Goal: Information Seeking & Learning: Compare options

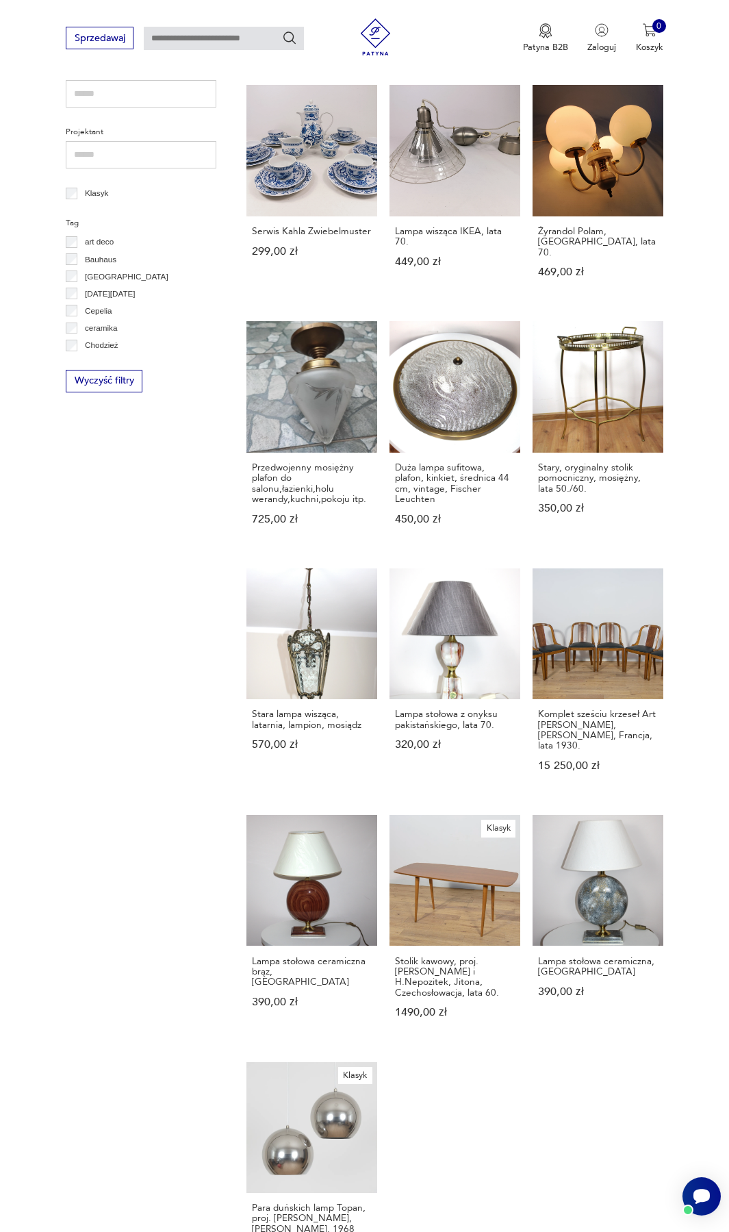
scroll to position [925, 0]
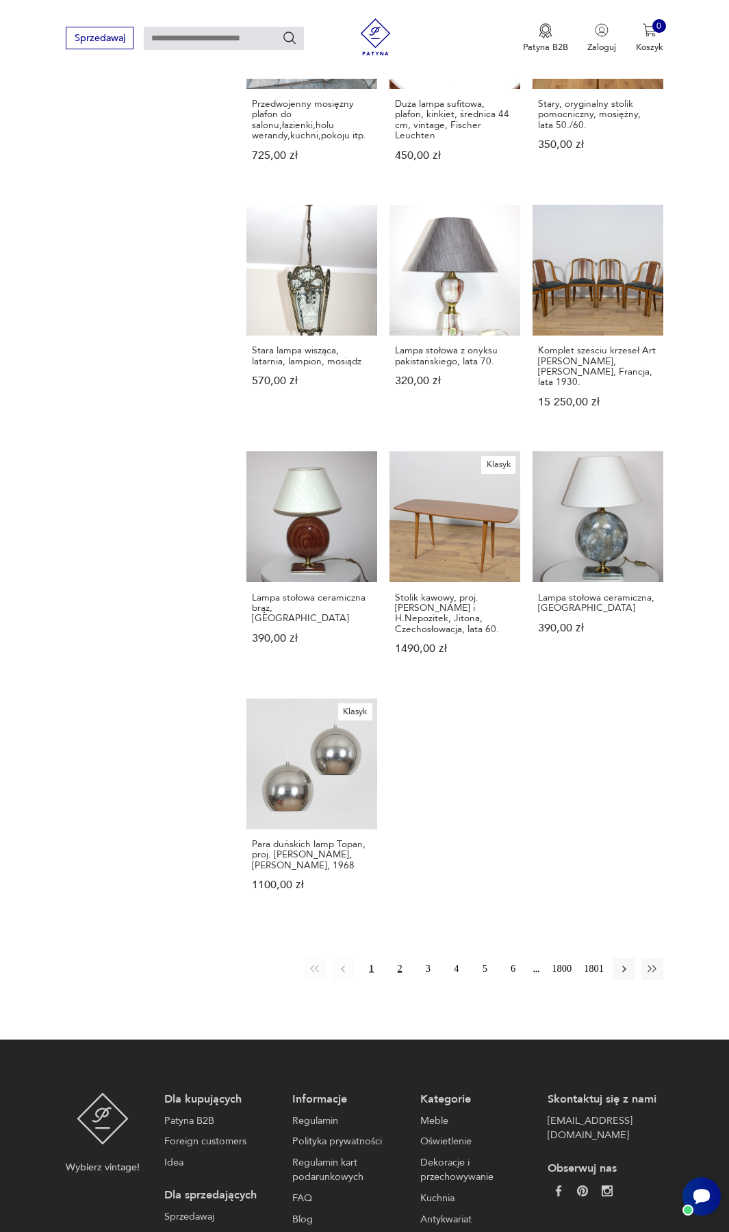
click at [401, 958] on button "2" at bounding box center [400, 969] width 22 height 22
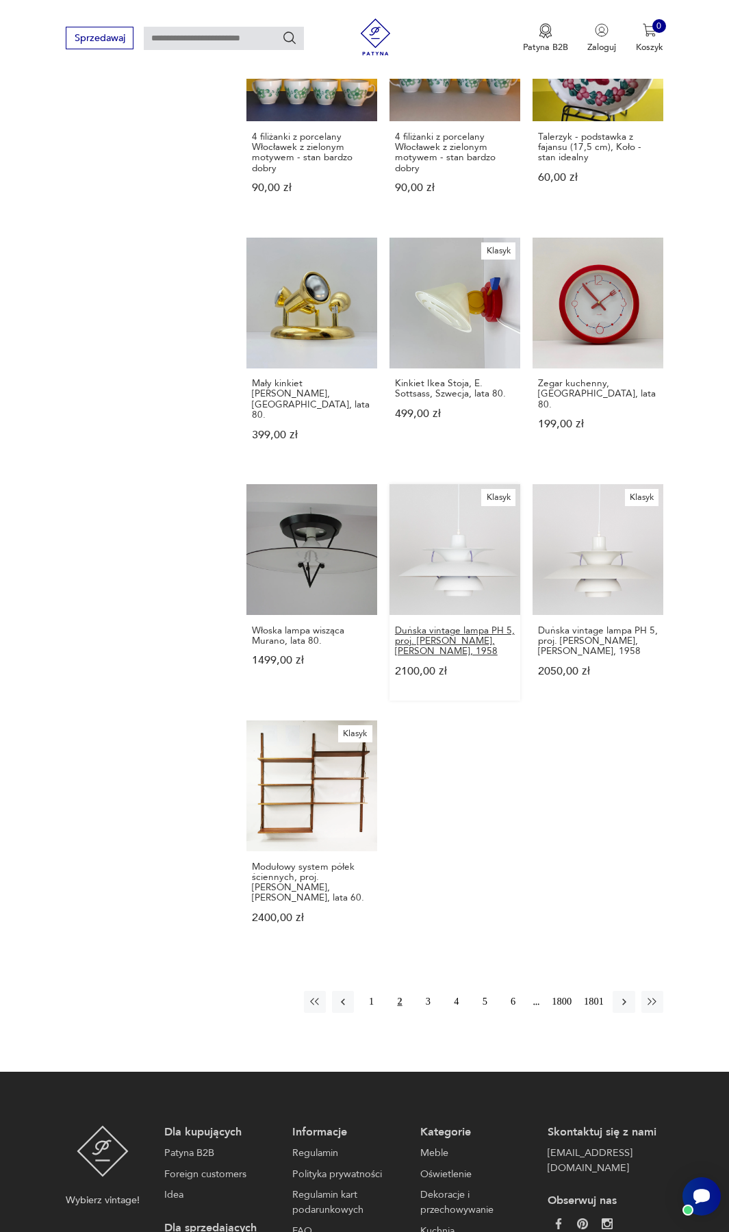
scroll to position [893, 0]
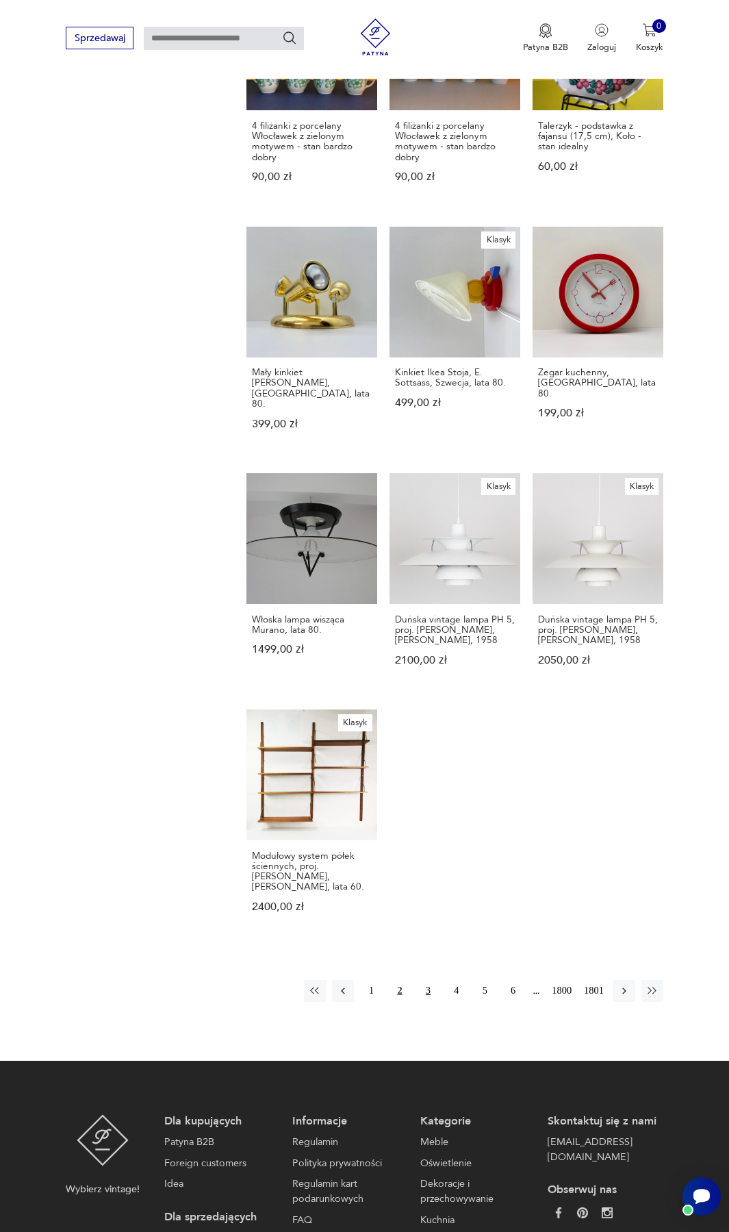
click at [430, 980] on button "3" at bounding box center [428, 991] width 22 height 22
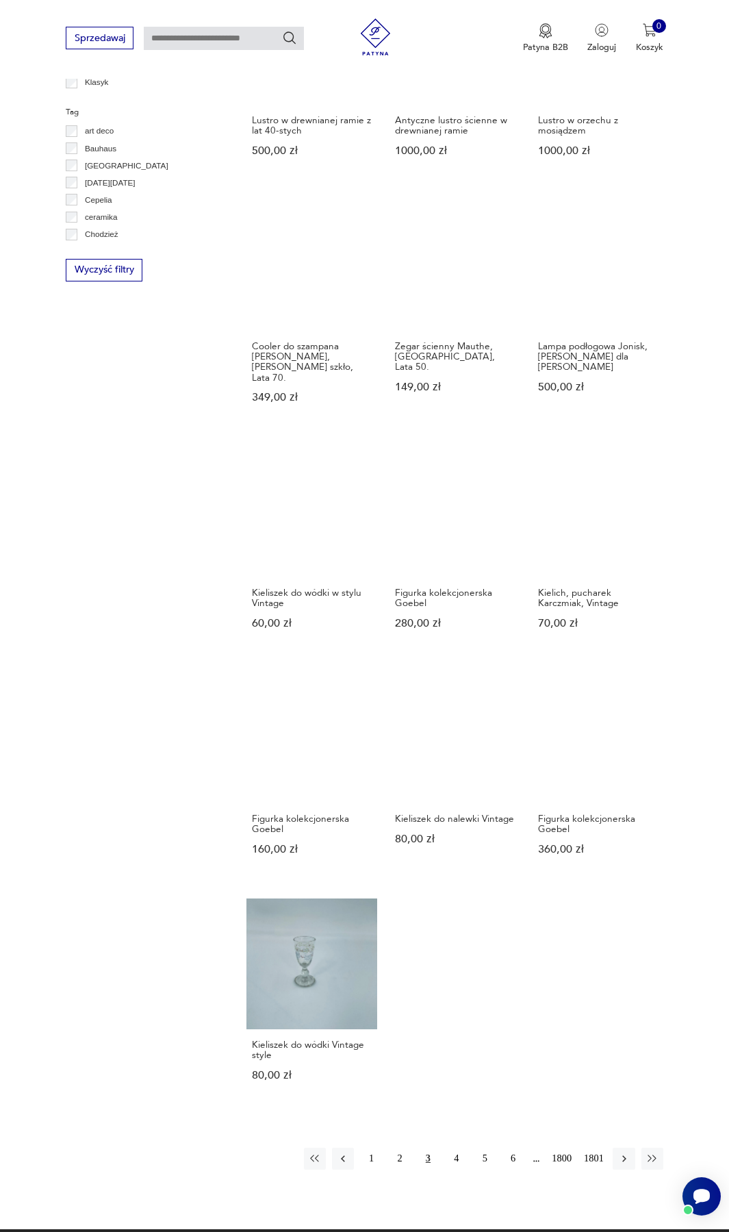
scroll to position [756, 0]
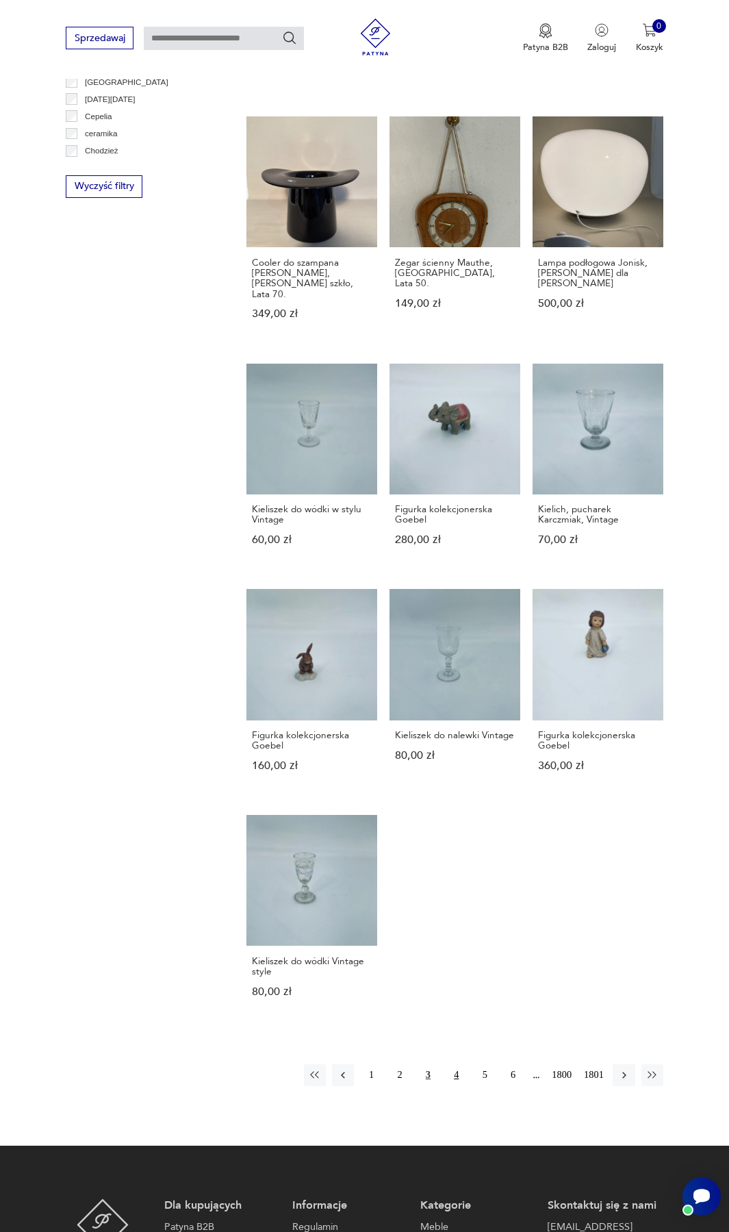
click at [458, 1064] on button "4" at bounding box center [457, 1075] width 22 height 22
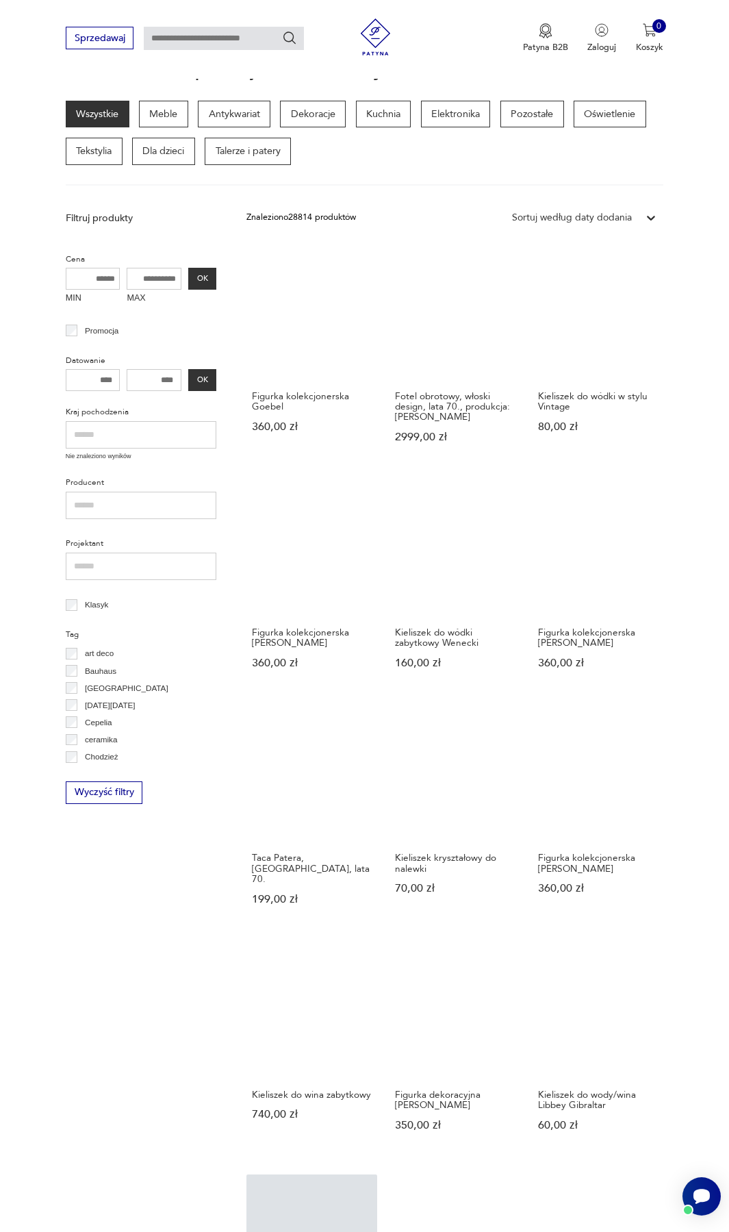
scroll to position [698, 0]
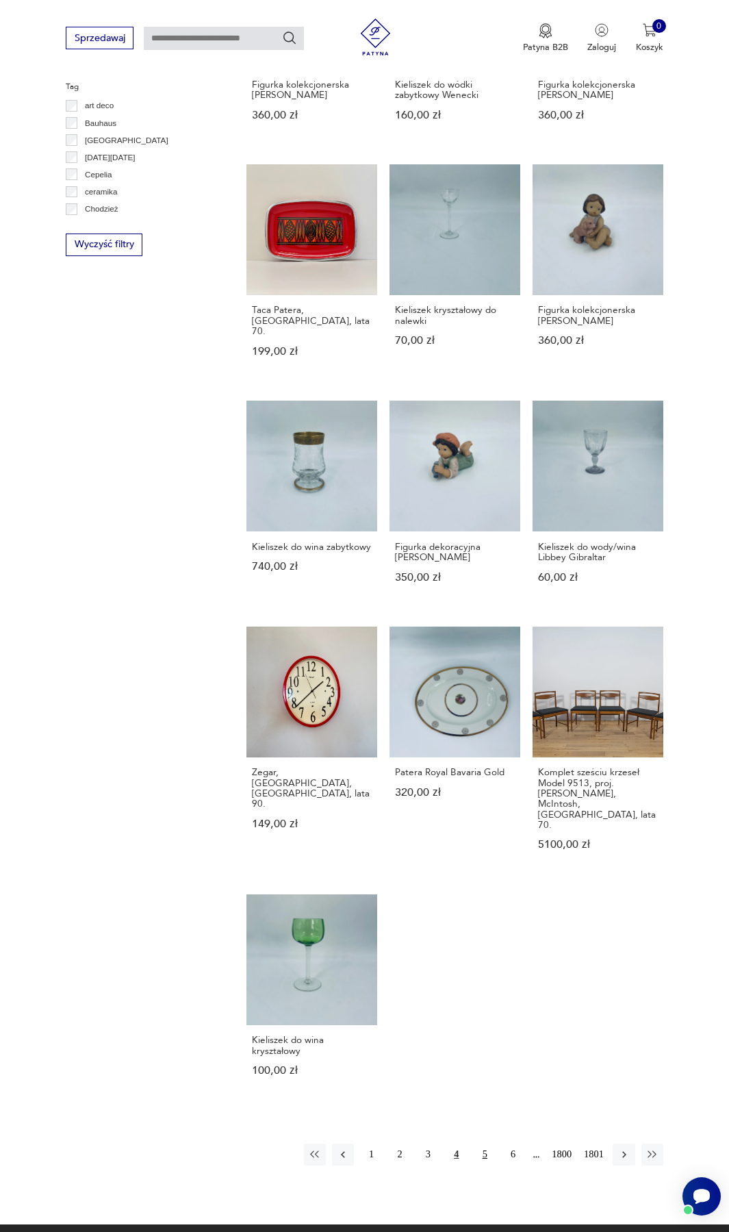
click at [487, 1144] on button "5" at bounding box center [485, 1155] width 22 height 22
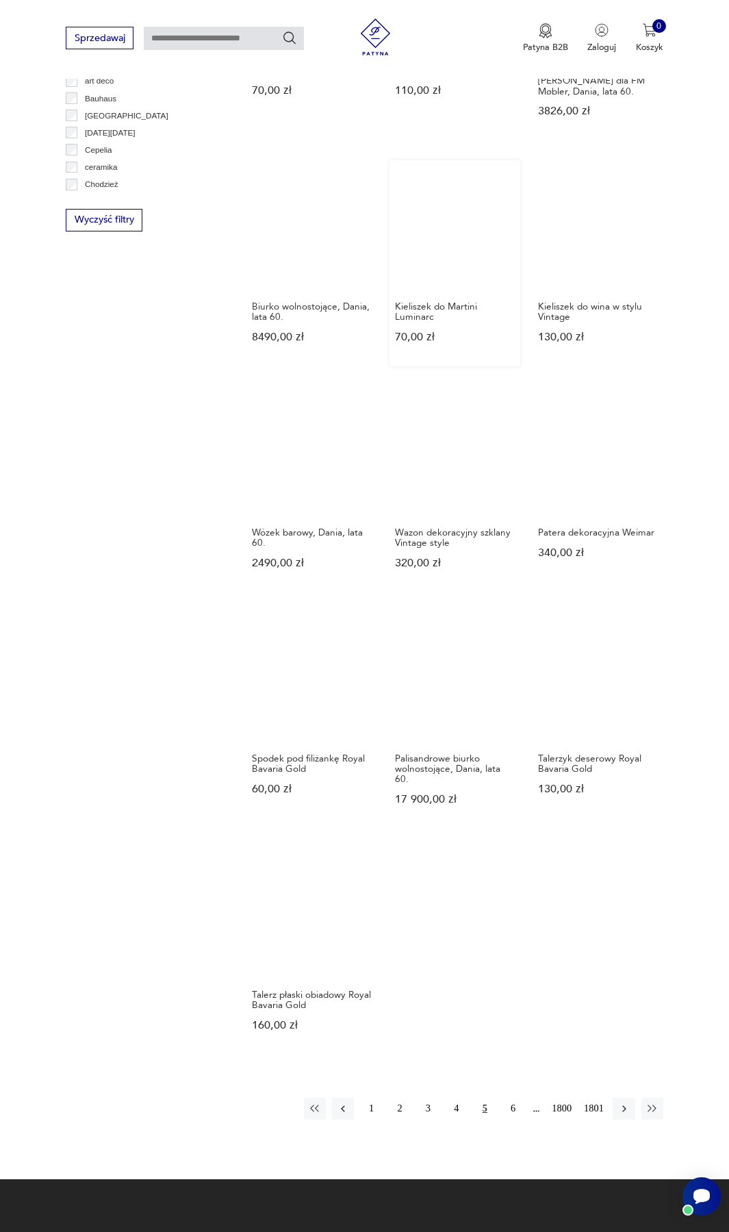
scroll to position [766, 0]
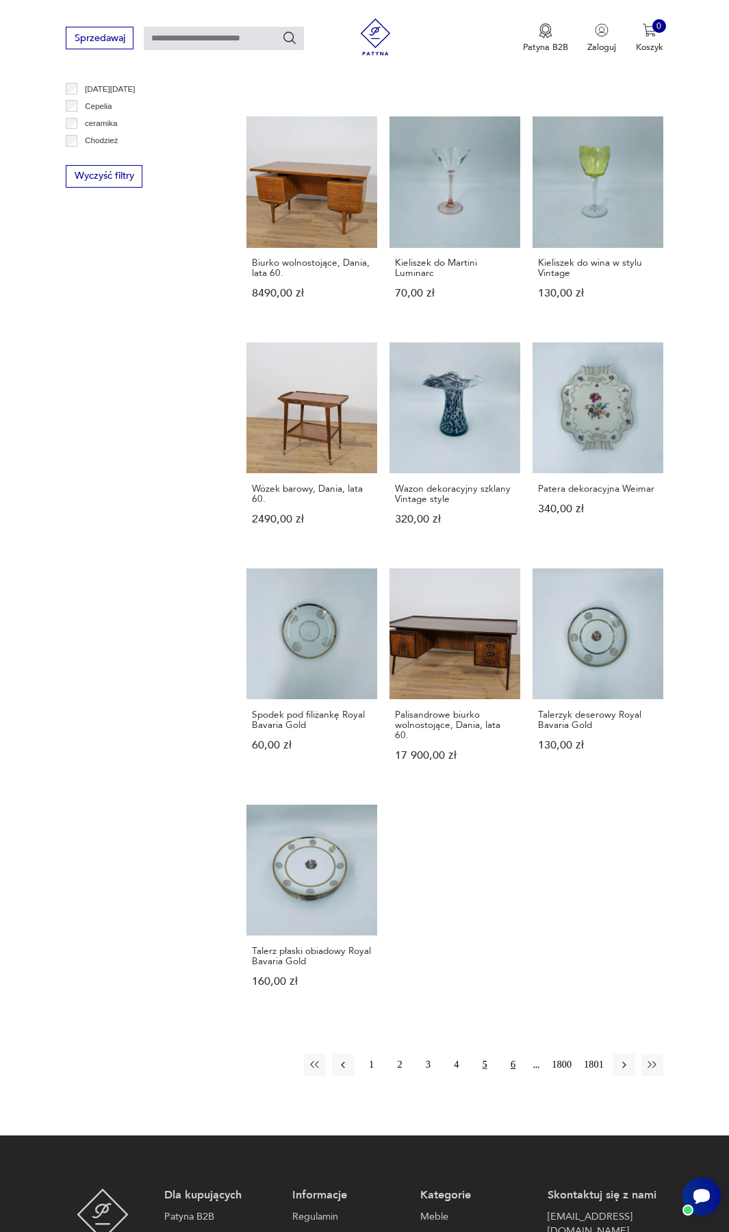
click at [510, 1054] on button "6" at bounding box center [513, 1065] width 22 height 22
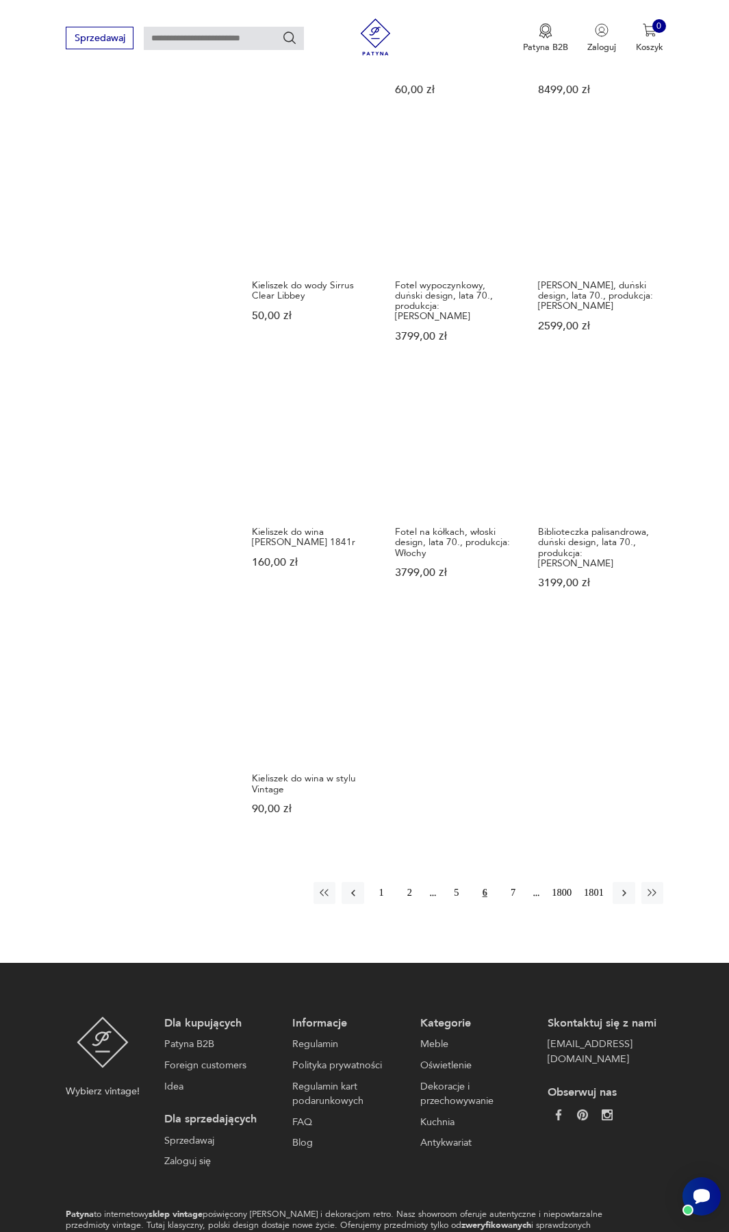
scroll to position [972, 0]
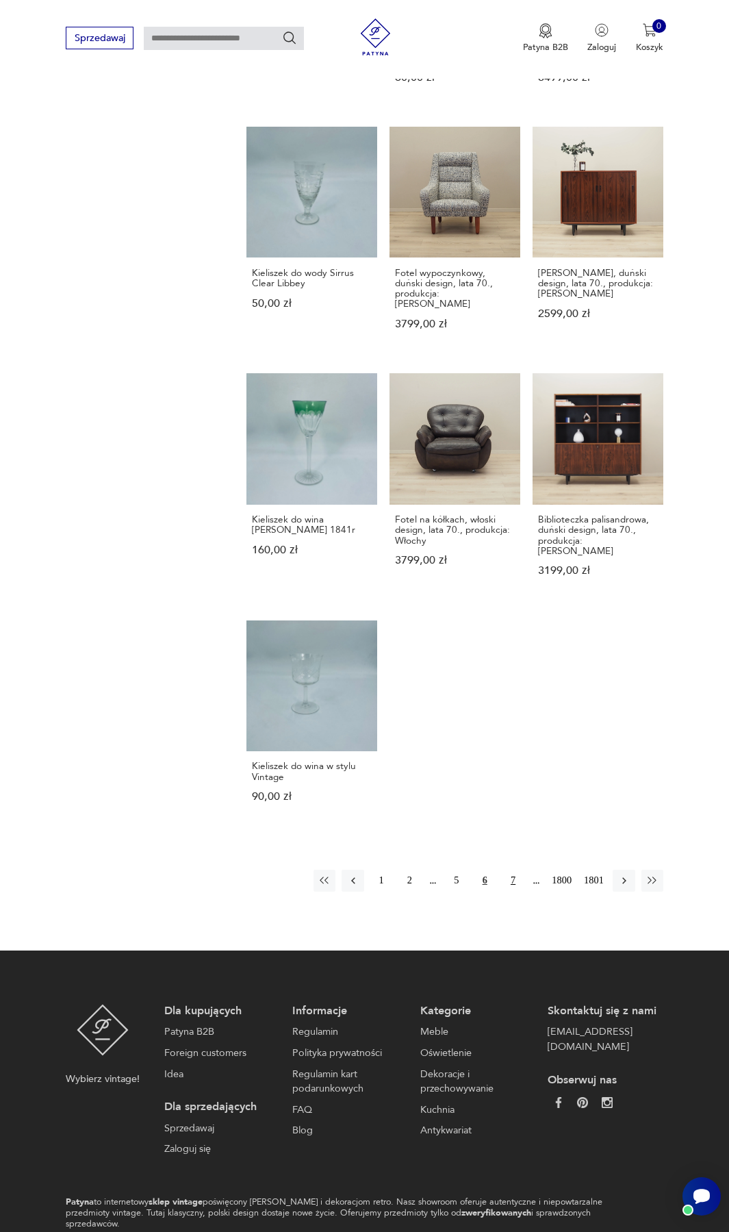
click at [514, 870] on button "7" at bounding box center [513, 881] width 22 height 22
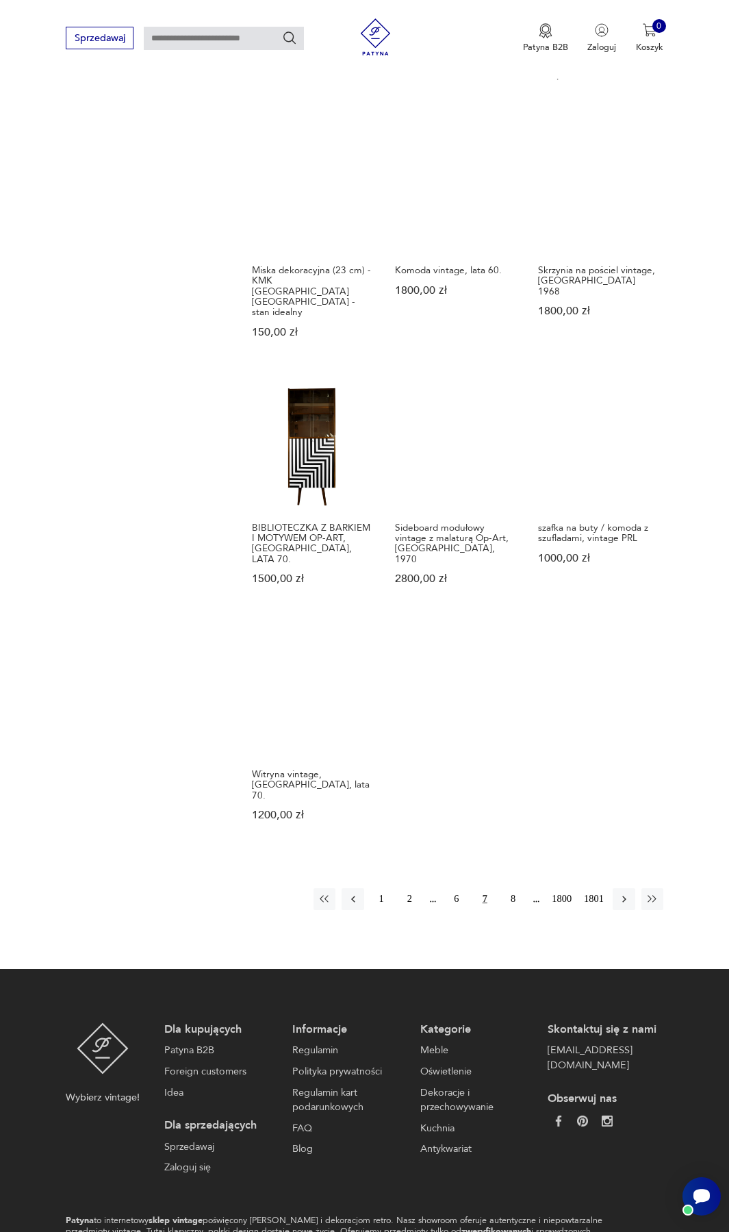
scroll to position [962, 0]
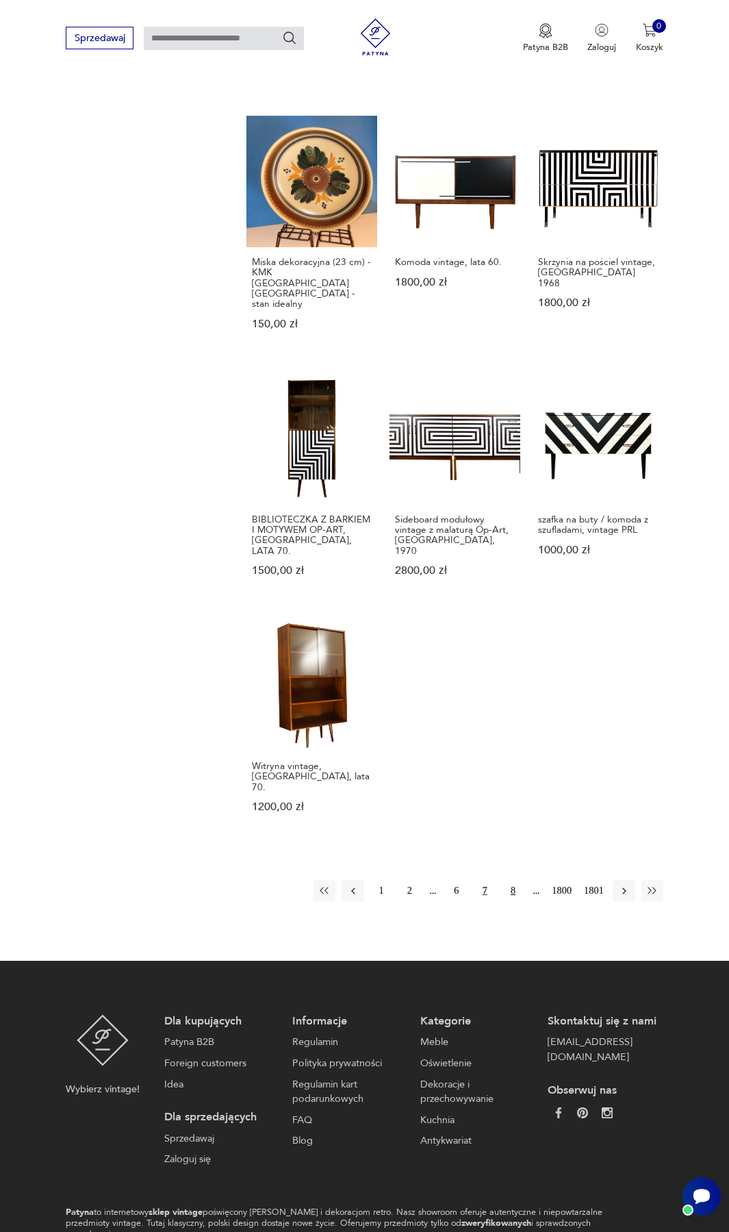
click at [512, 880] on button "8" at bounding box center [513, 891] width 22 height 22
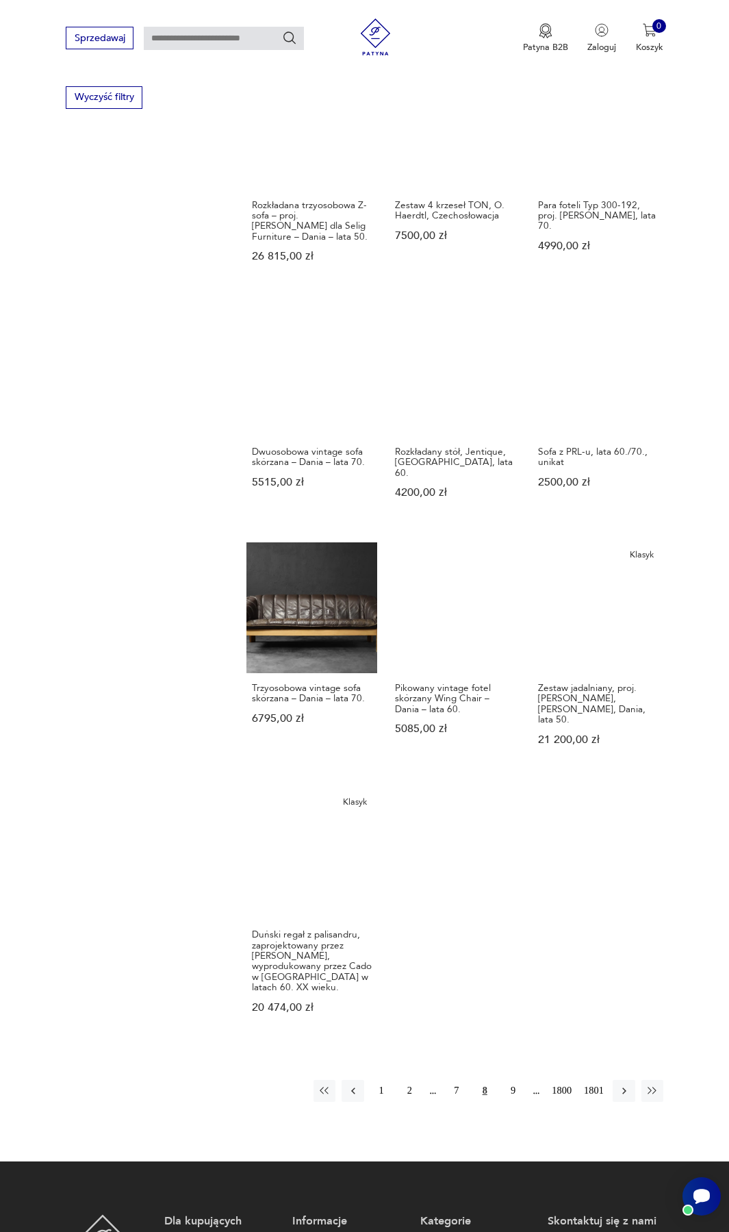
scroll to position [893, 0]
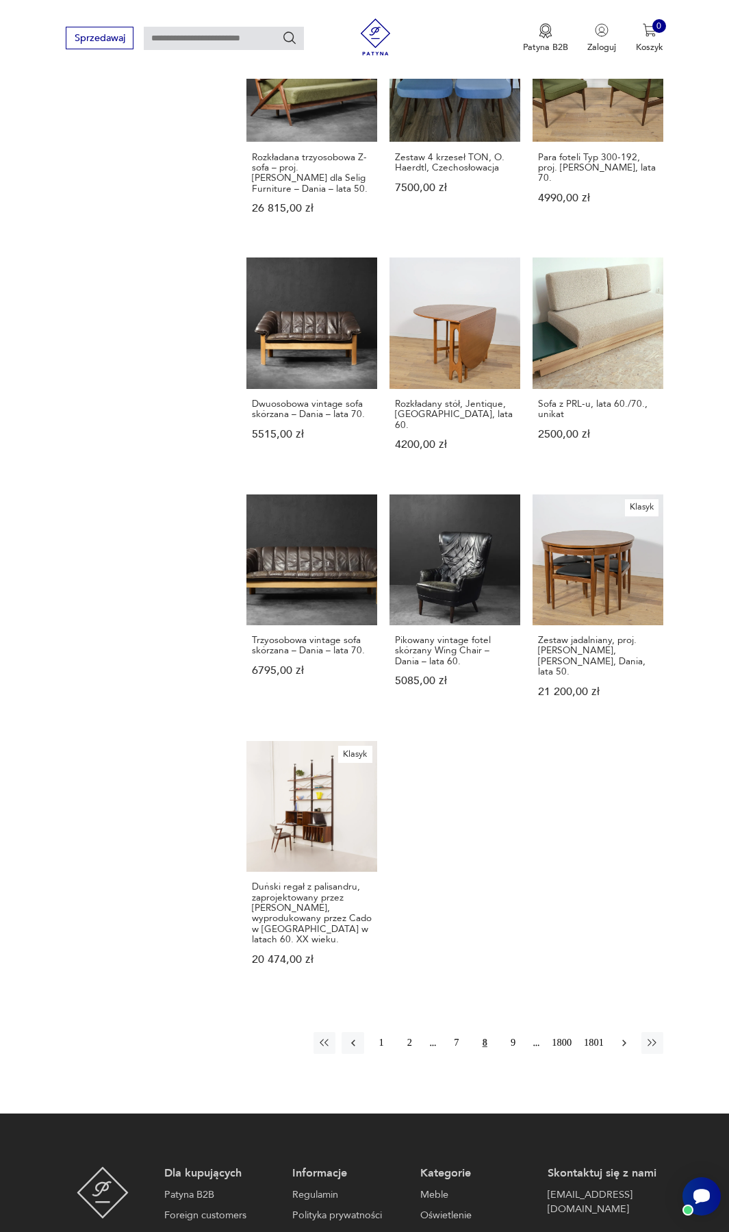
click at [620, 1037] on icon "button" at bounding box center [624, 1043] width 12 height 12
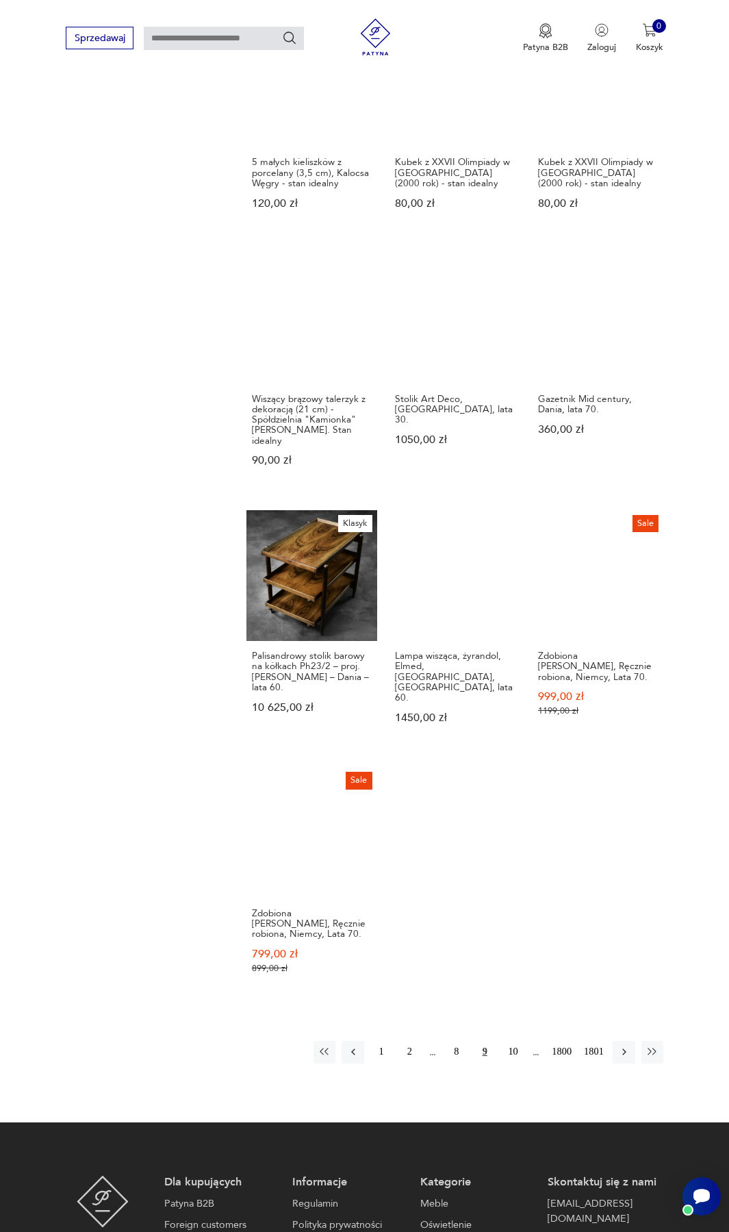
scroll to position [962, 0]
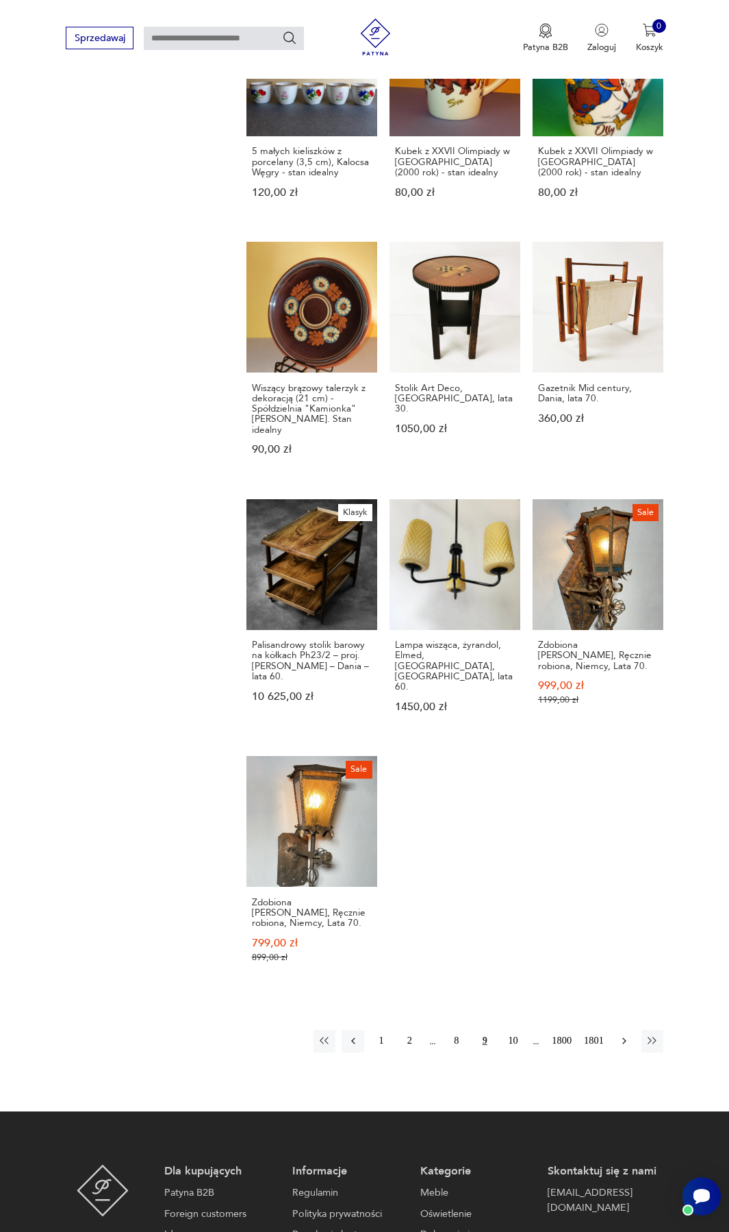
click at [620, 1035] on icon "button" at bounding box center [624, 1041] width 12 height 12
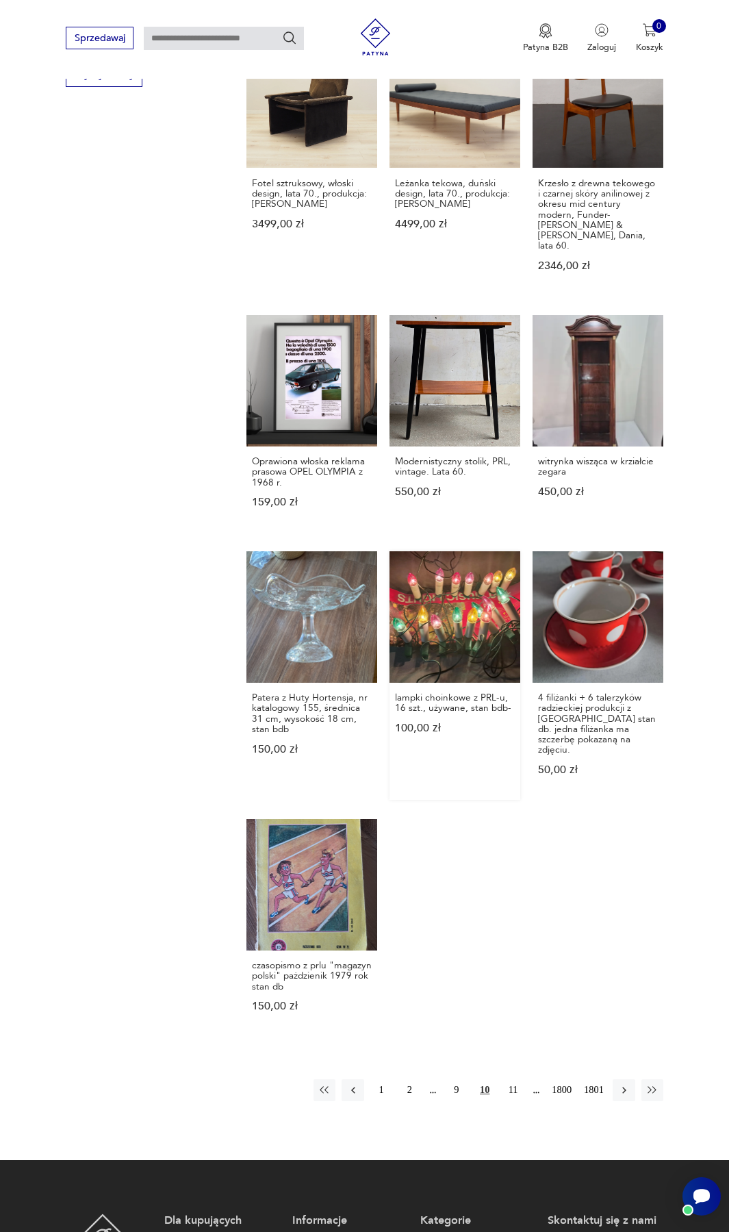
scroll to position [893, 0]
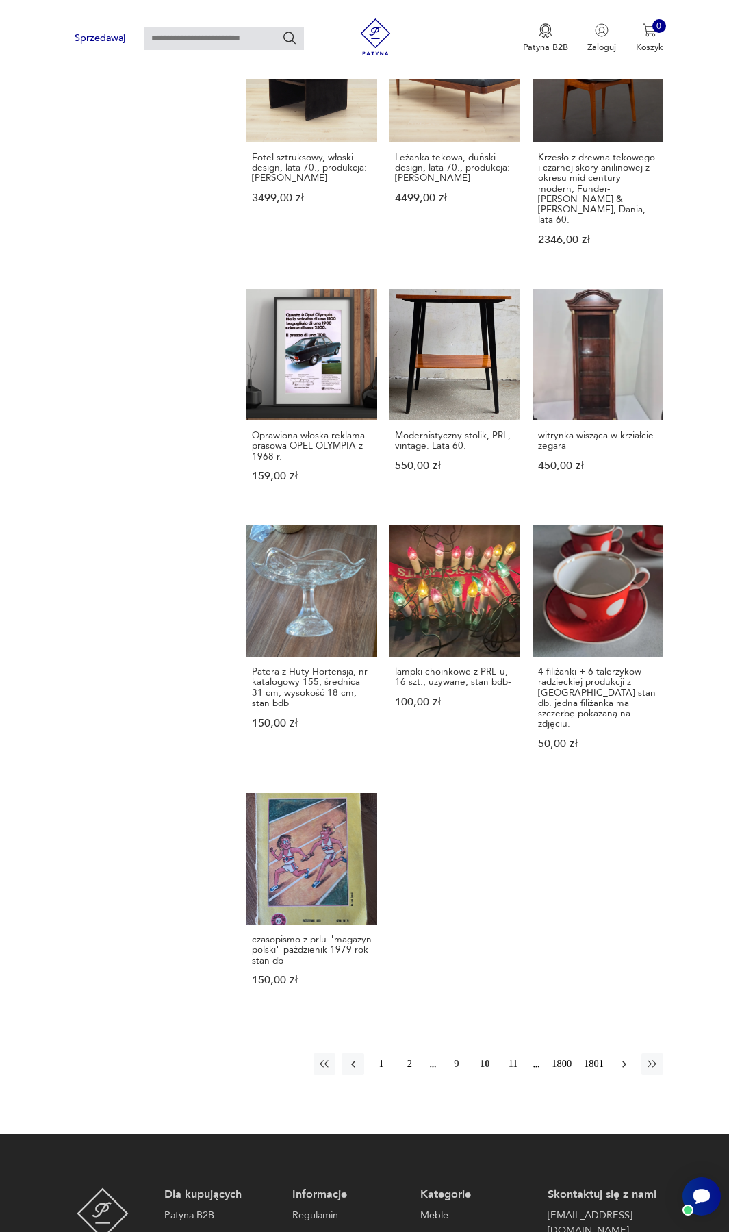
click at [624, 1058] on icon "button" at bounding box center [624, 1064] width 12 height 12
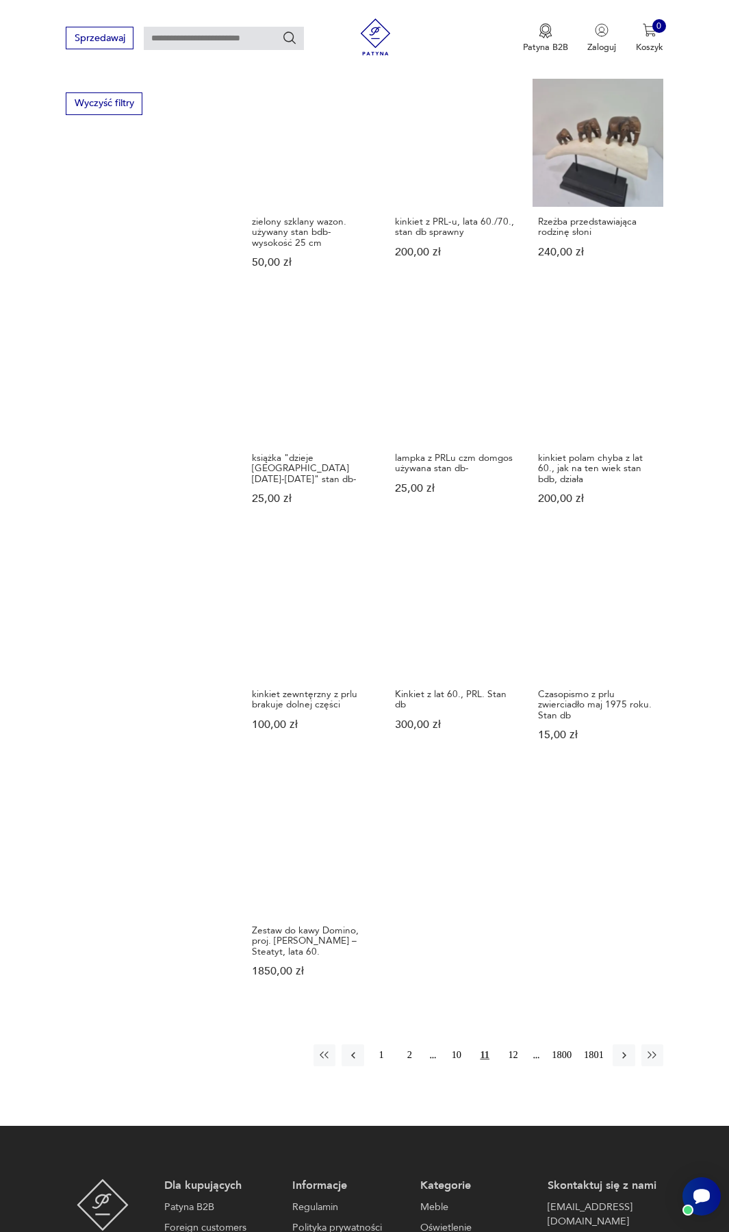
scroll to position [893, 0]
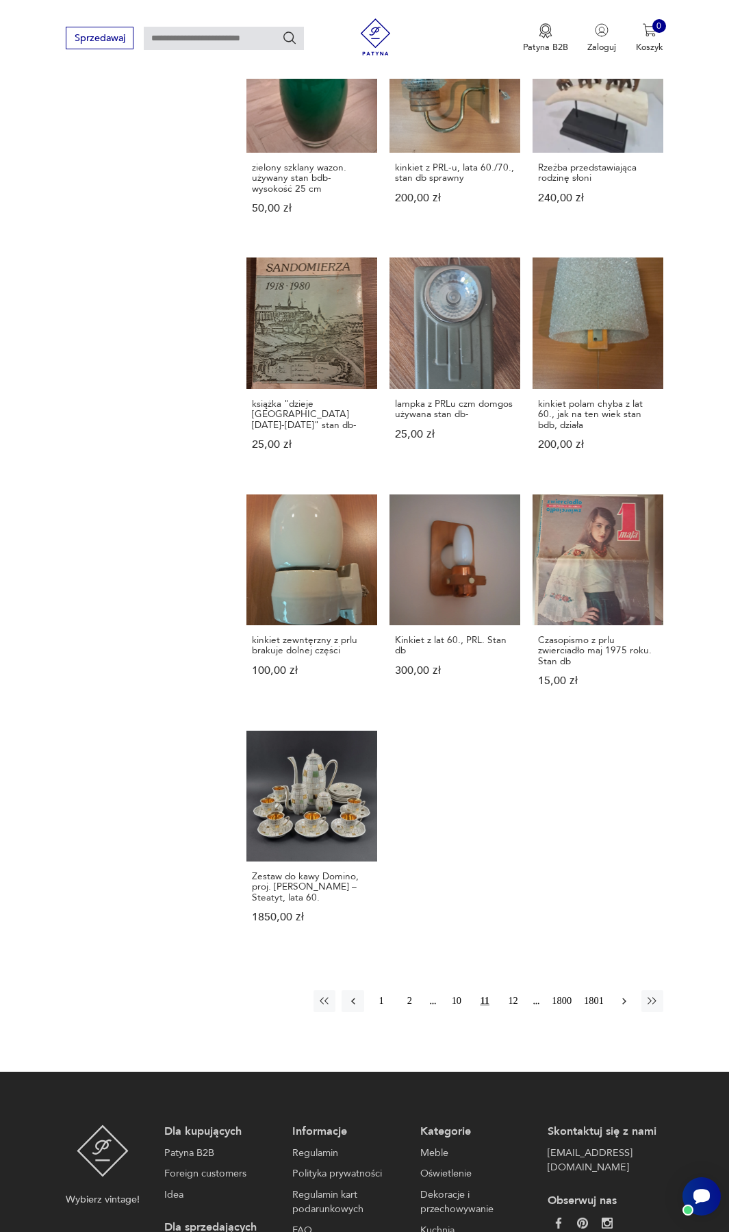
click at [622, 995] on icon "button" at bounding box center [624, 1001] width 12 height 12
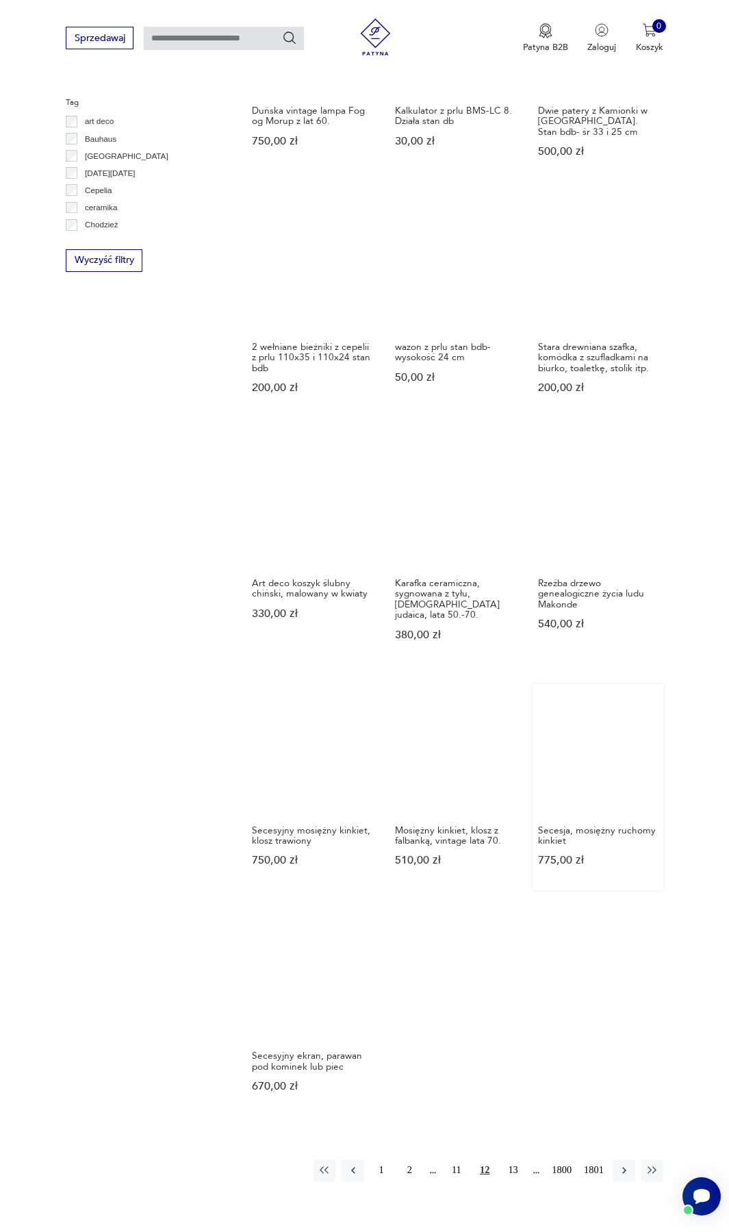
scroll to position [893, 0]
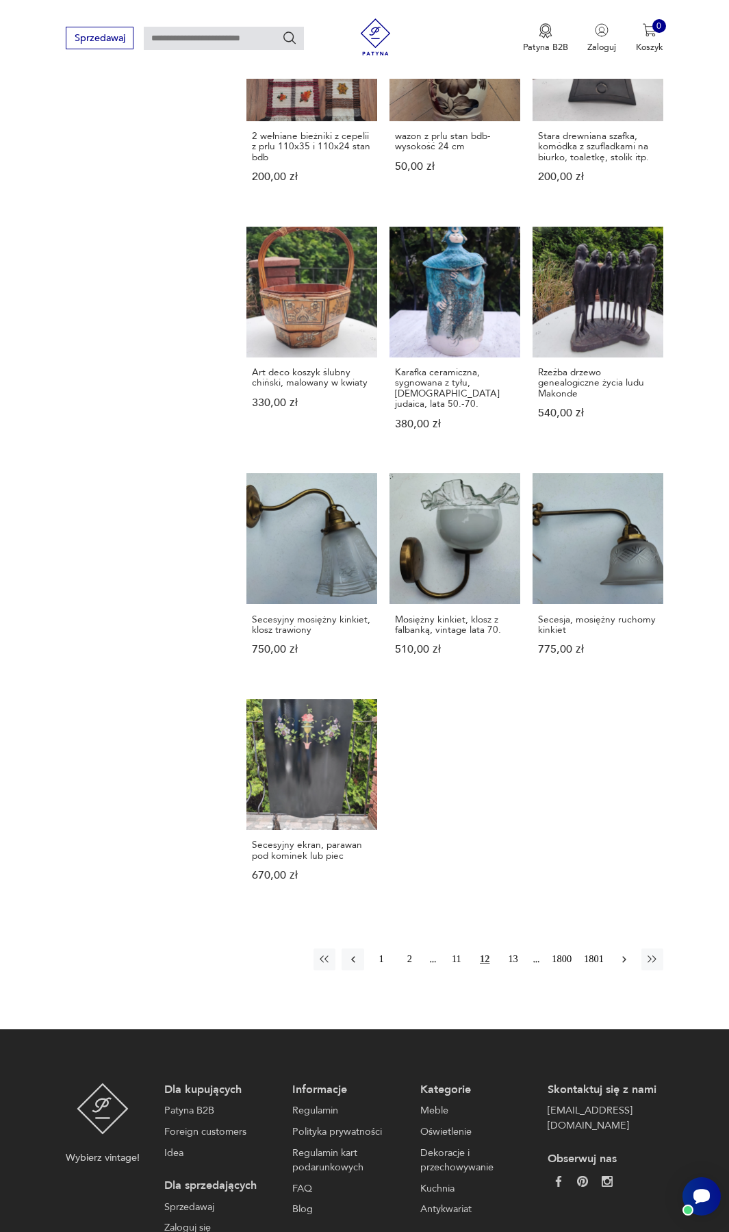
click at [623, 953] on icon "button" at bounding box center [624, 959] width 12 height 12
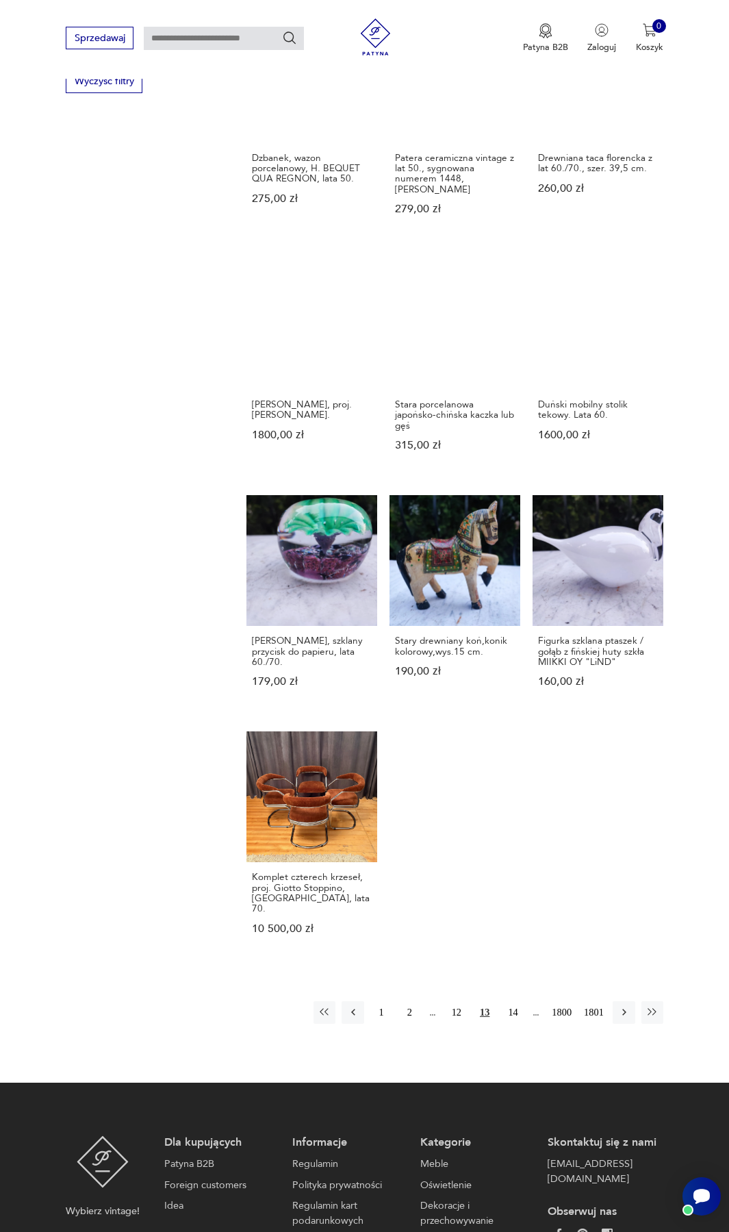
scroll to position [893, 0]
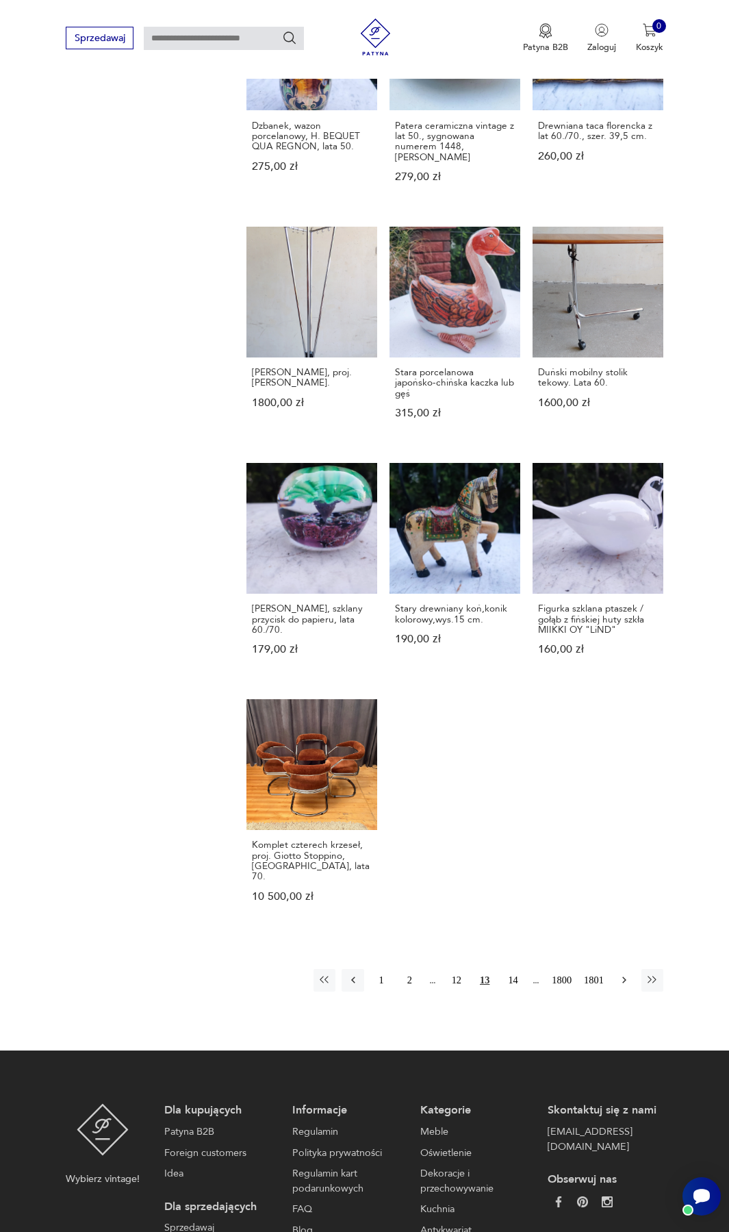
click at [627, 974] on icon "button" at bounding box center [624, 980] width 12 height 12
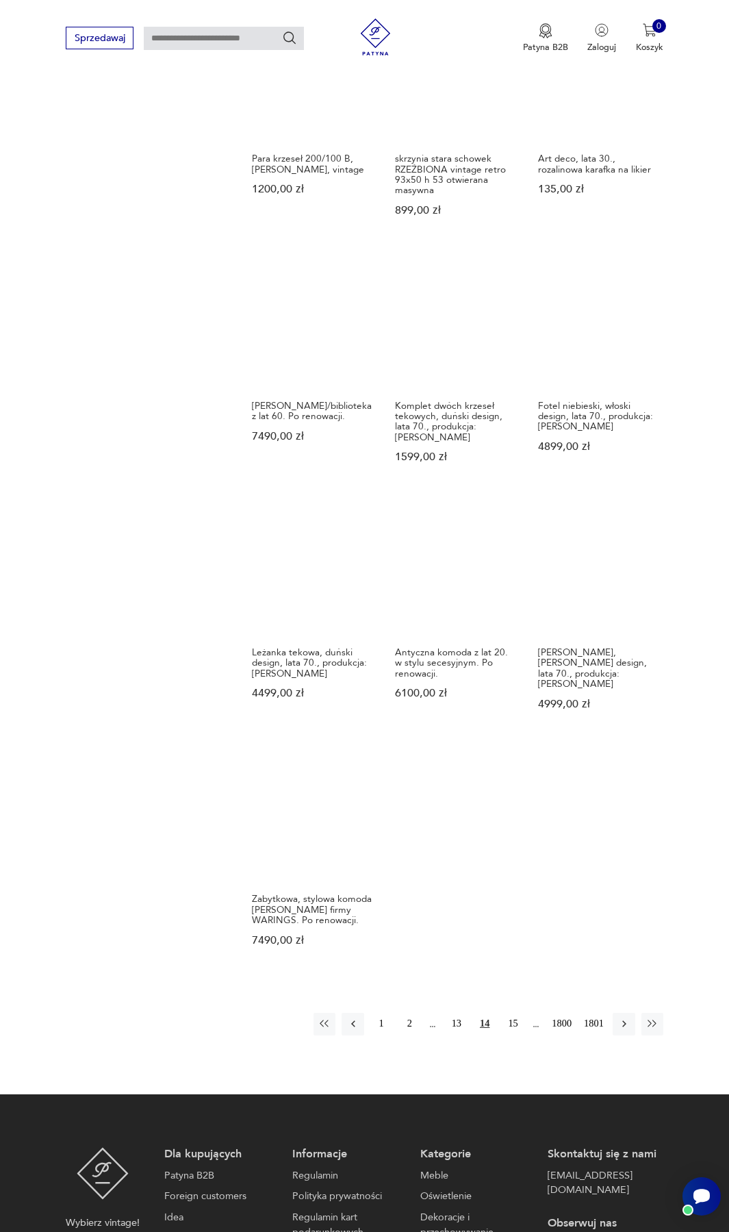
scroll to position [1030, 0]
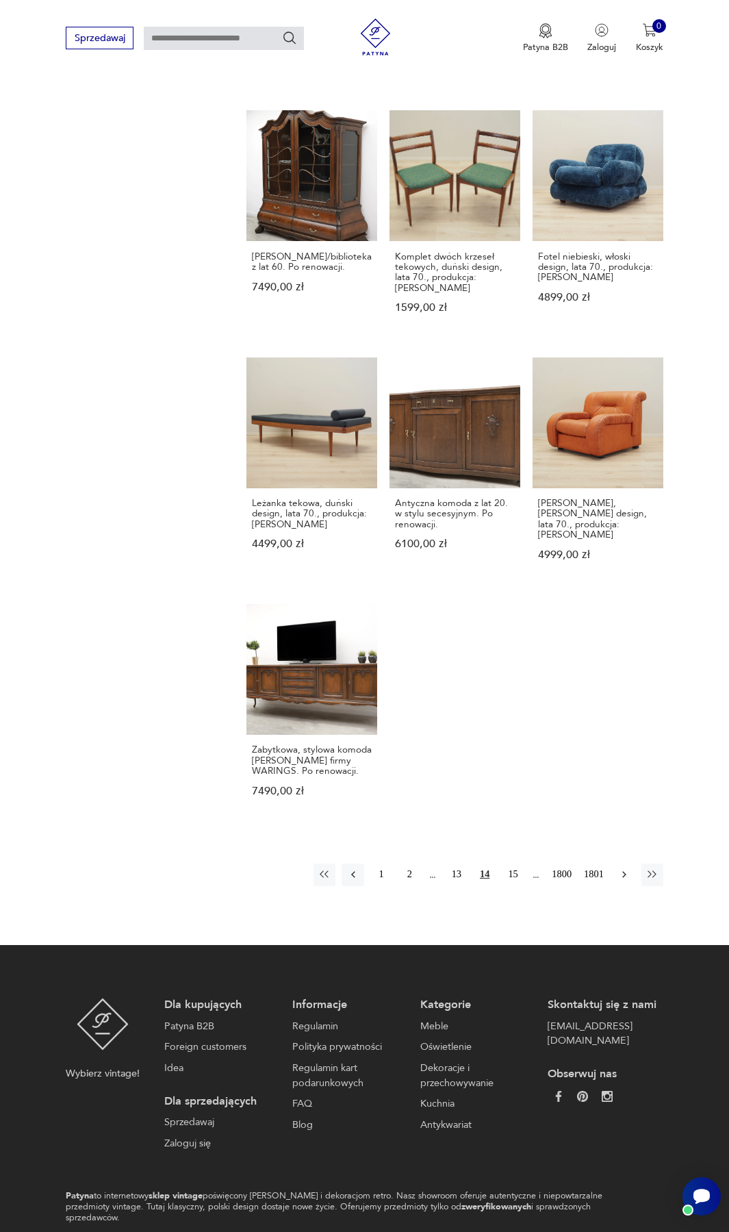
click at [623, 868] on icon "button" at bounding box center [624, 874] width 12 height 12
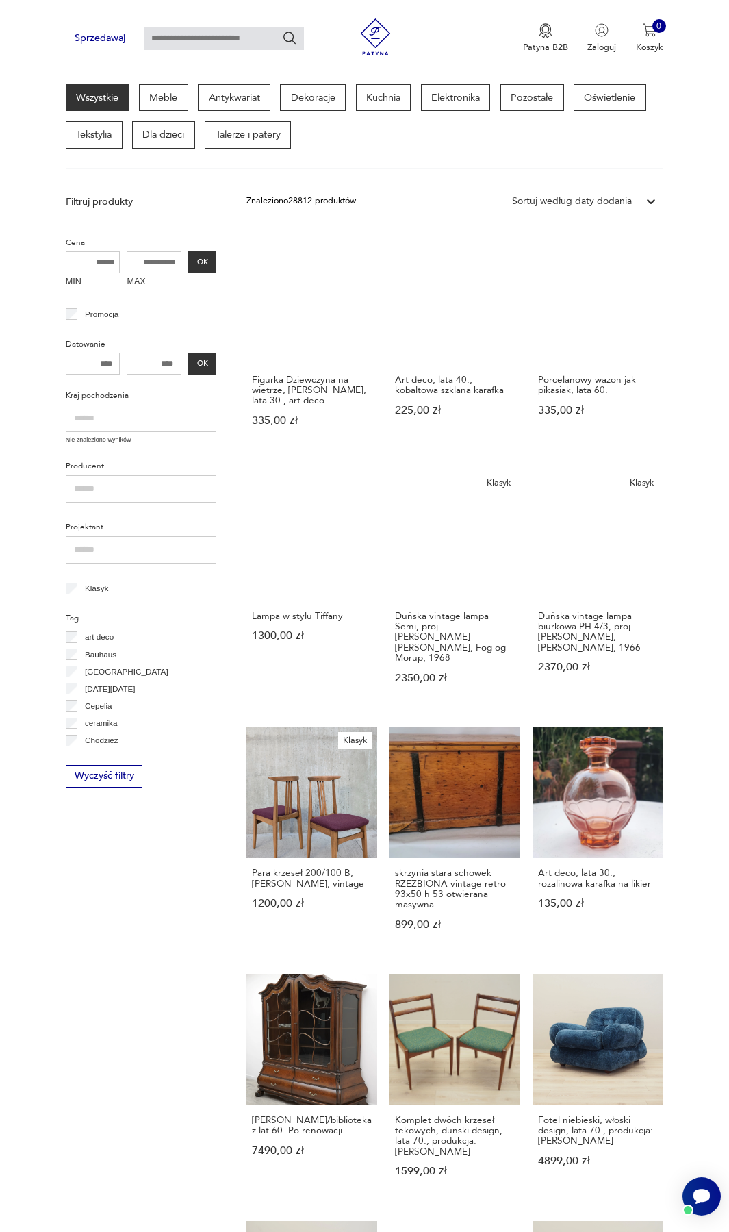
scroll to position [140, 0]
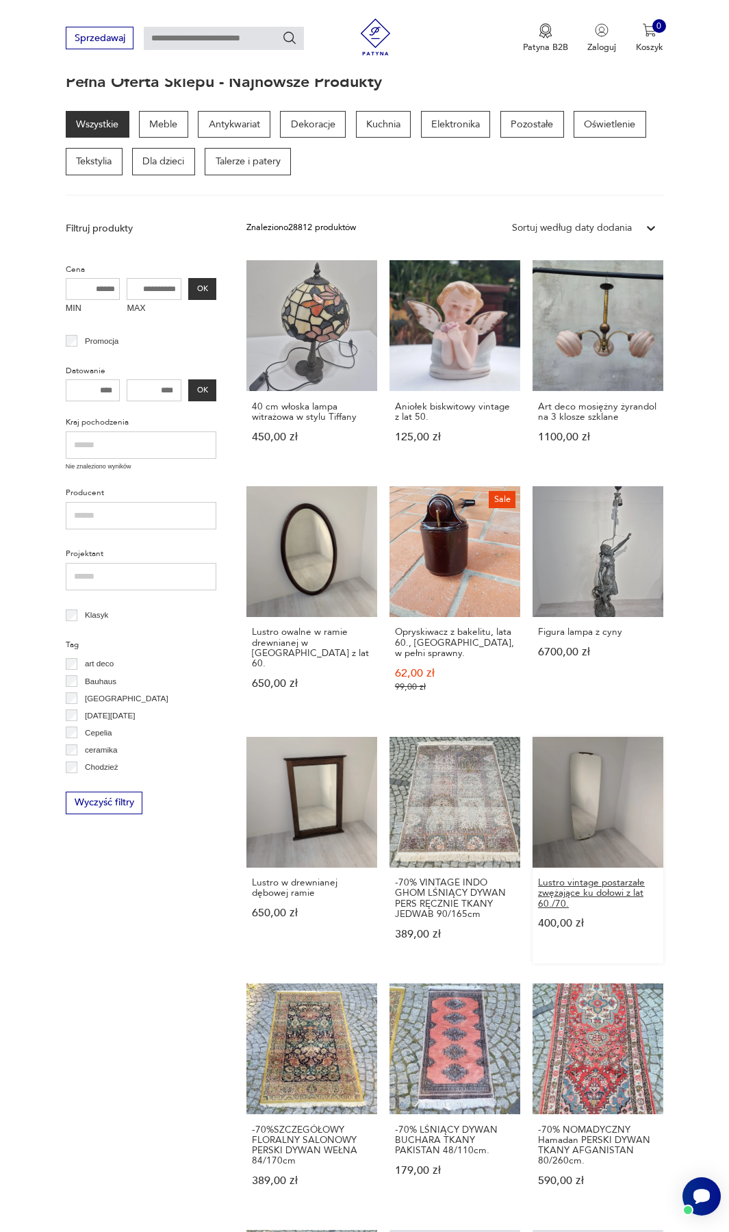
click at [564, 892] on h3 "Lustro vintage postarzałe zwężające ku dołowi z lat 60./70." at bounding box center [598, 893] width 120 height 32
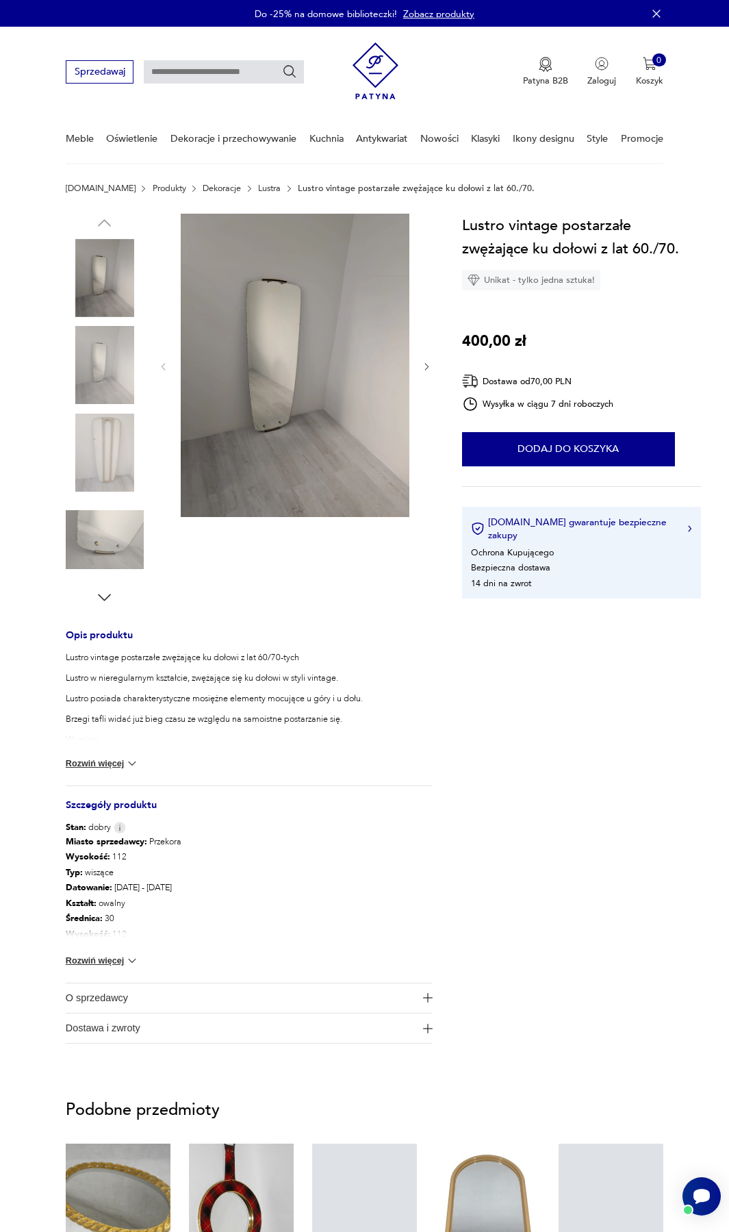
click at [258, 184] on link "Lustra" at bounding box center [269, 189] width 23 height 10
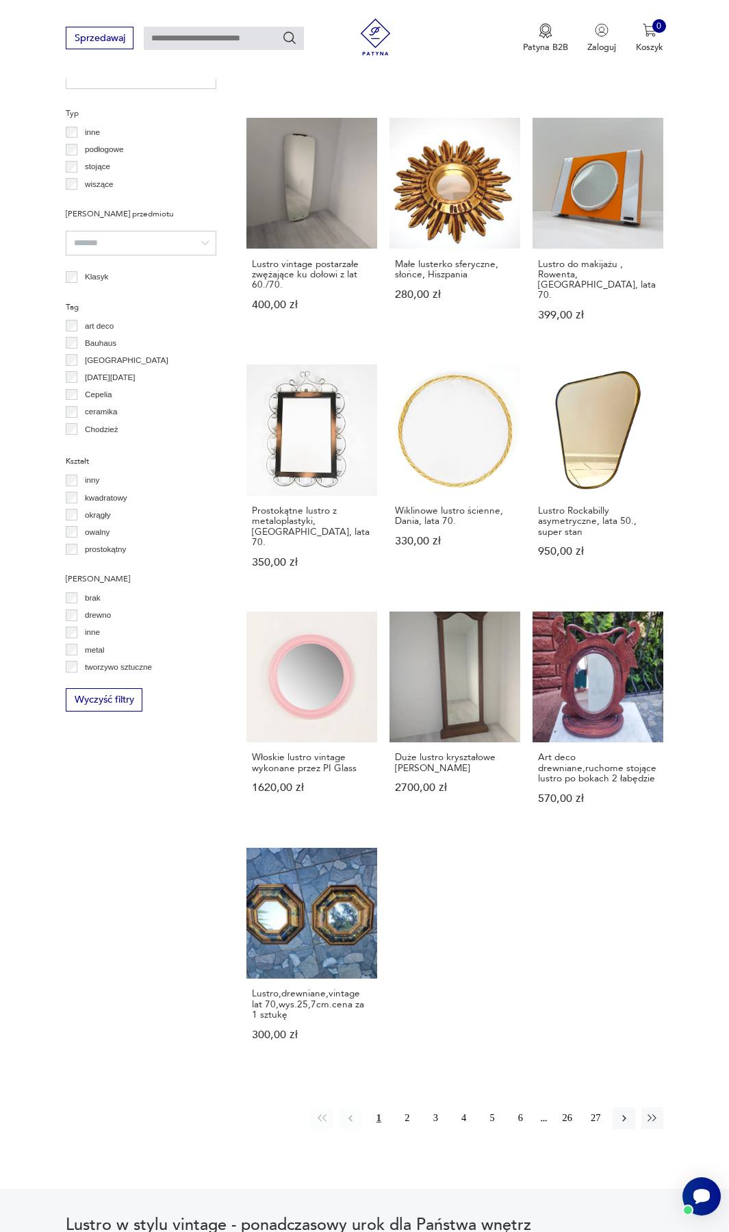
scroll to position [1140, 0]
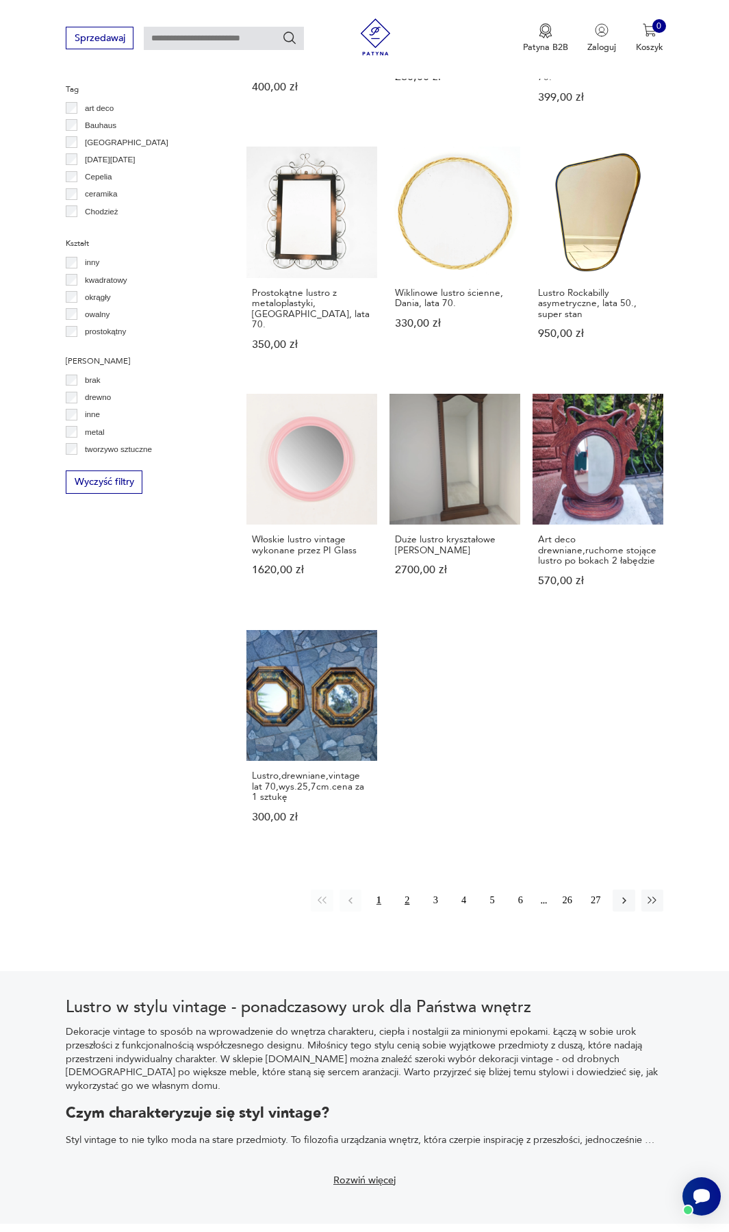
click at [407, 890] on button "2" at bounding box center [408, 901] width 22 height 22
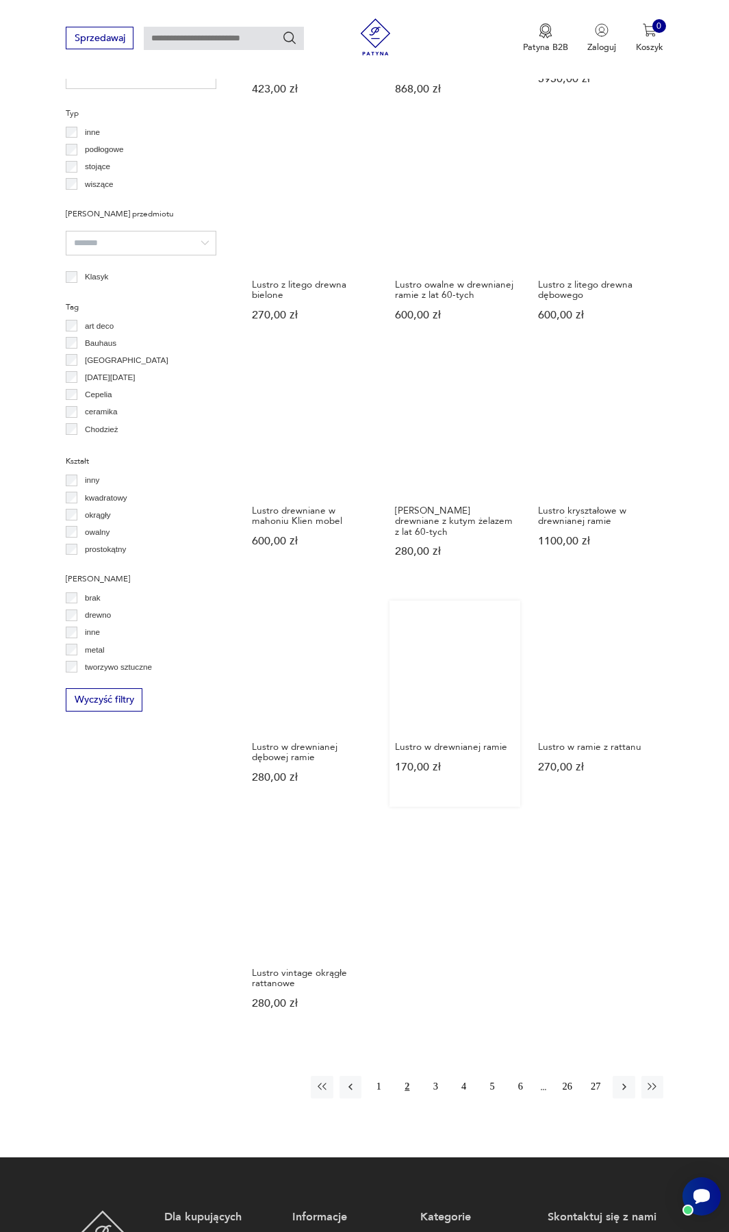
scroll to position [934, 0]
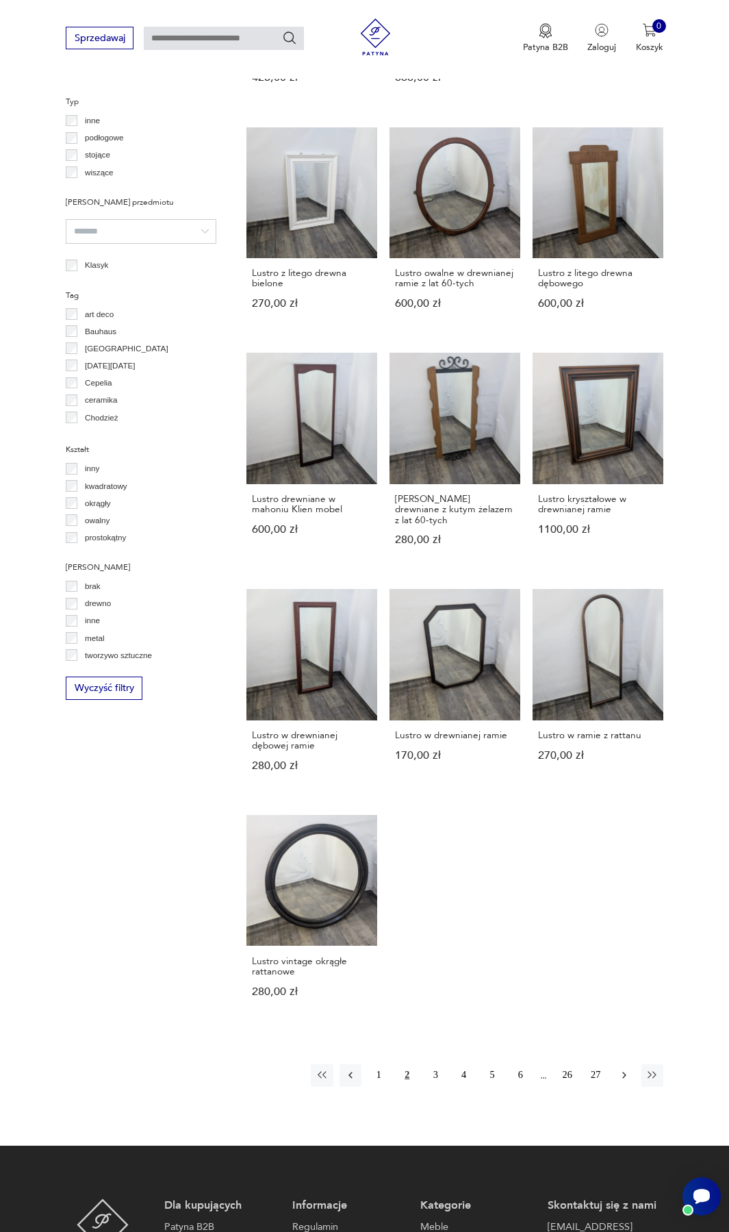
click at [620, 1069] on icon "button" at bounding box center [624, 1075] width 12 height 12
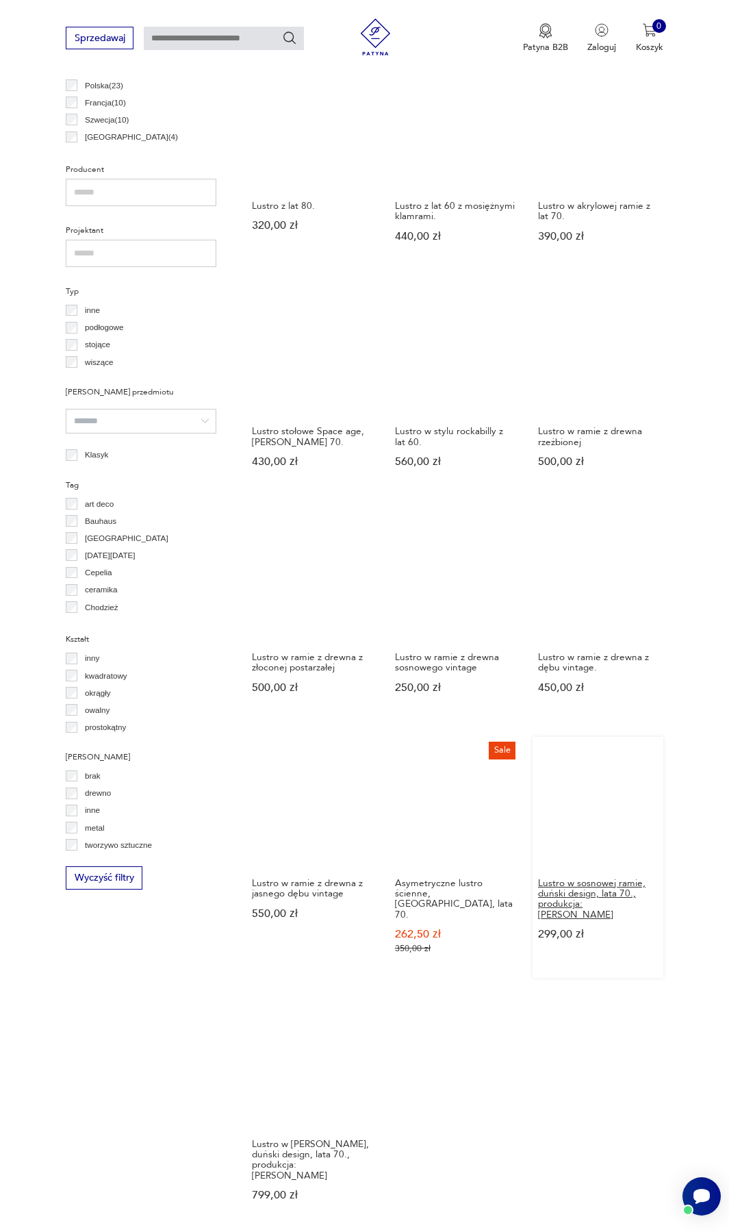
scroll to position [1003, 0]
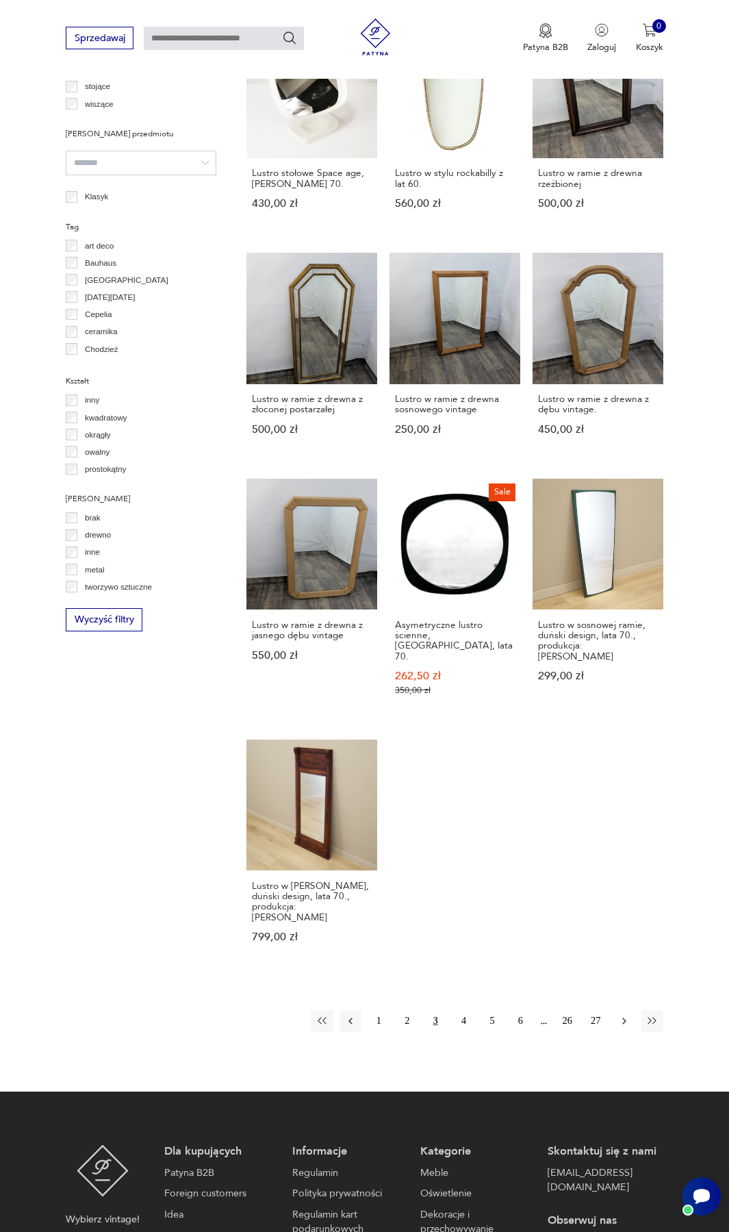
click at [630, 1015] on icon "button" at bounding box center [624, 1021] width 12 height 12
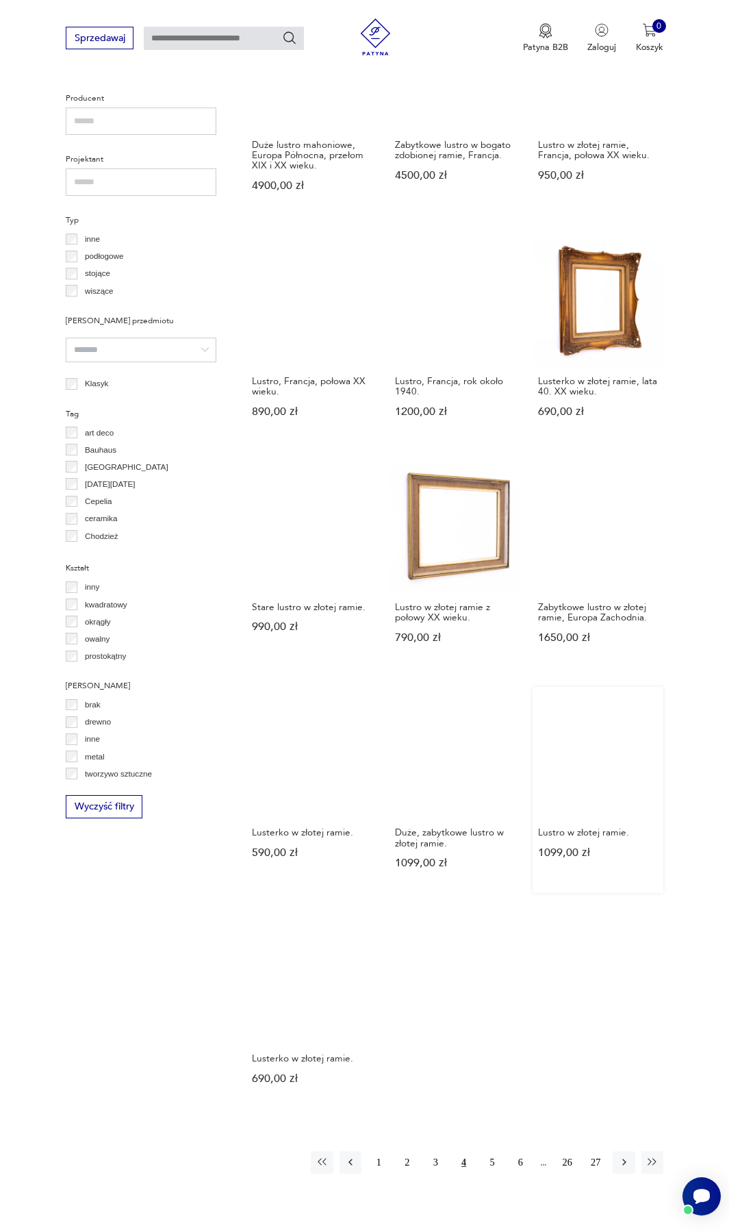
scroll to position [866, 0]
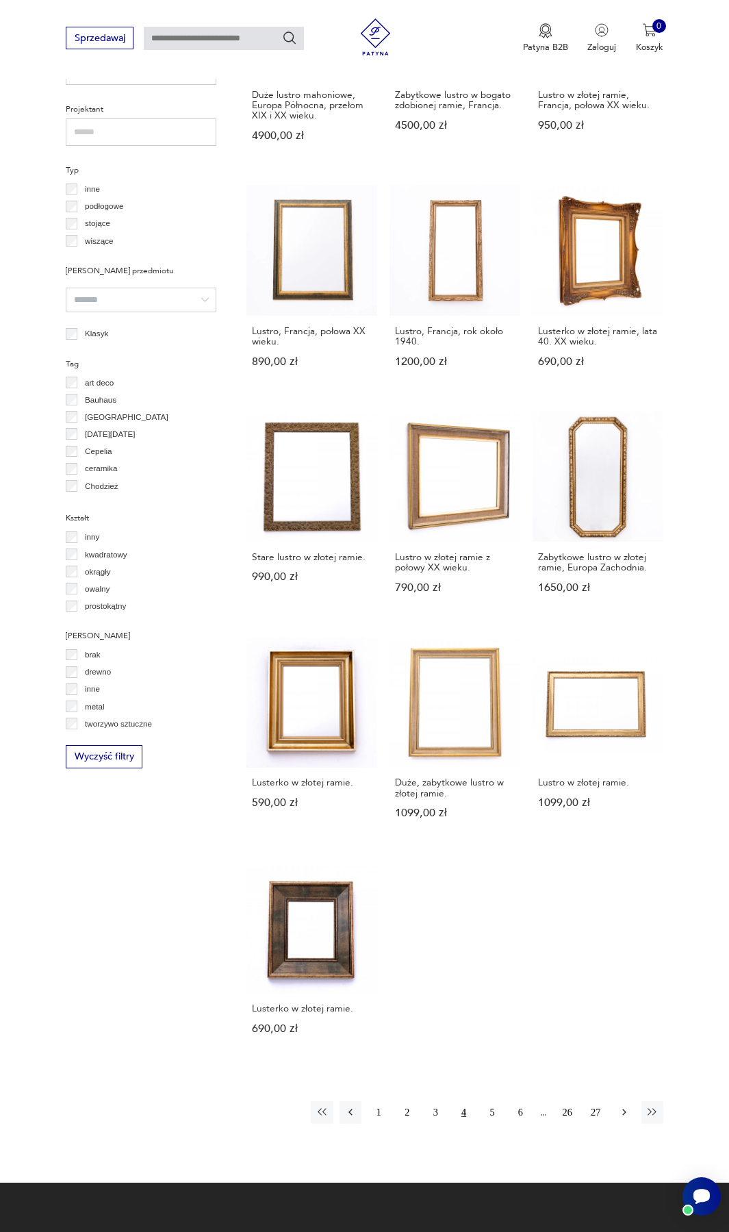
click at [622, 1101] on button "button" at bounding box center [624, 1112] width 22 height 22
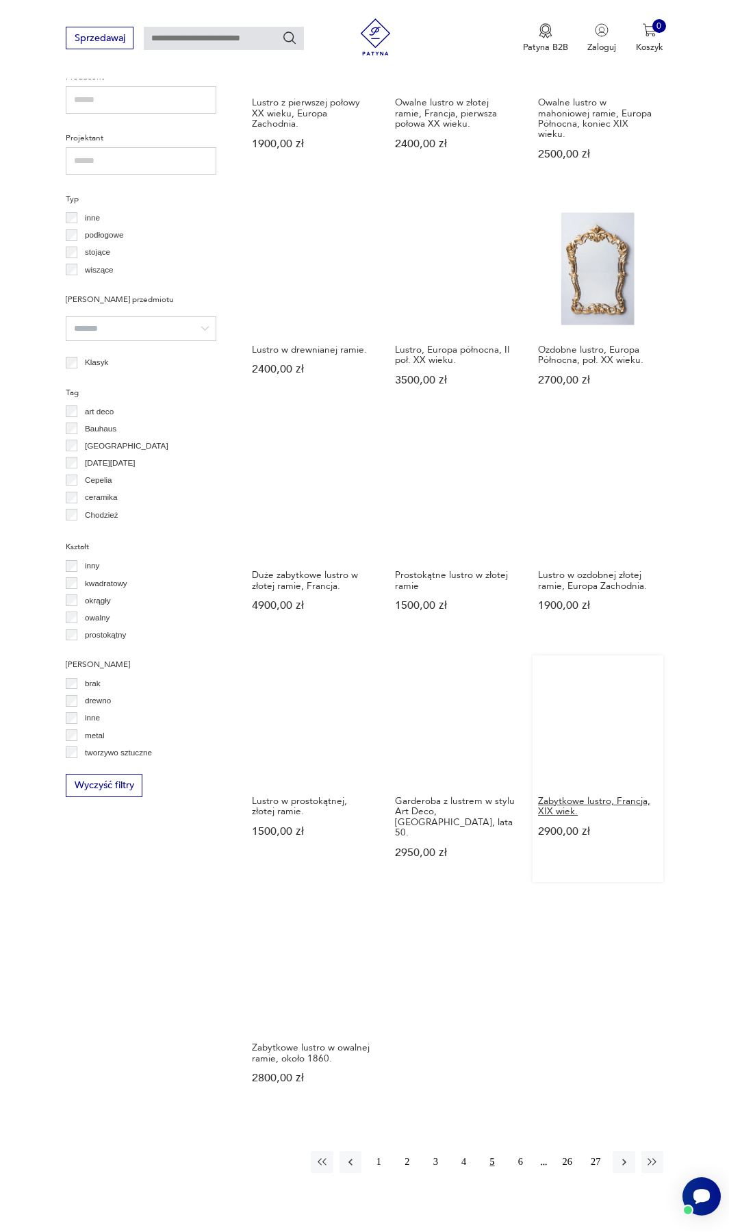
scroll to position [866, 0]
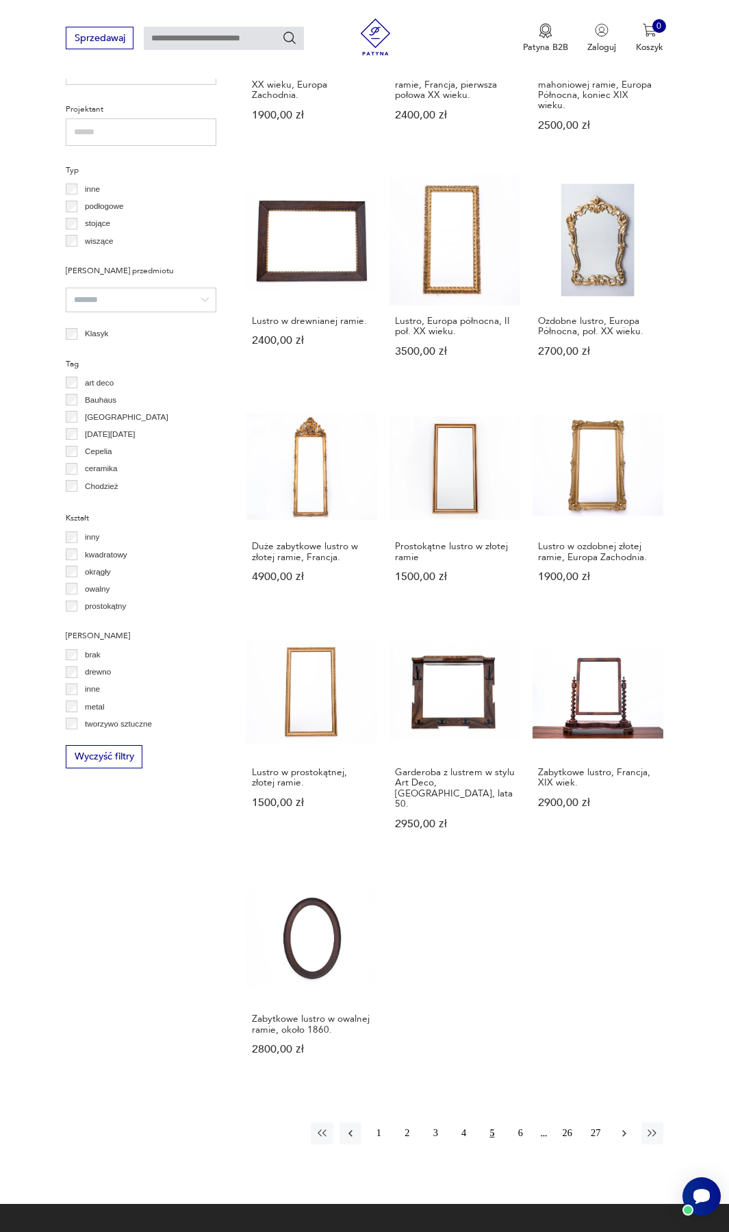
click at [623, 1127] on icon "button" at bounding box center [624, 1133] width 12 height 12
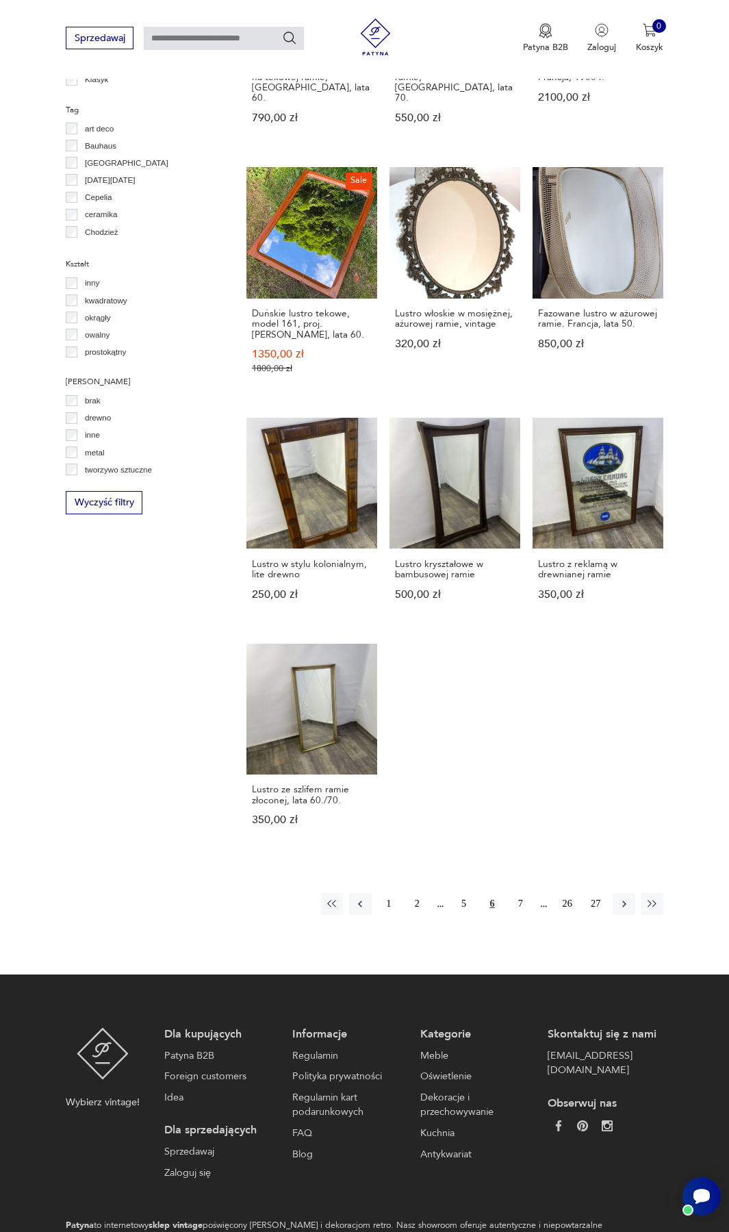
scroll to position [1140, 0]
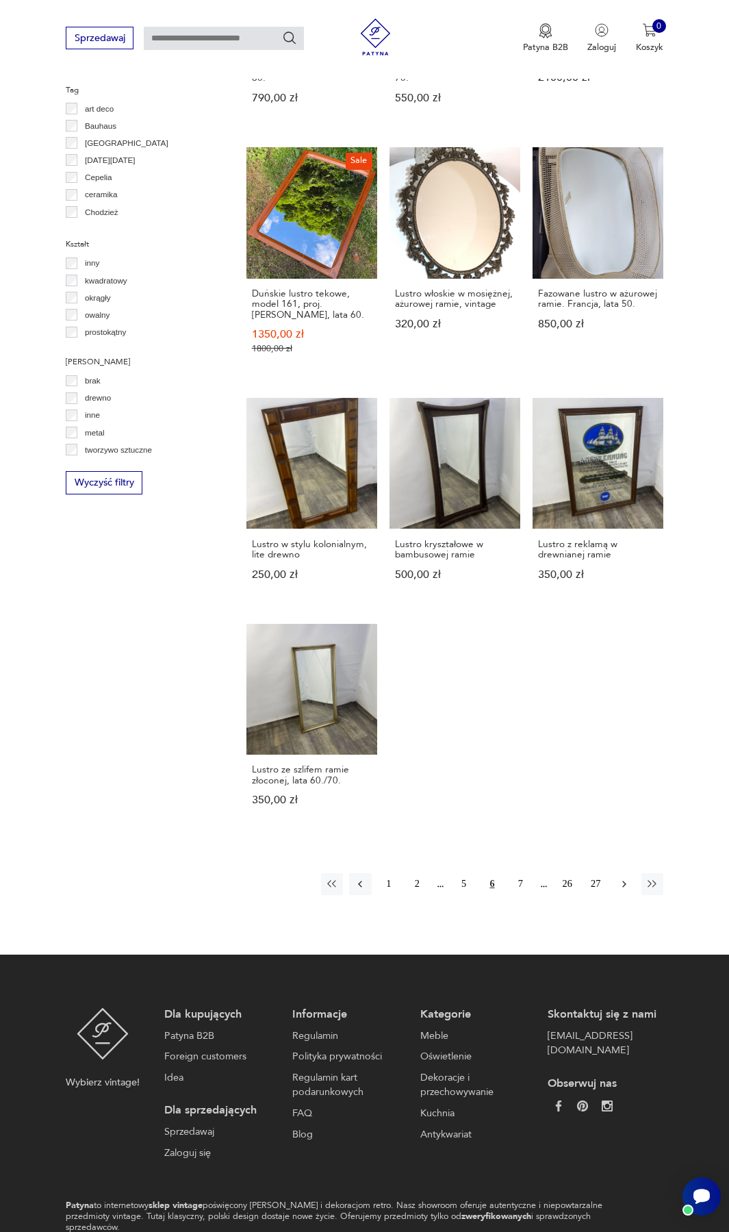
click at [625, 881] on icon "button" at bounding box center [625, 884] width 4 height 7
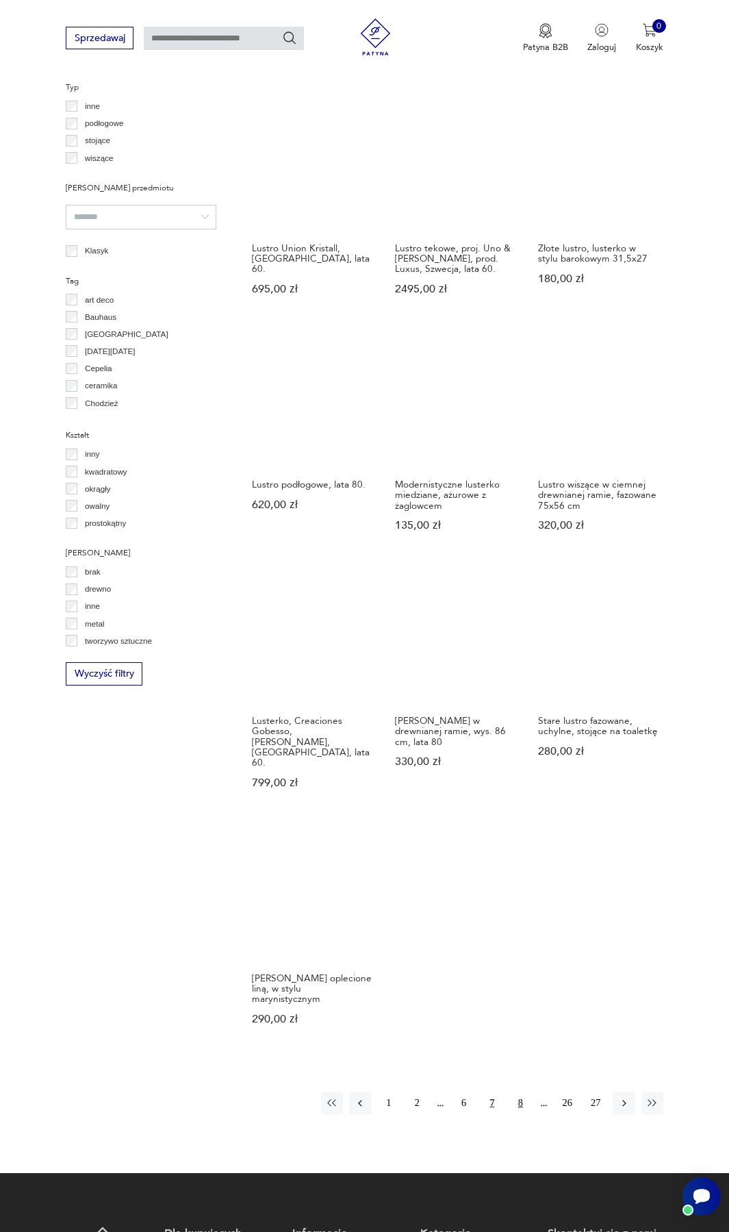
scroll to position [1140, 0]
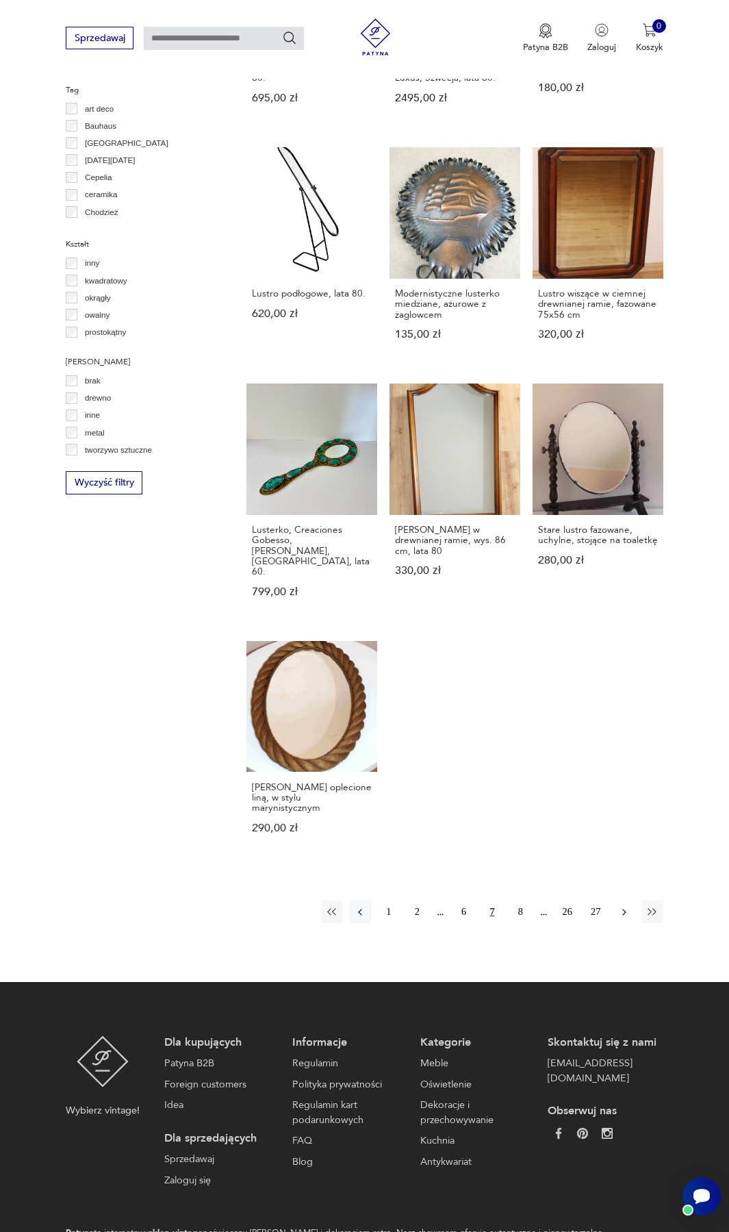
click at [617, 901] on button "button" at bounding box center [624, 912] width 22 height 22
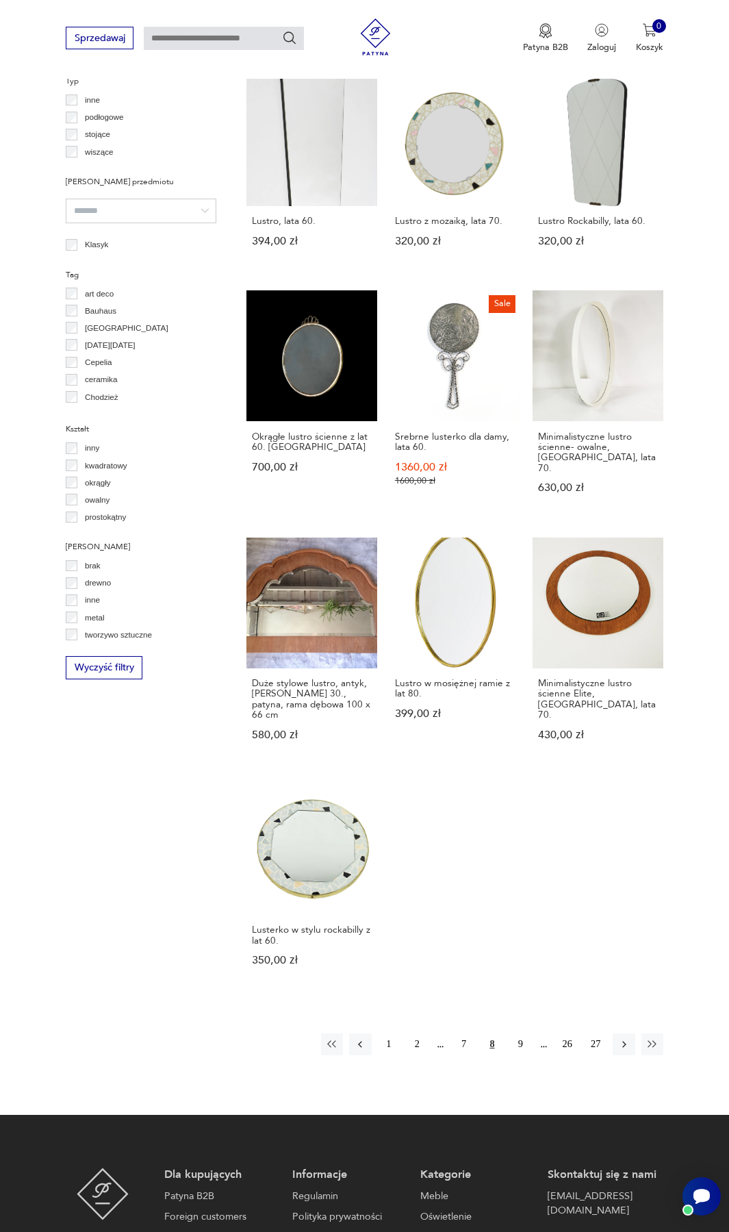
scroll to position [1003, 0]
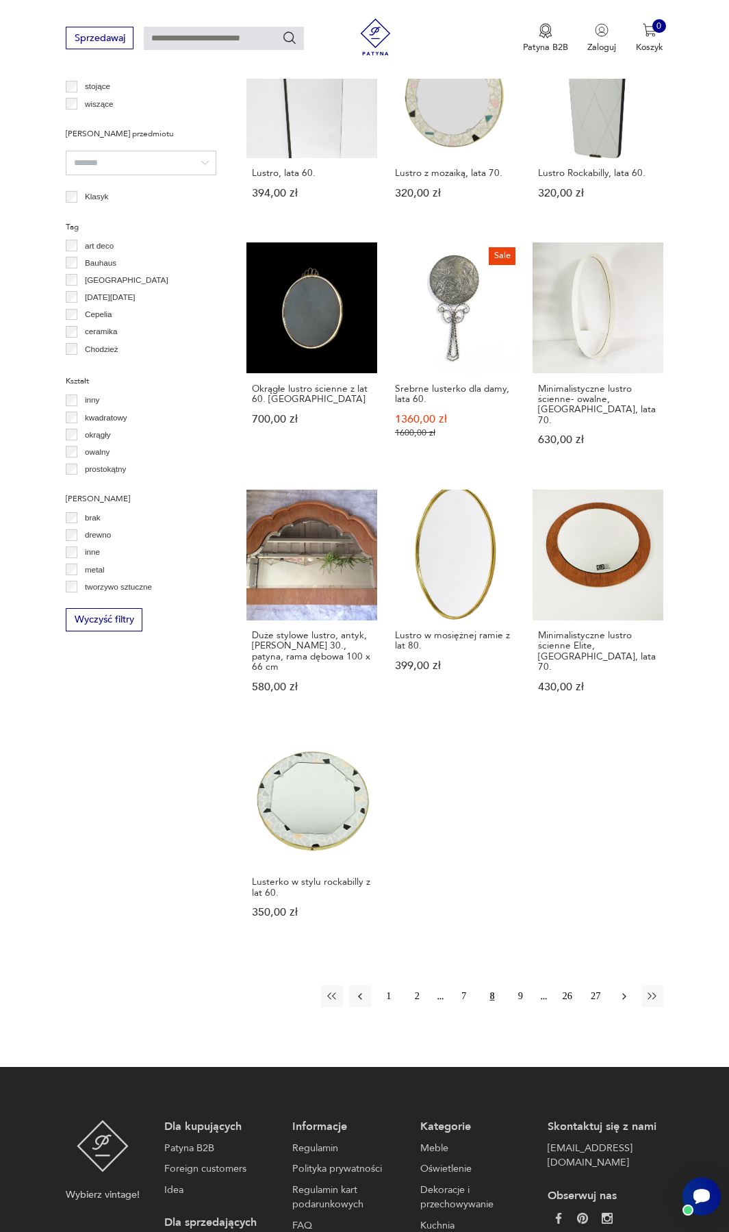
click at [623, 990] on icon "button" at bounding box center [624, 996] width 12 height 12
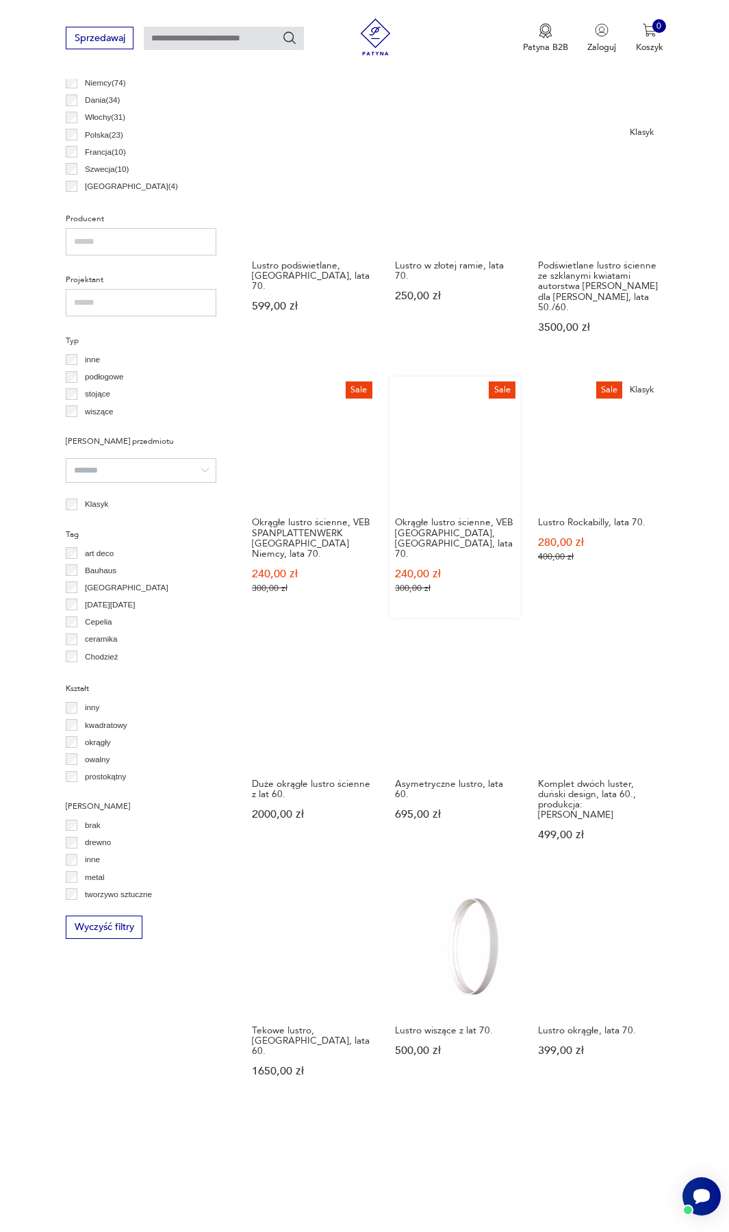
scroll to position [797, 0]
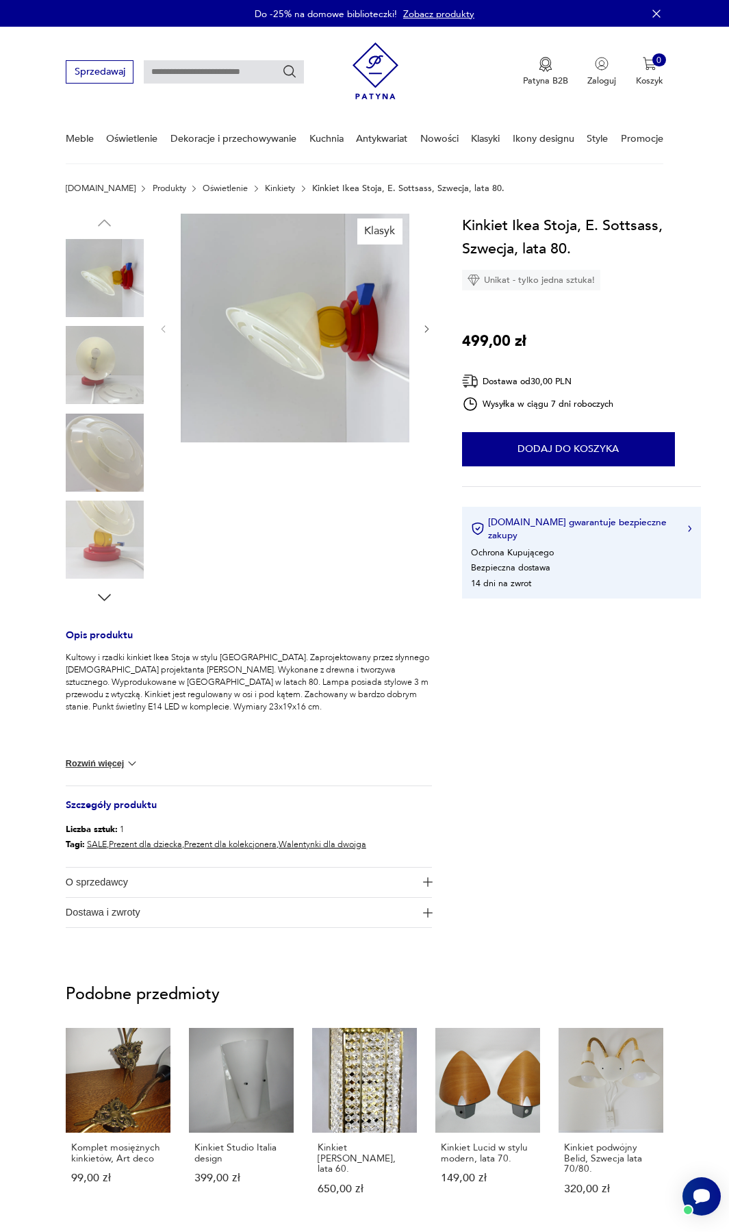
click at [121, 352] on img at bounding box center [105, 365] width 78 height 78
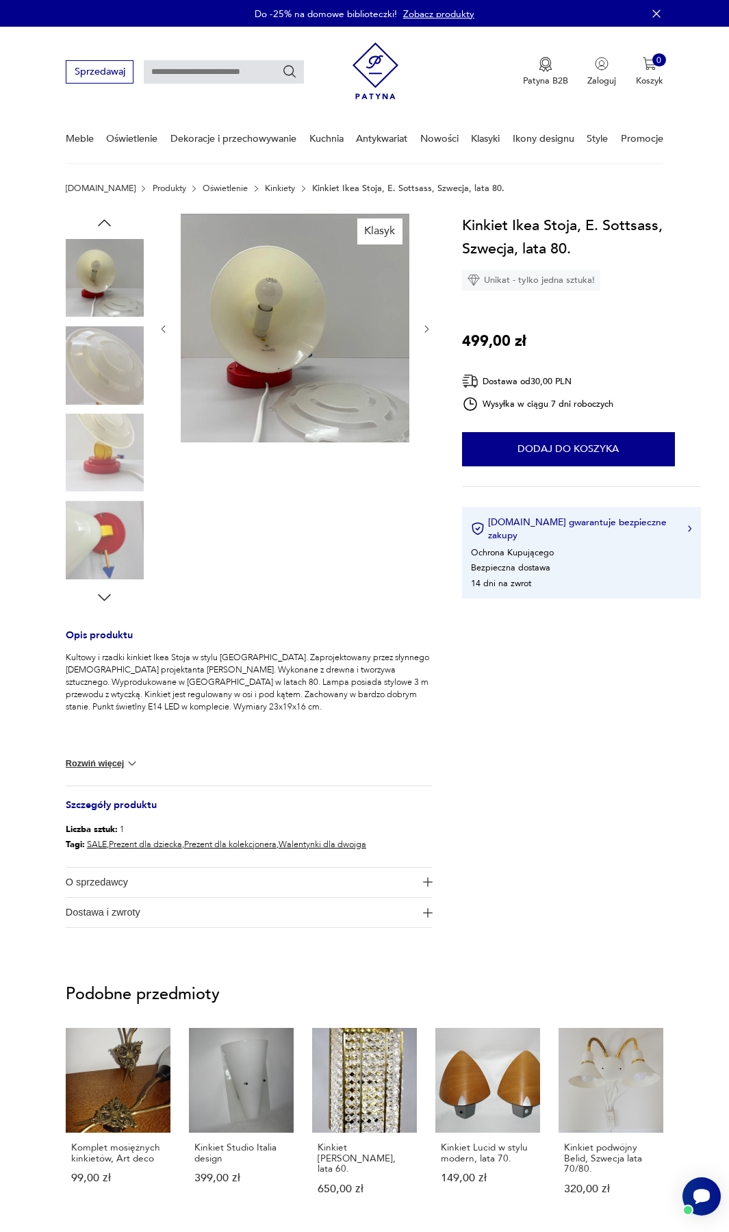
click at [119, 374] on img at bounding box center [105, 365] width 78 height 78
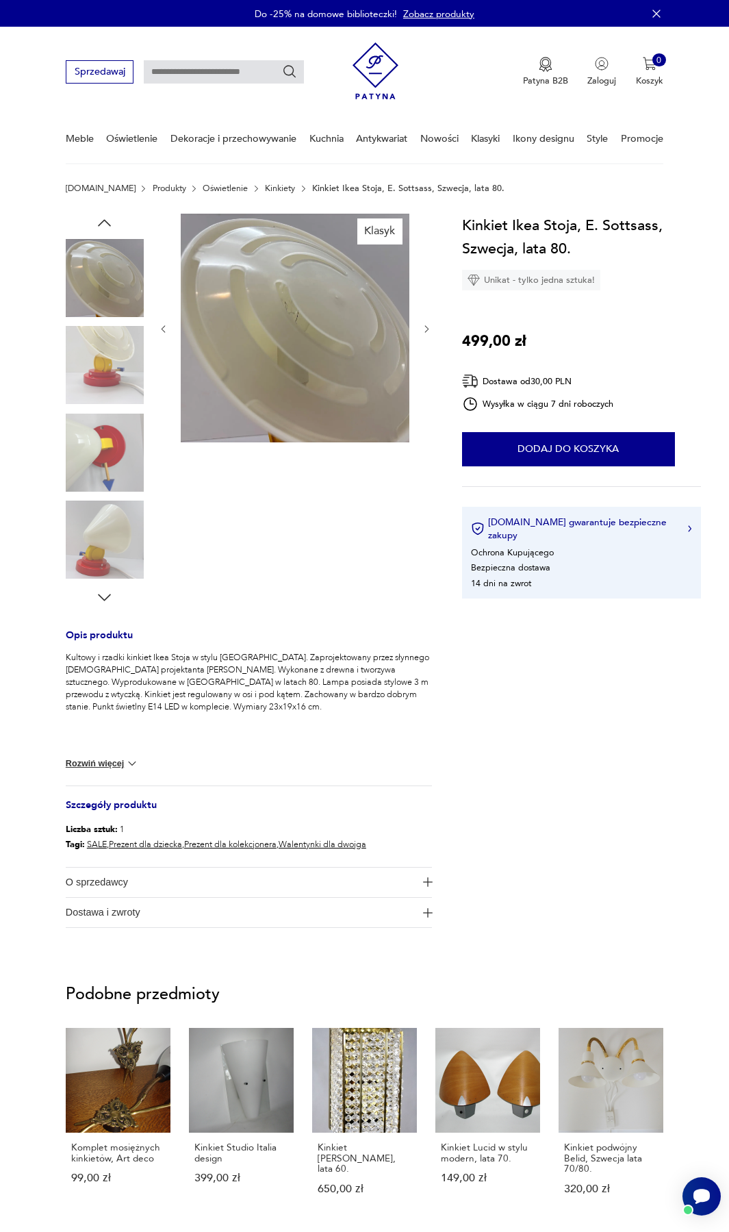
click at [116, 404] on img at bounding box center [105, 365] width 78 height 78
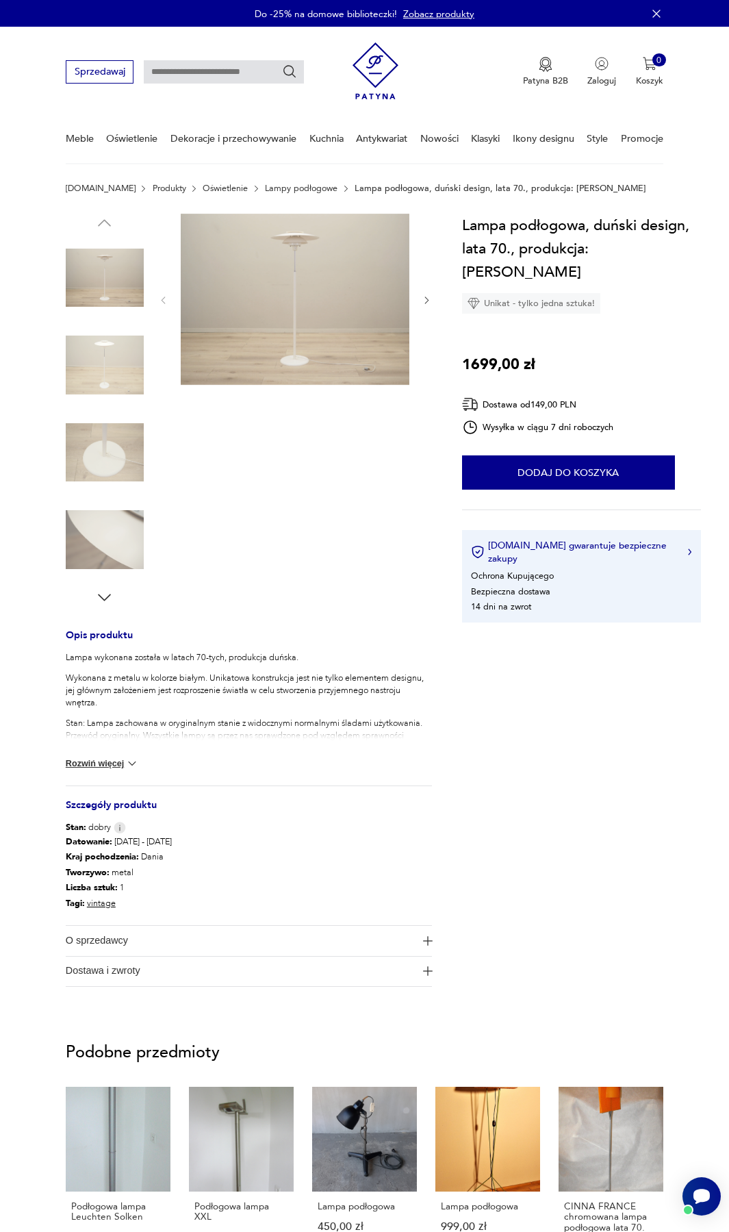
click at [111, 764] on button "Rozwiń więcej" at bounding box center [102, 764] width 73 height 14
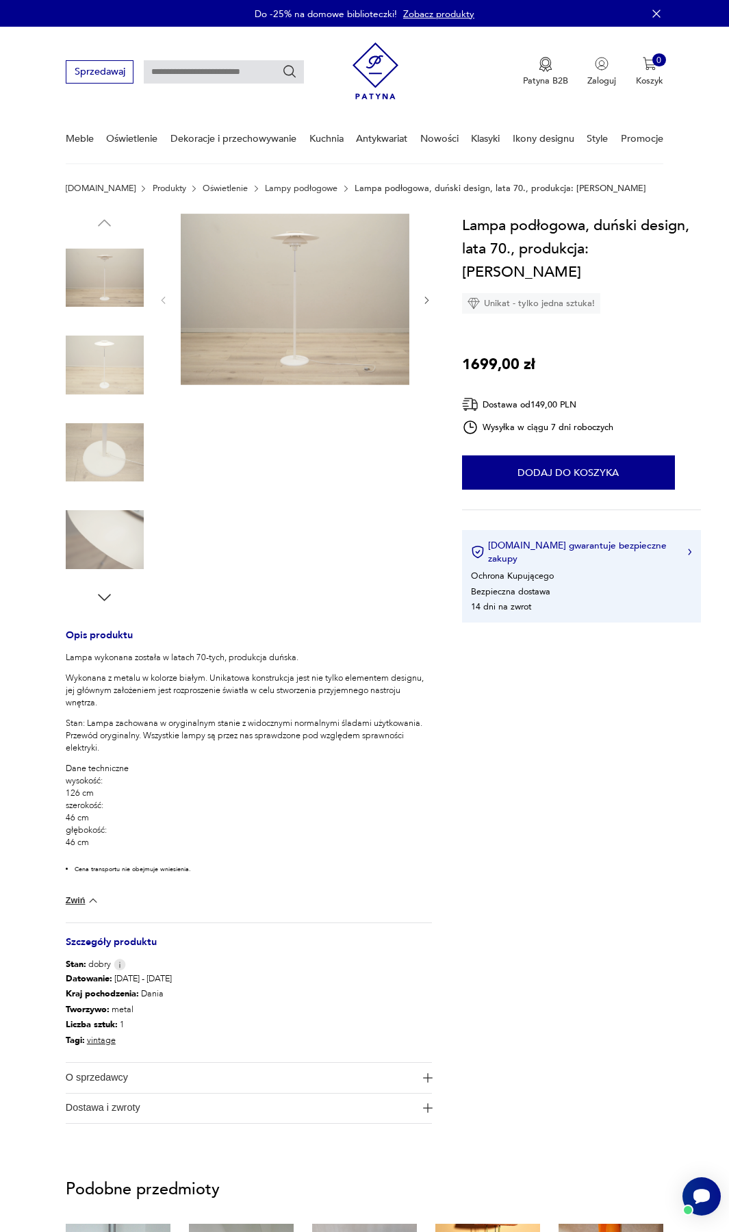
click at [127, 538] on img at bounding box center [105, 540] width 78 height 78
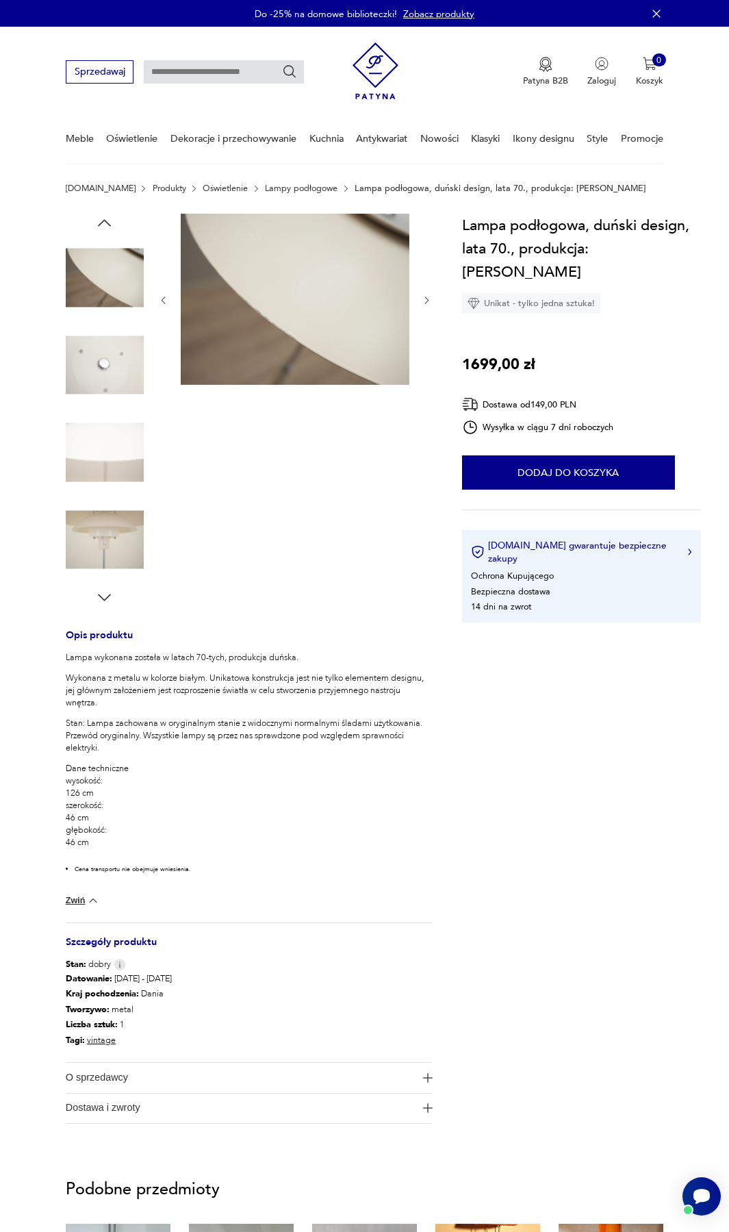
click at [119, 540] on img at bounding box center [105, 540] width 78 height 78
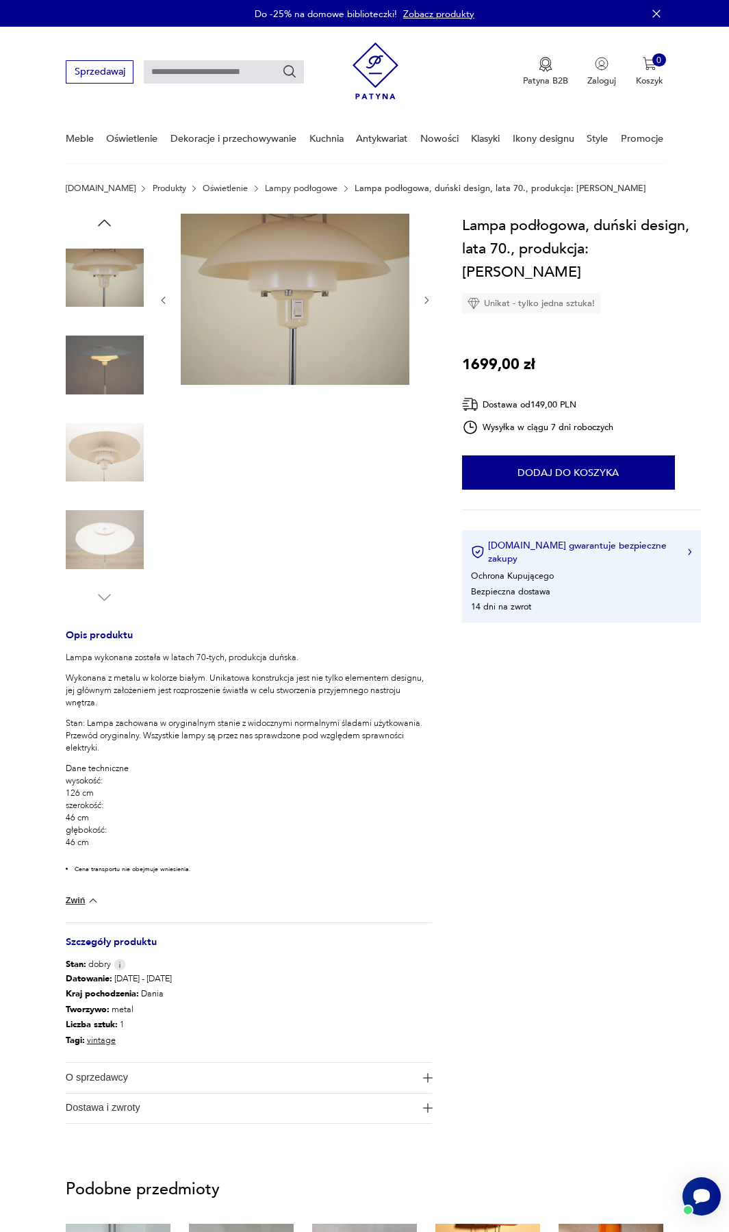
click at [114, 460] on img at bounding box center [105, 453] width 78 height 78
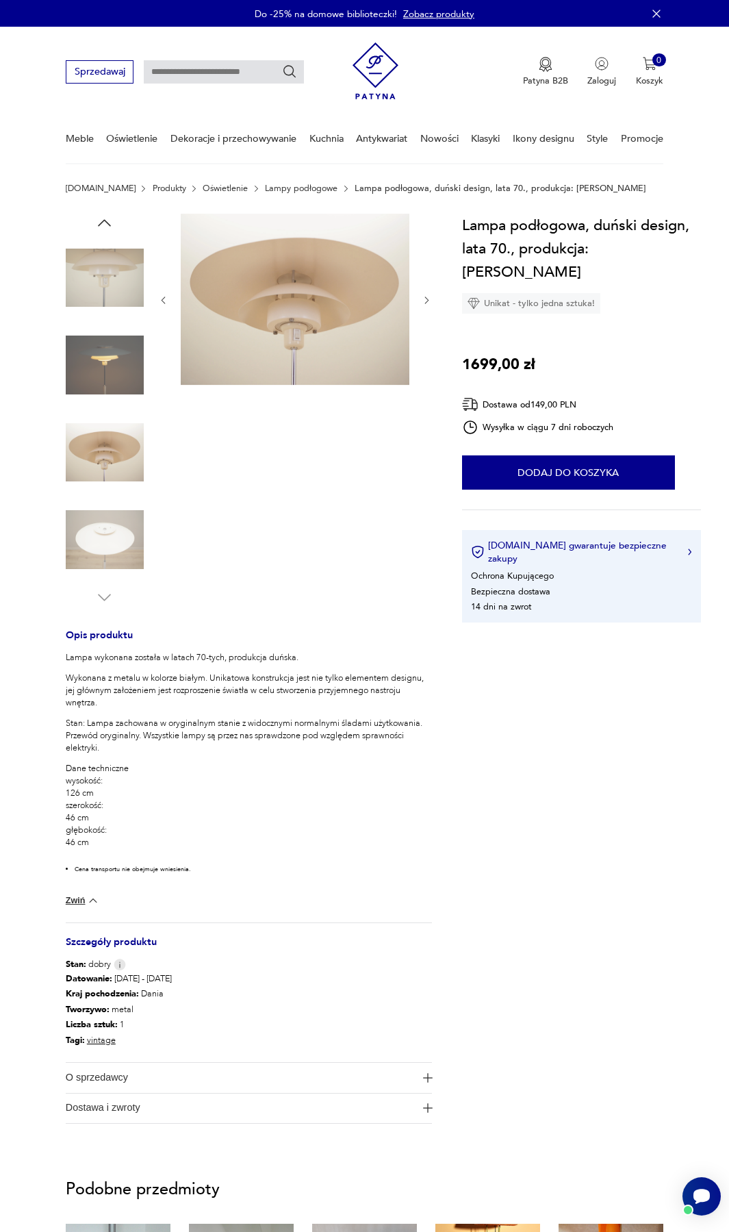
click at [122, 525] on img at bounding box center [105, 540] width 78 height 78
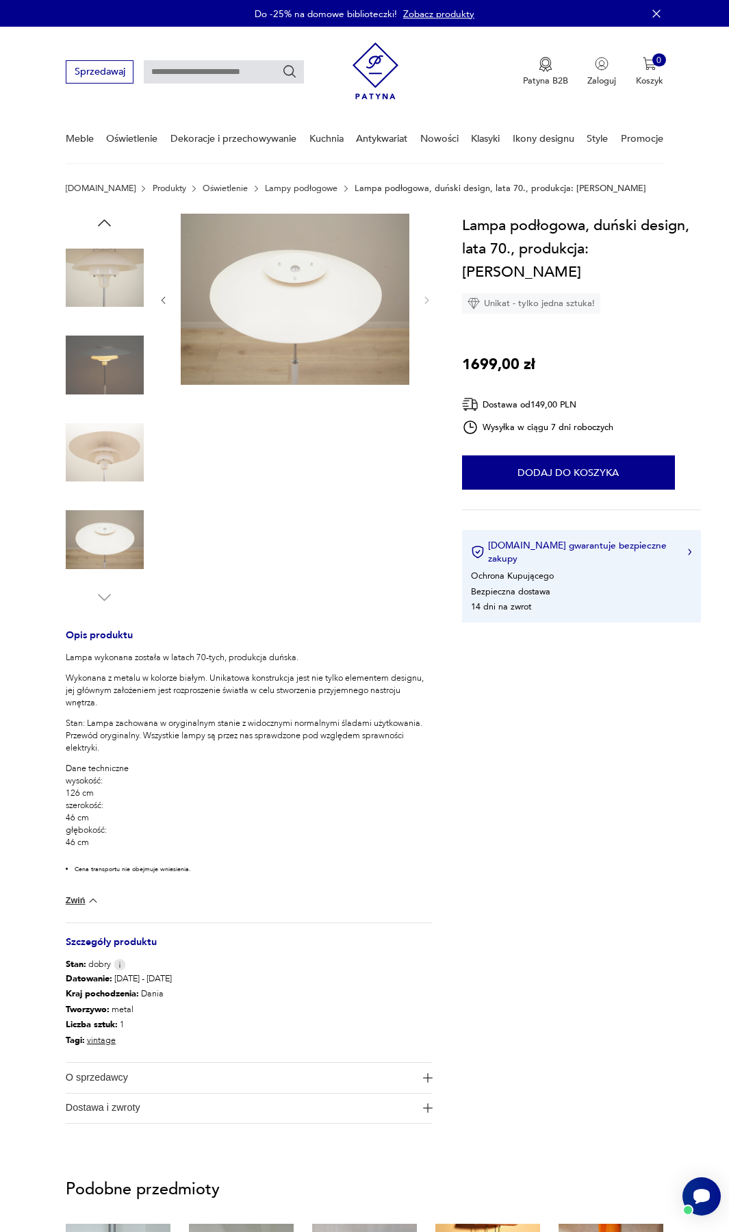
click at [123, 366] on img at bounding box center [105, 365] width 78 height 78
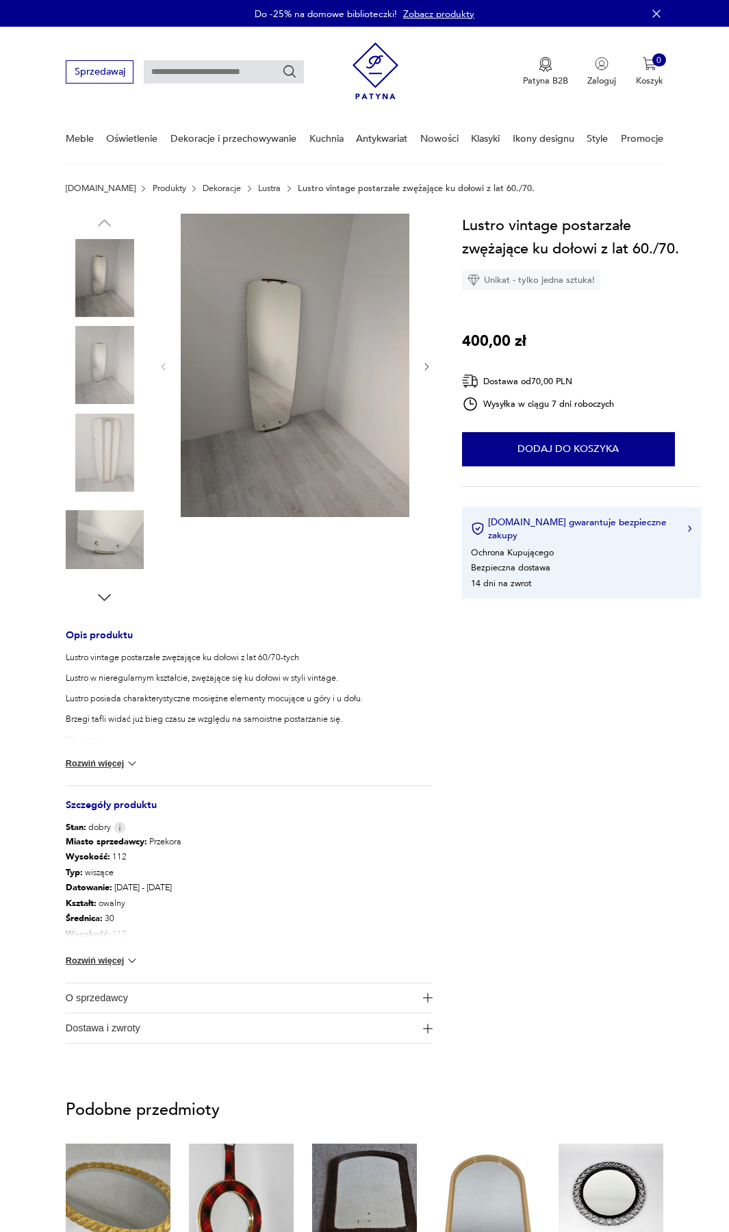
click at [120, 339] on img at bounding box center [105, 365] width 78 height 78
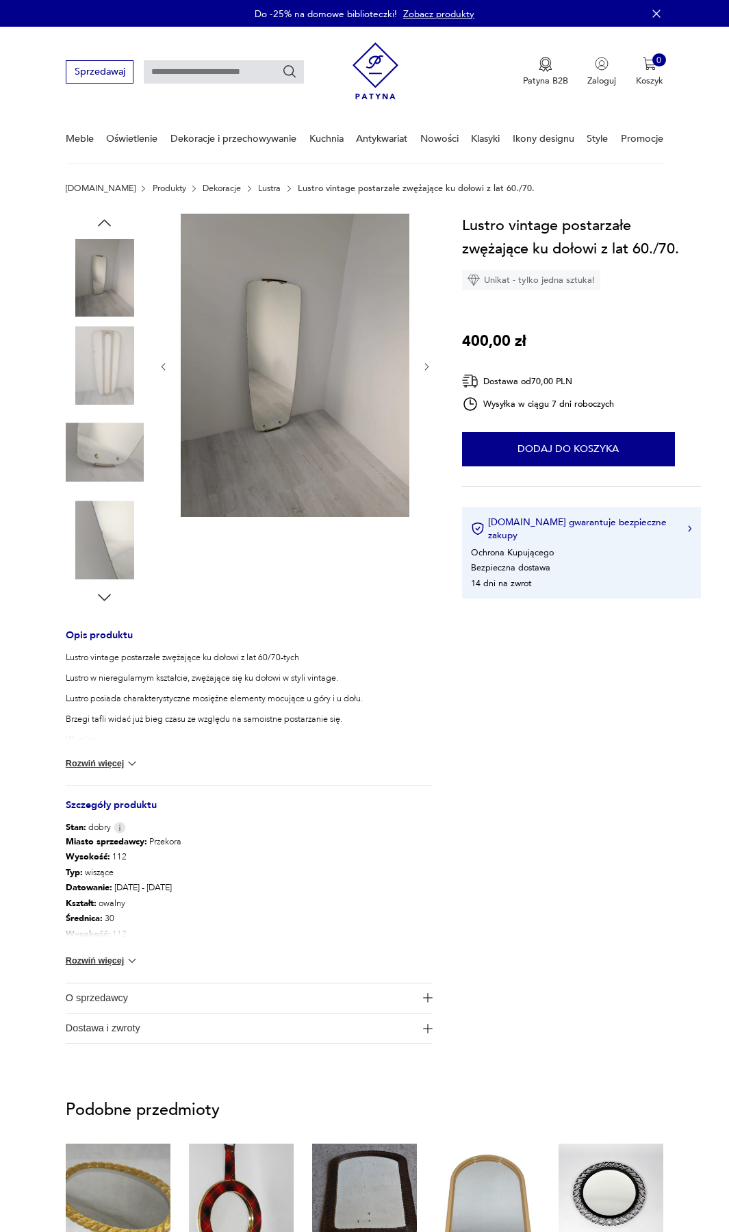
click at [121, 357] on img at bounding box center [105, 365] width 78 height 78
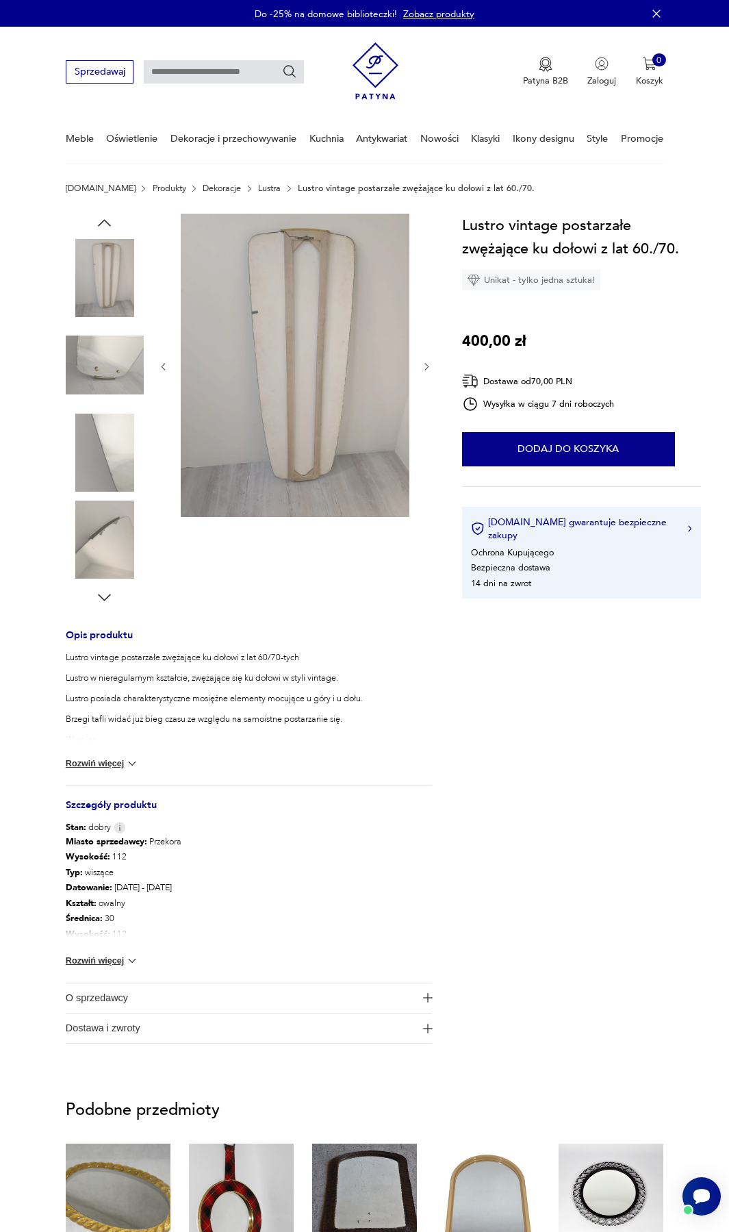
click at [114, 361] on img at bounding box center [105, 365] width 78 height 78
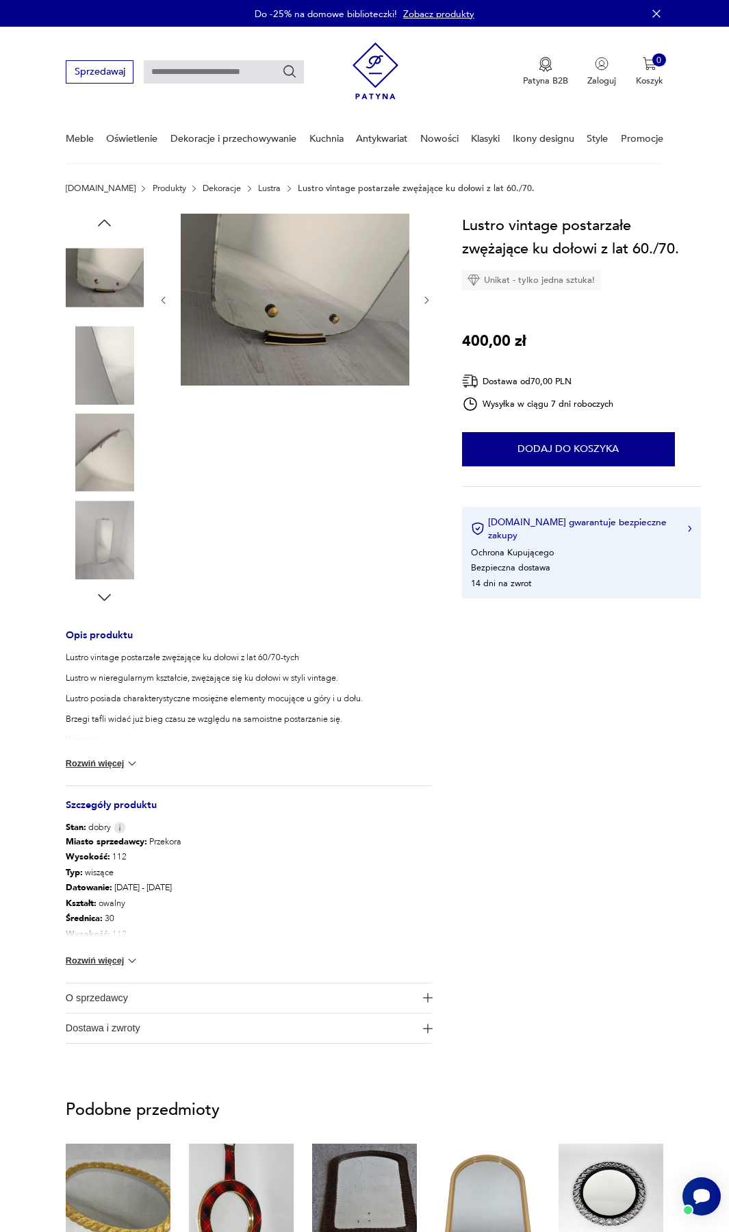
click at [114, 361] on img at bounding box center [105, 365] width 78 height 78
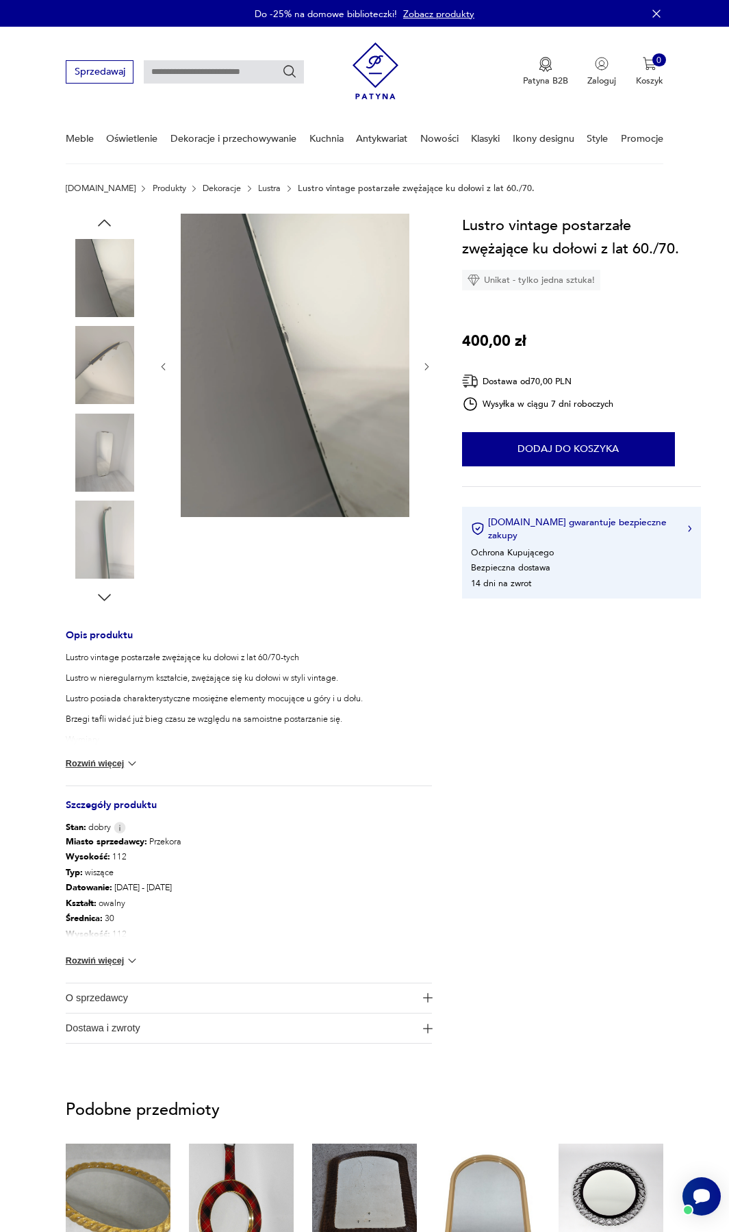
click at [114, 370] on img at bounding box center [105, 365] width 78 height 78
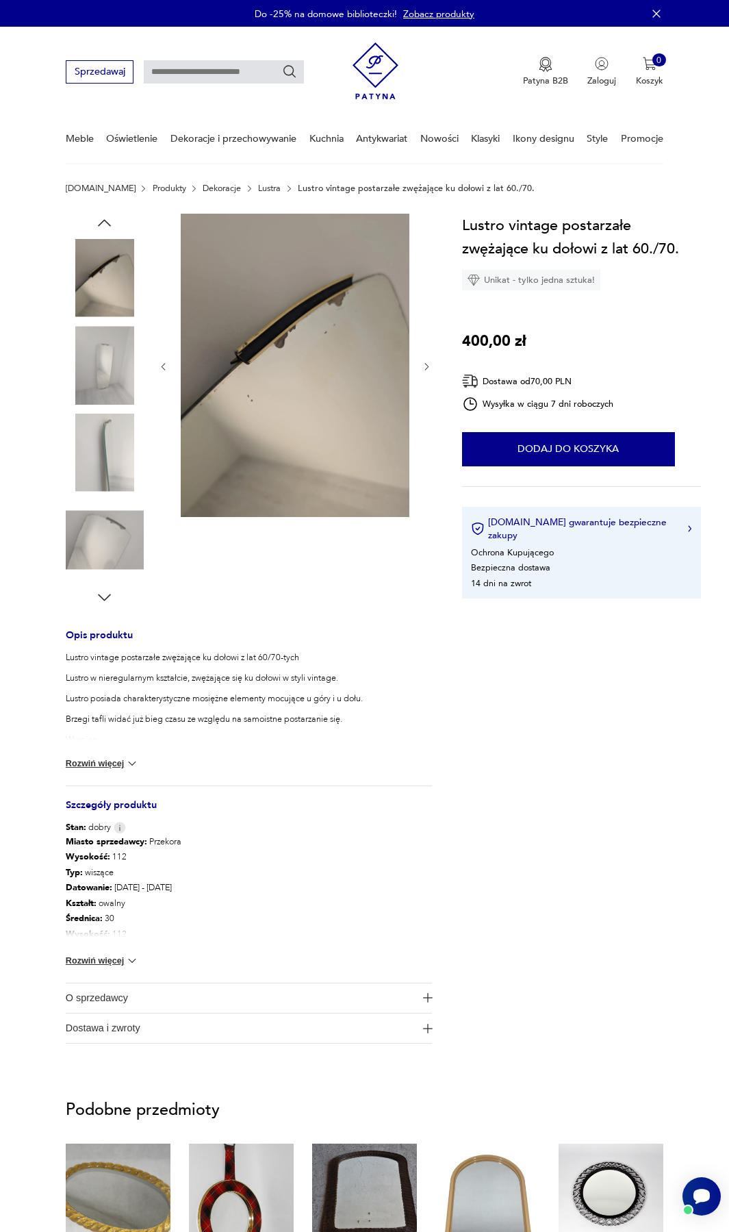
click at [114, 370] on img at bounding box center [105, 365] width 78 height 78
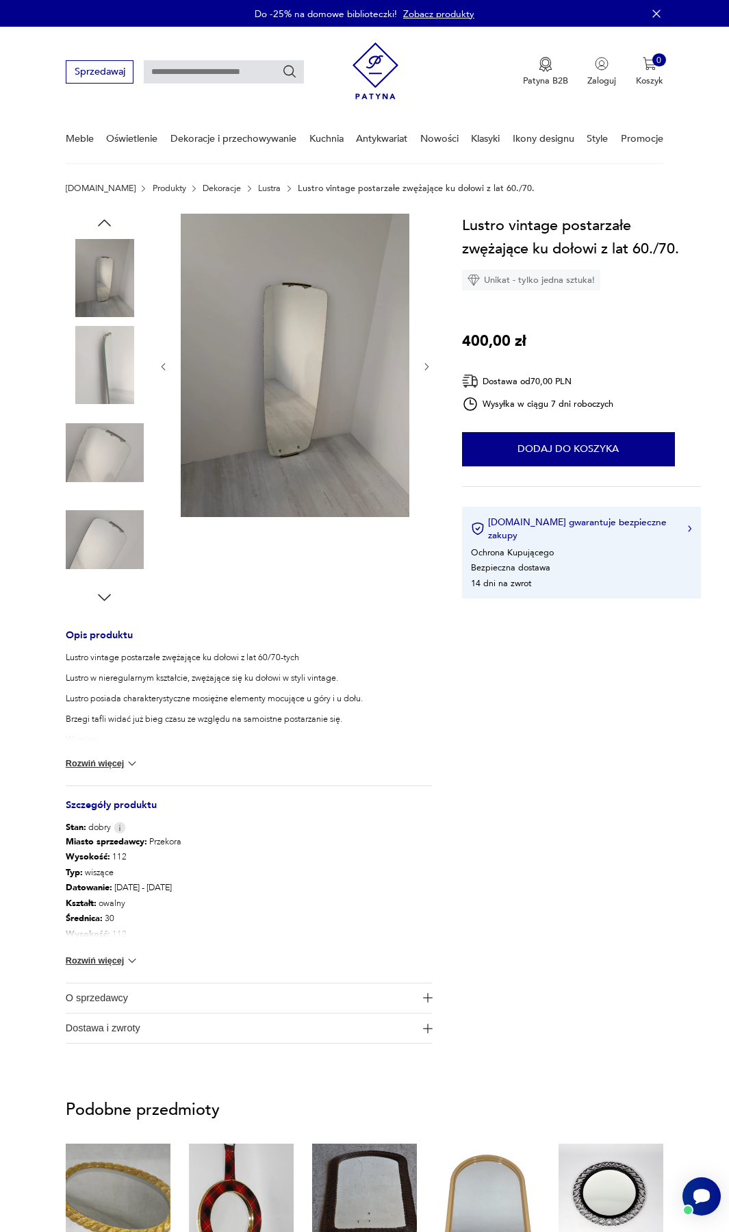
click at [114, 370] on img at bounding box center [105, 365] width 78 height 78
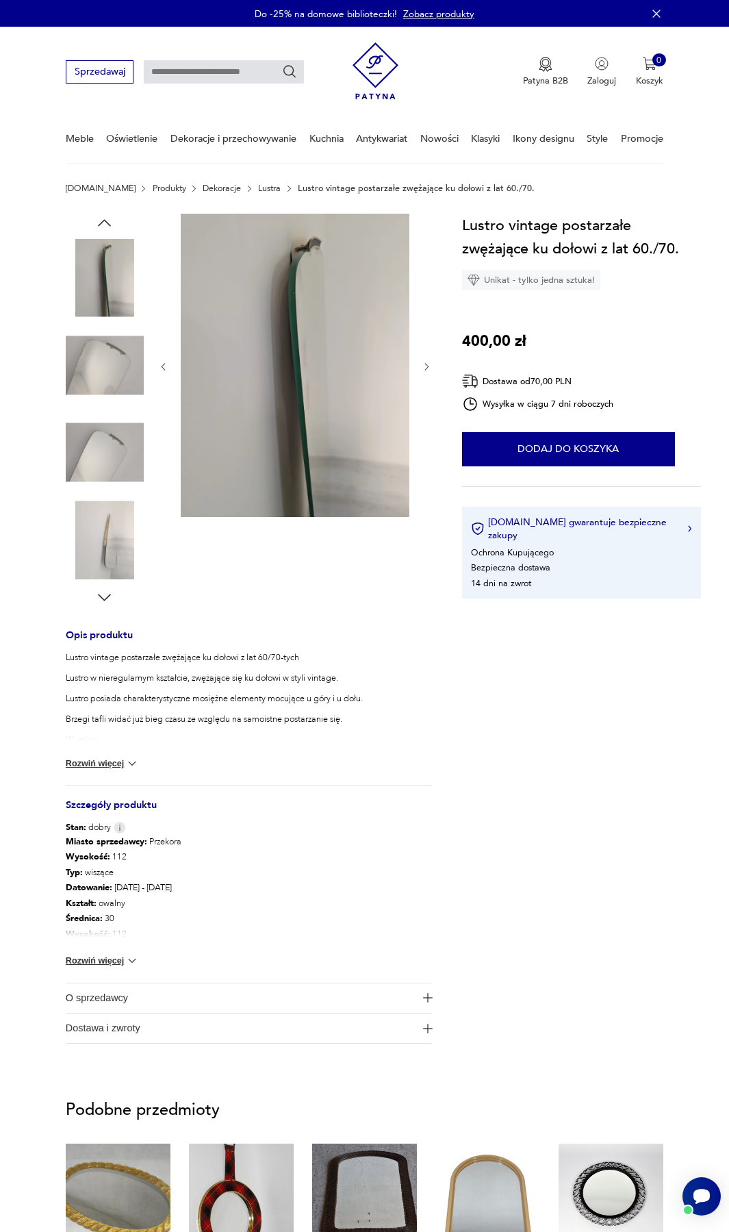
click at [104, 757] on button "Rozwiń więcej" at bounding box center [102, 764] width 73 height 14
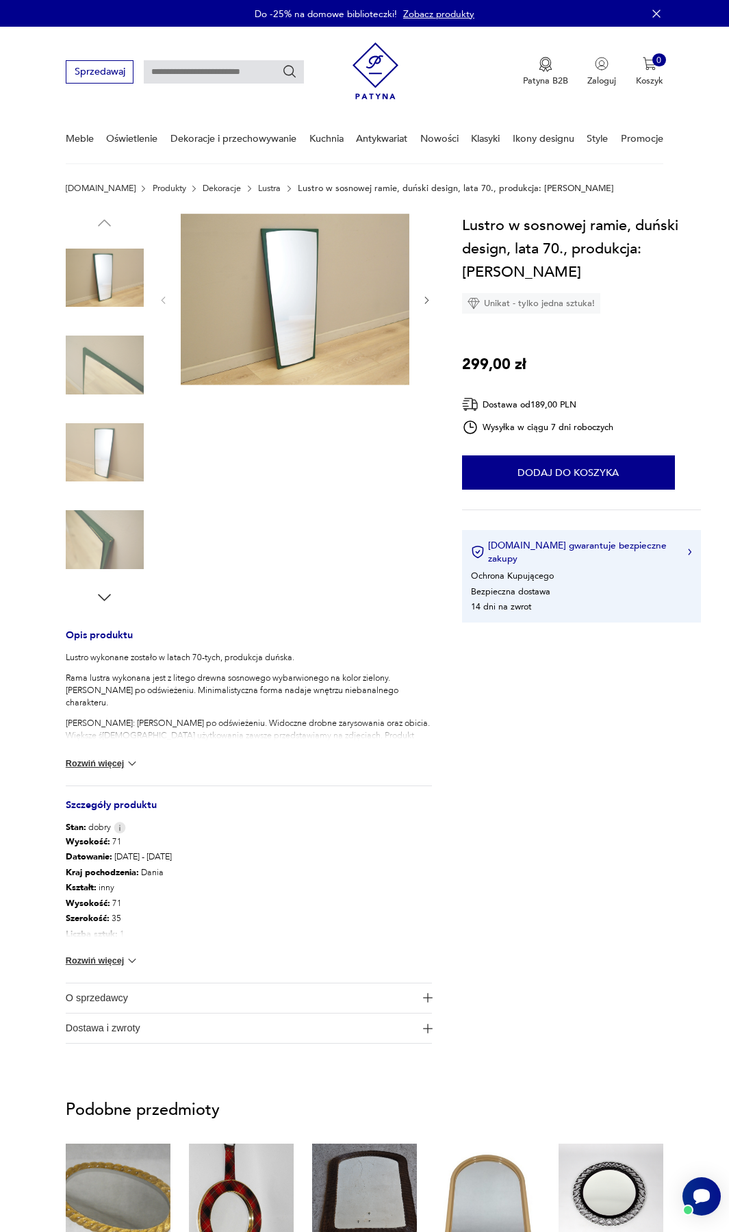
click at [112, 764] on button "Rozwiń więcej" at bounding box center [102, 764] width 73 height 14
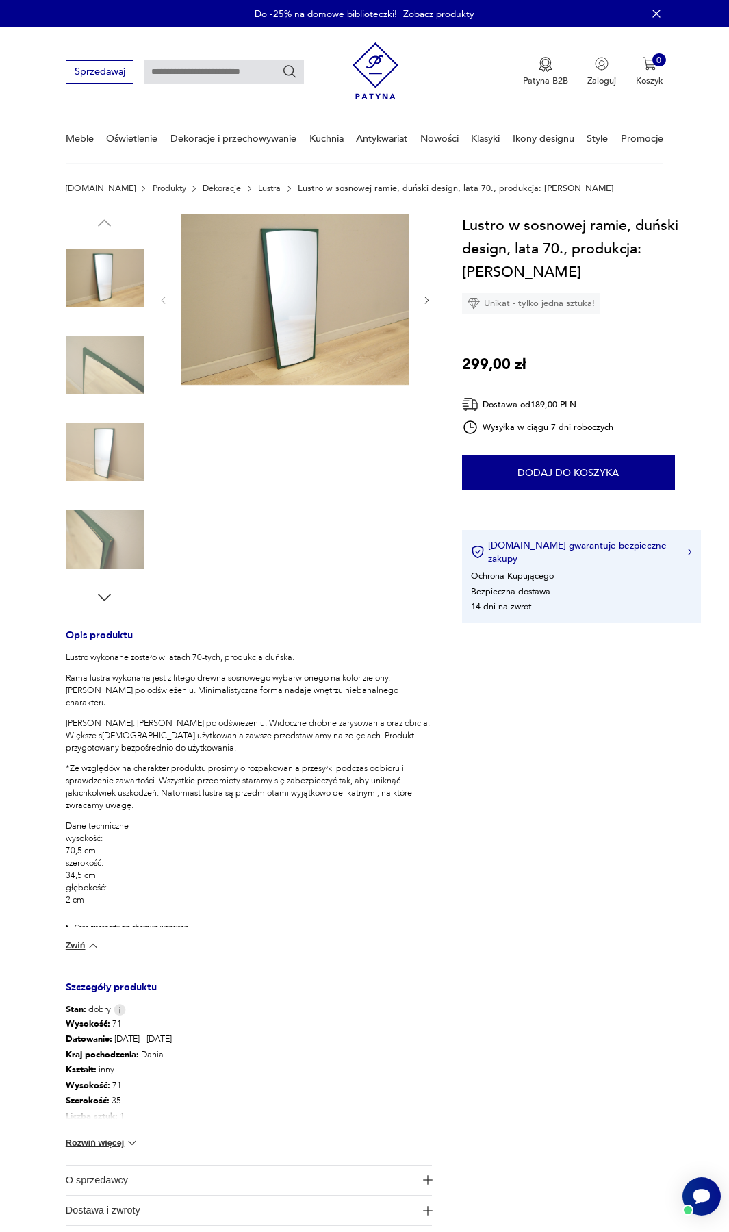
click at [125, 370] on img at bounding box center [105, 365] width 78 height 78
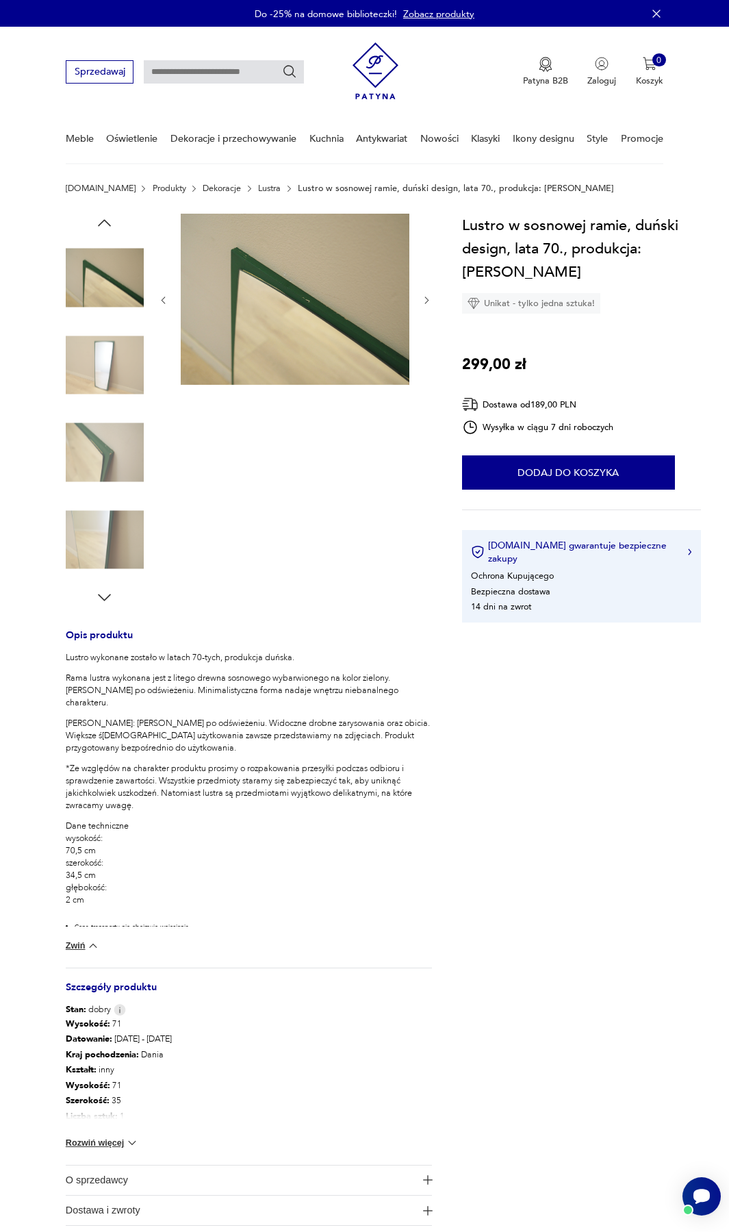
click at [125, 371] on img at bounding box center [105, 365] width 78 height 78
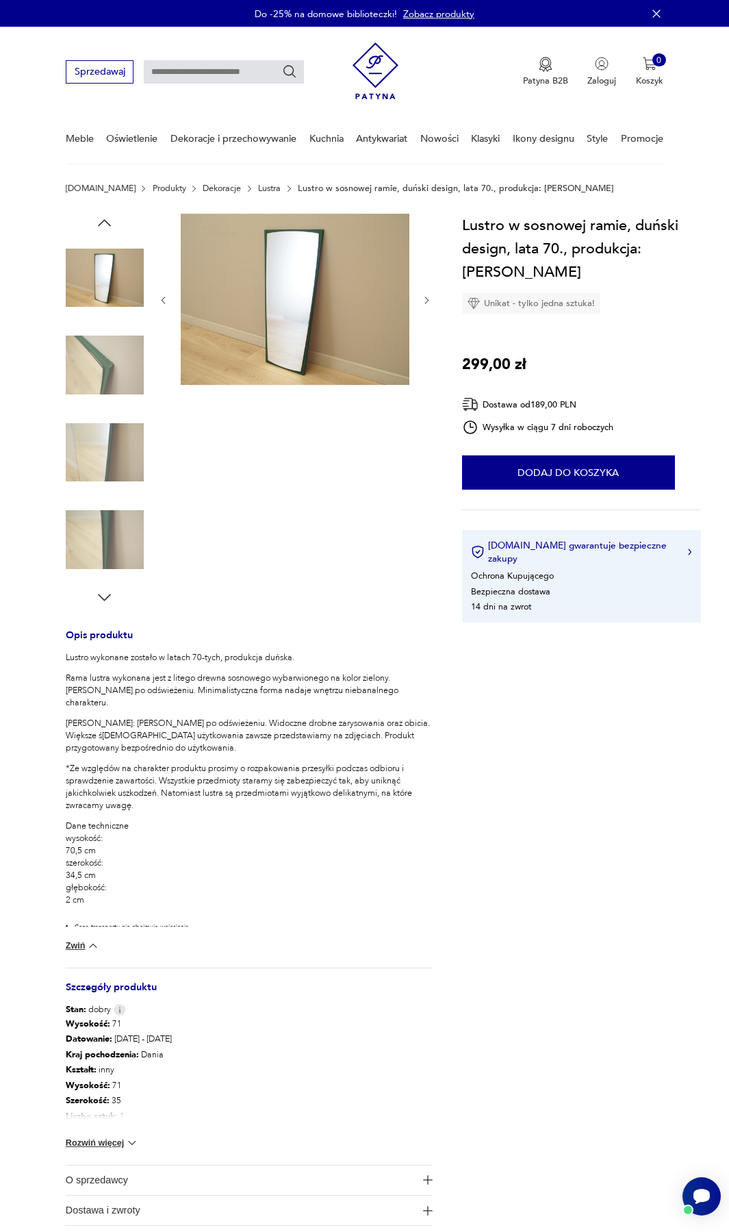
click at [125, 372] on img at bounding box center [105, 365] width 78 height 78
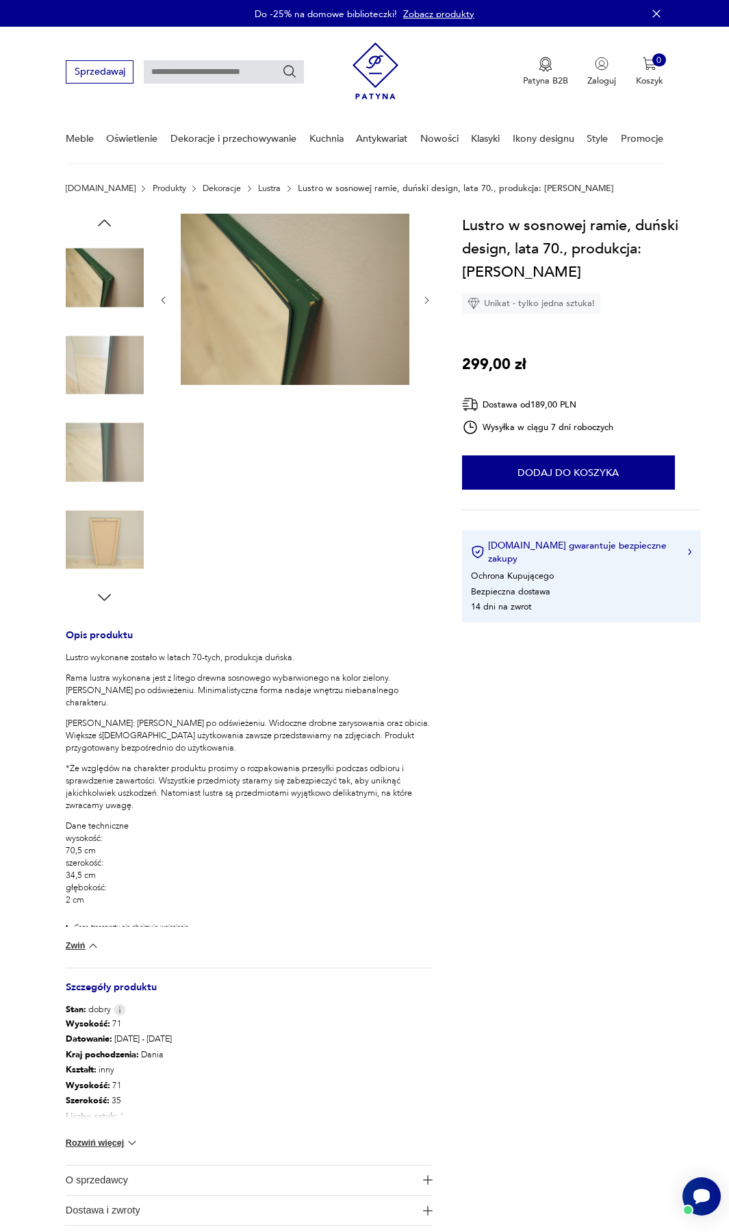
click at [122, 392] on img at bounding box center [105, 365] width 78 height 78
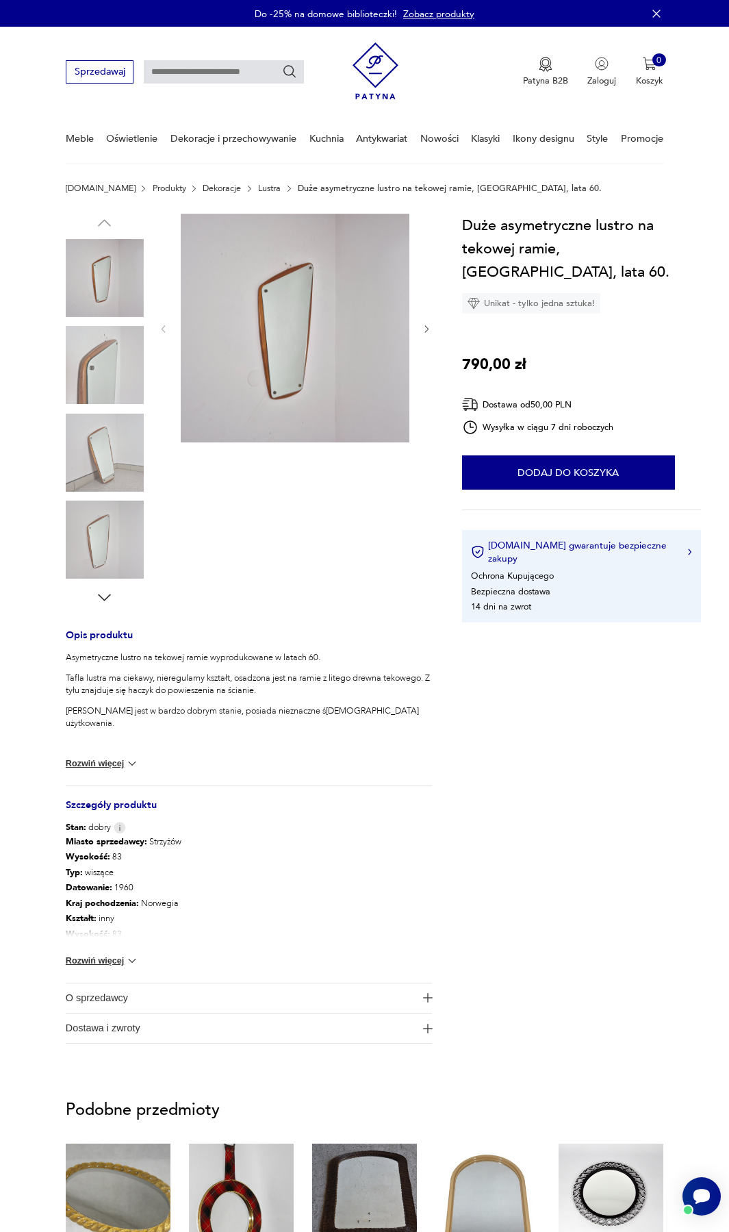
click at [129, 759] on img at bounding box center [132, 764] width 14 height 14
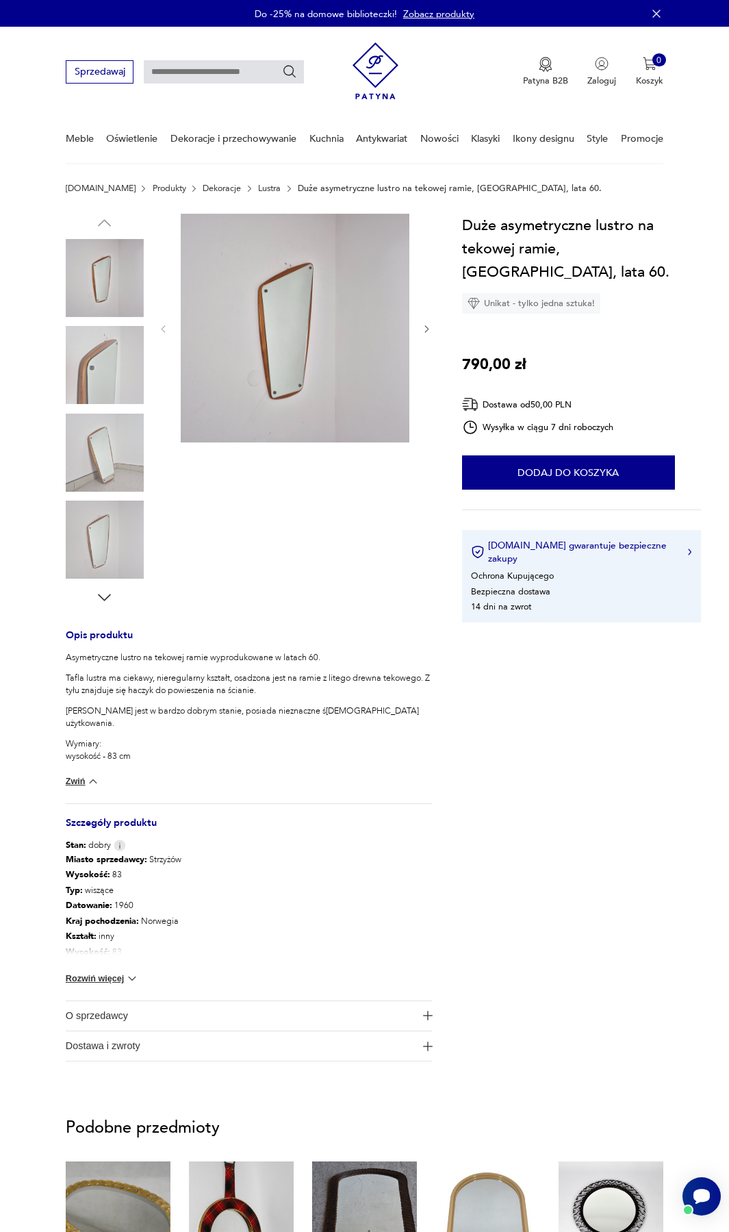
click at [116, 452] on img at bounding box center [105, 453] width 78 height 78
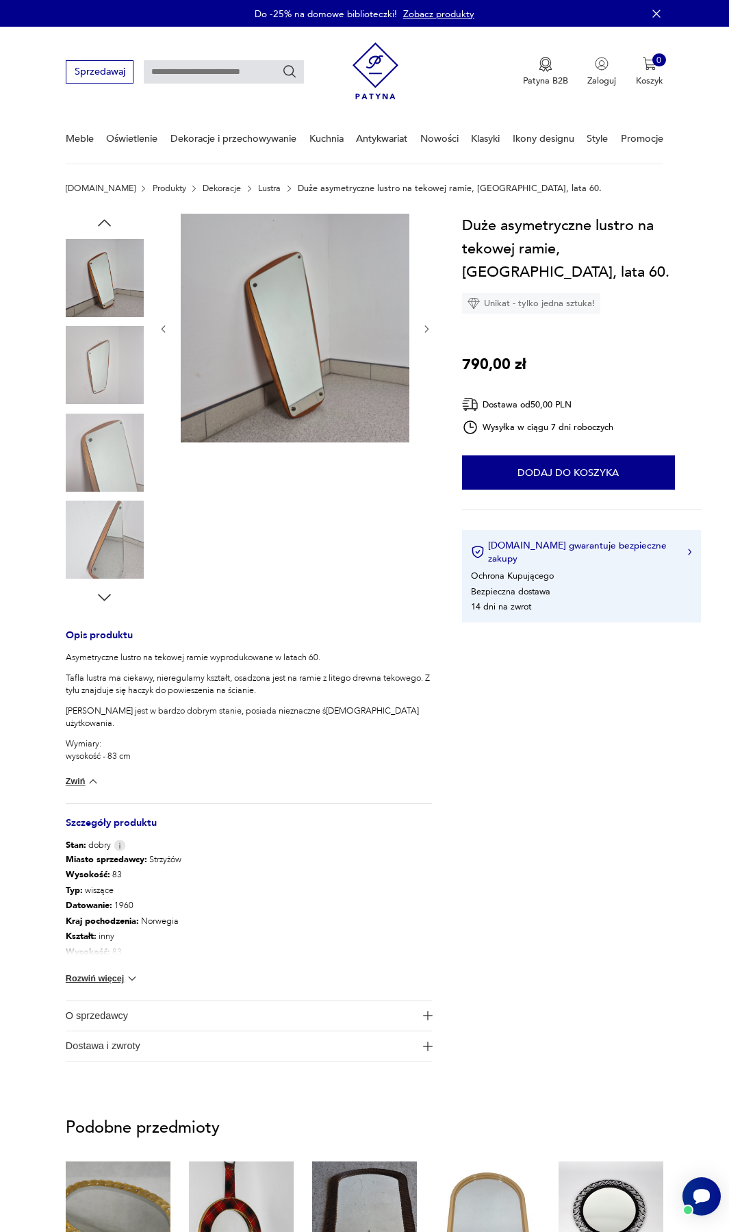
click at [113, 477] on img at bounding box center [105, 453] width 78 height 78
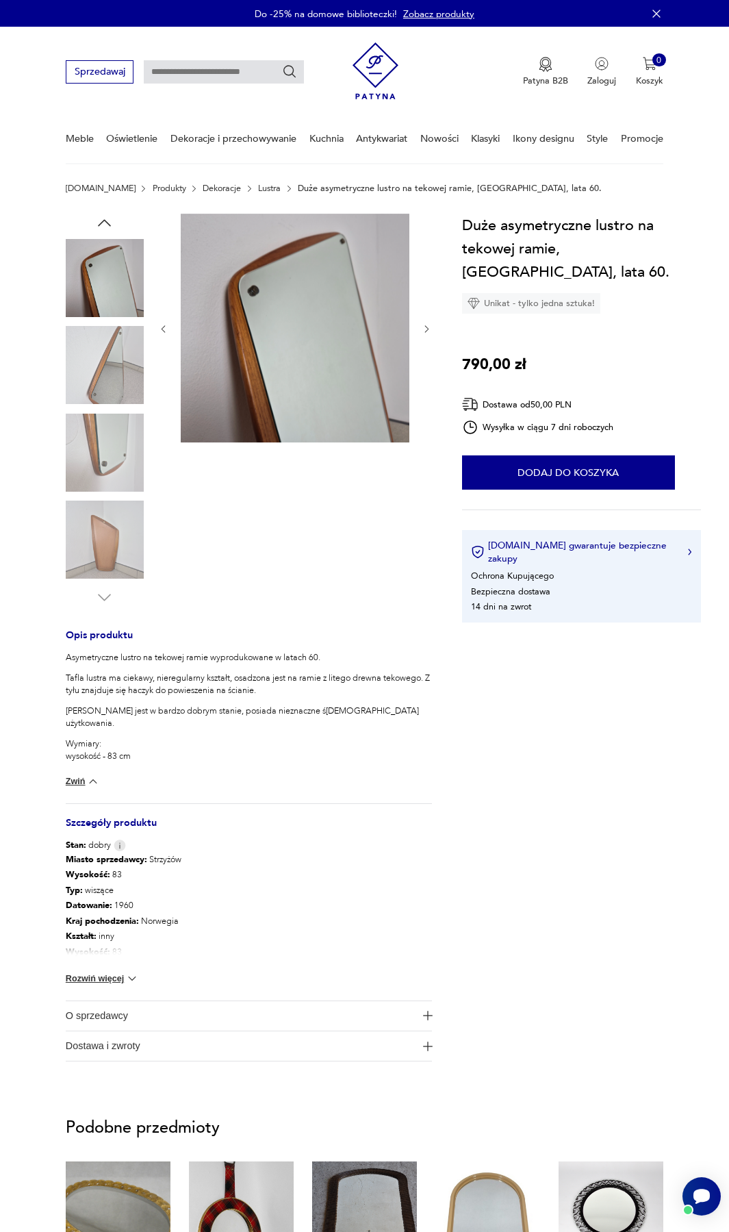
click at [114, 450] on img at bounding box center [105, 453] width 78 height 78
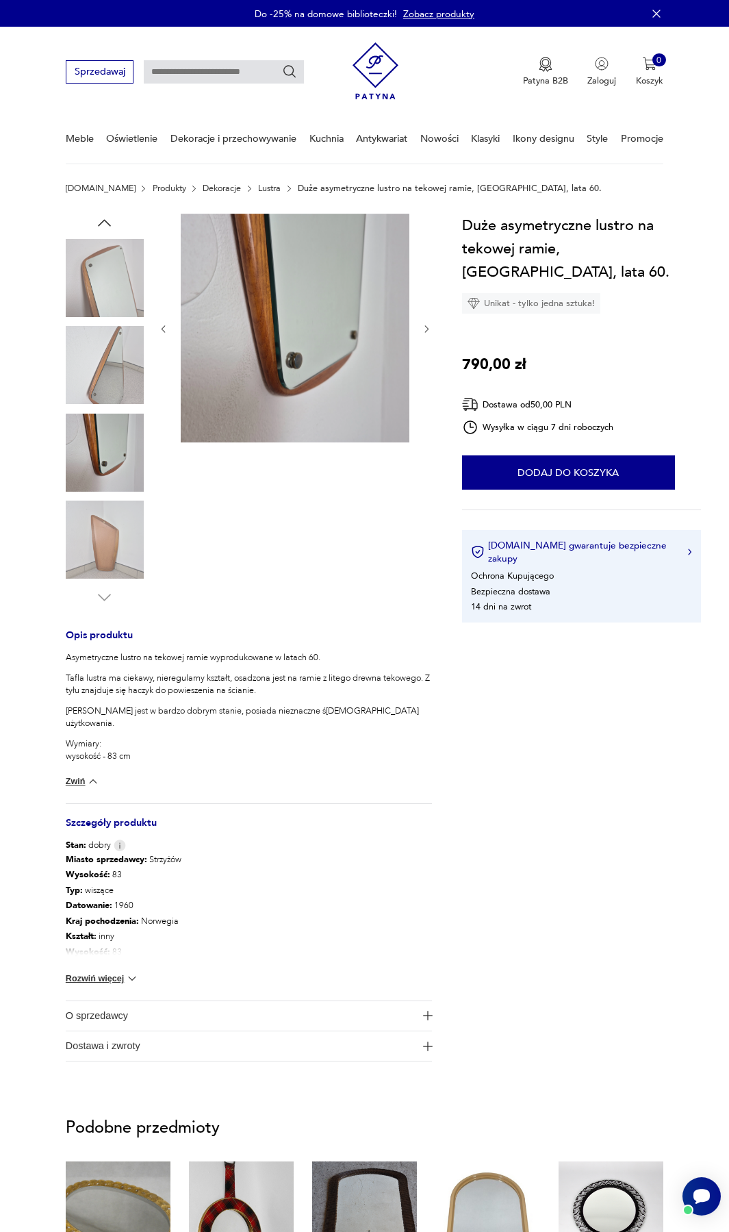
click at [112, 509] on img at bounding box center [105, 540] width 78 height 78
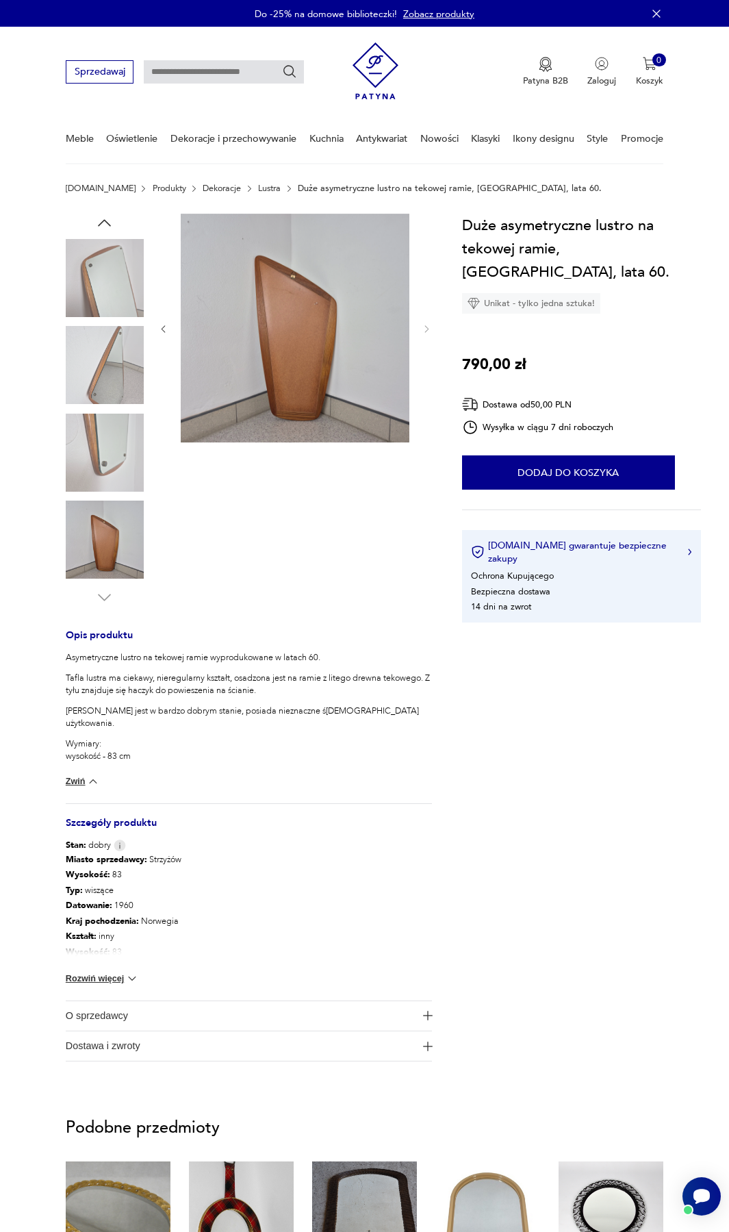
click at [116, 345] on img at bounding box center [105, 365] width 78 height 78
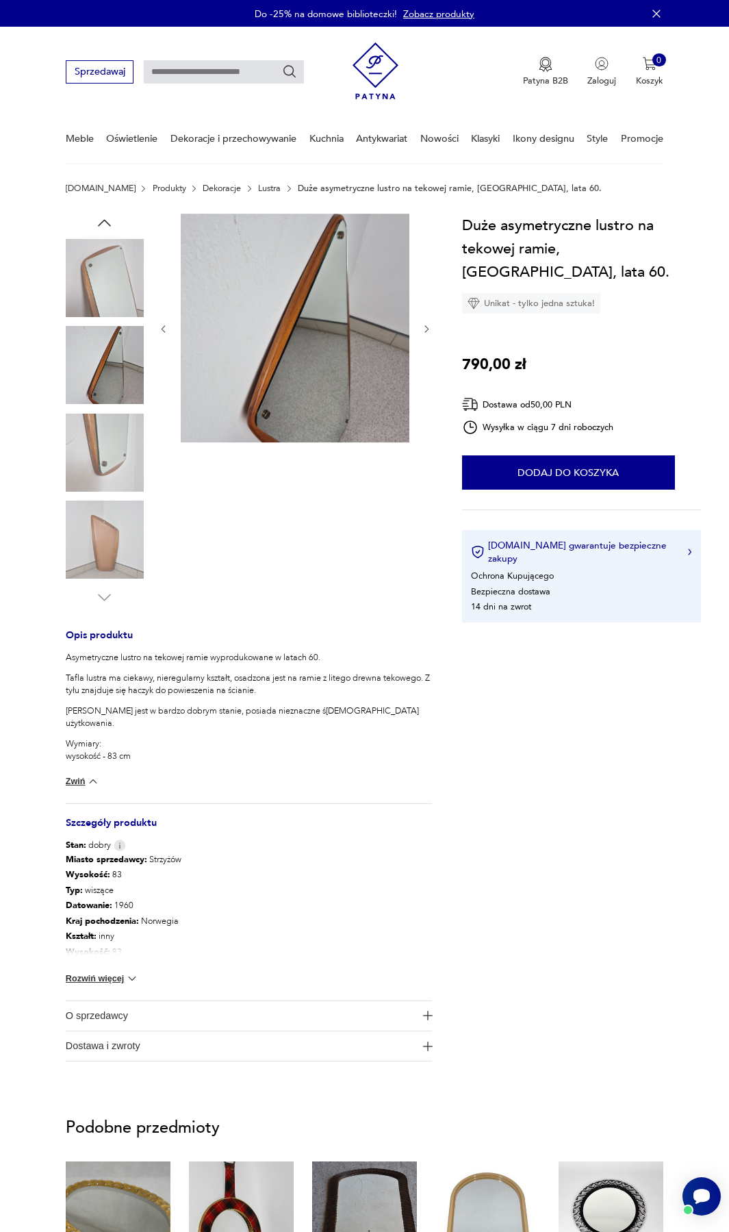
click at [112, 266] on img at bounding box center [105, 278] width 78 height 78
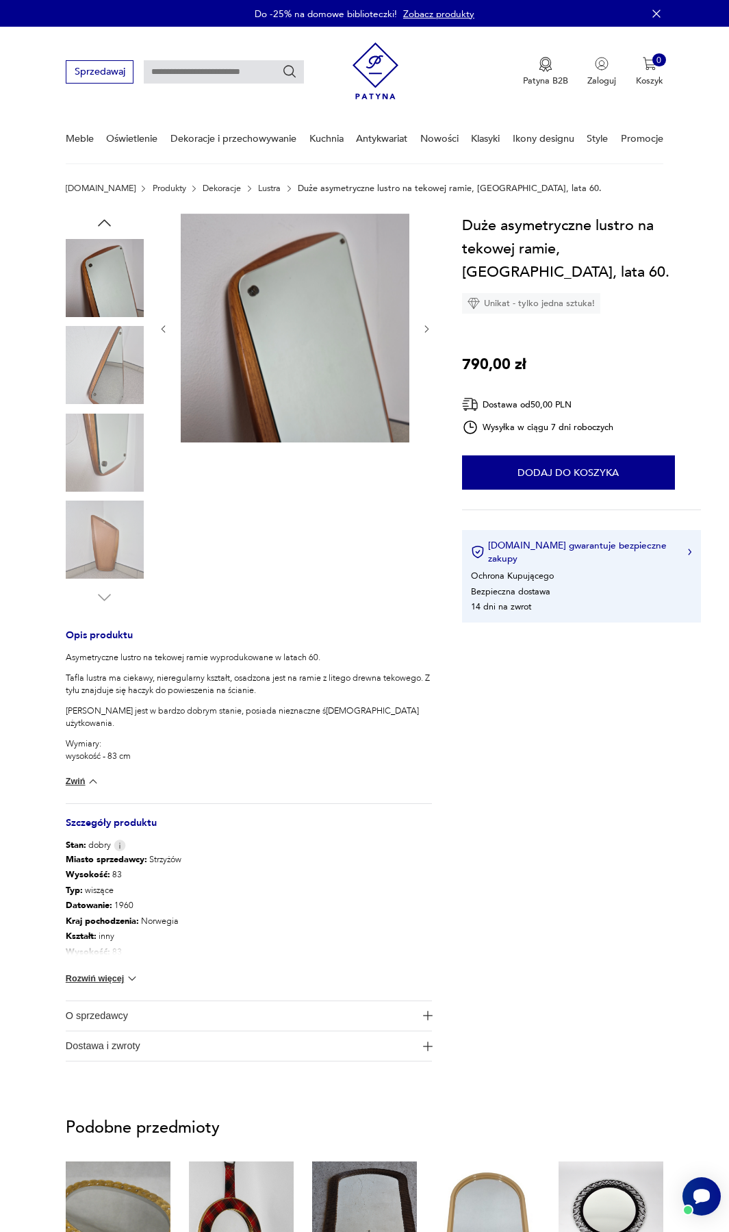
click at [91, 567] on img at bounding box center [105, 540] width 78 height 78
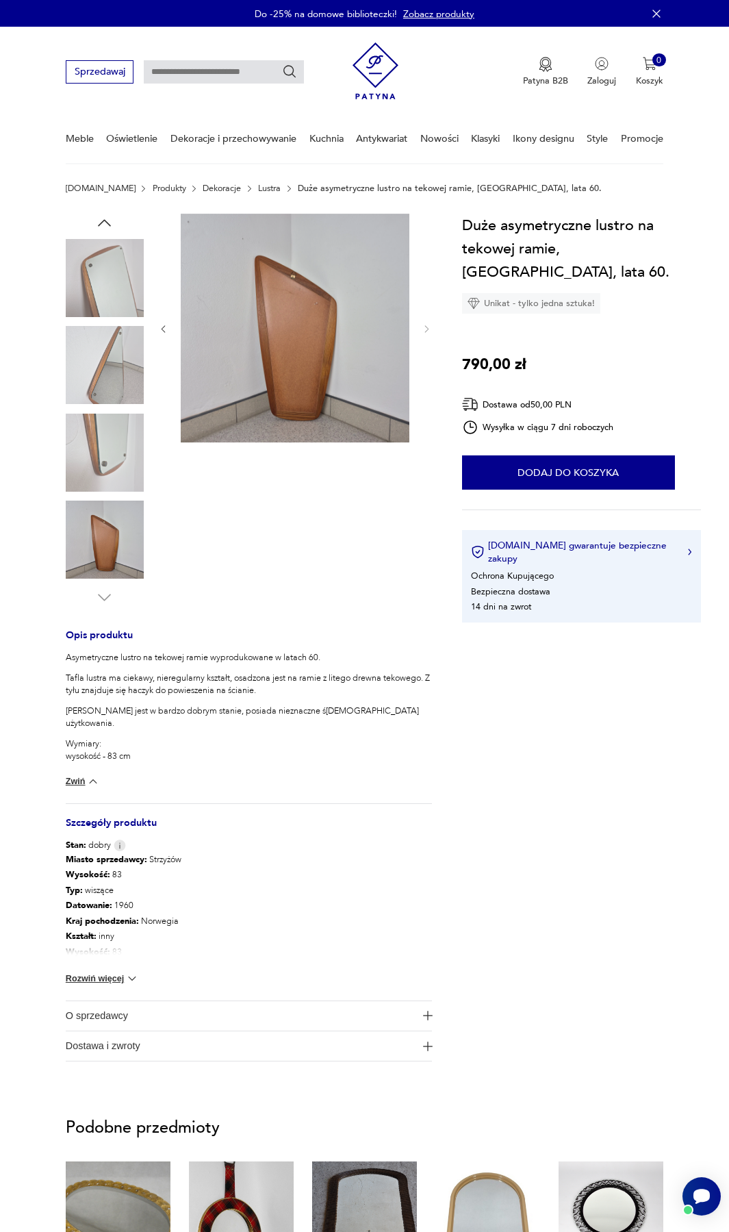
click at [95, 218] on div at bounding box center [105, 410] width 78 height 393
click at [98, 221] on icon "button" at bounding box center [104, 223] width 18 height 18
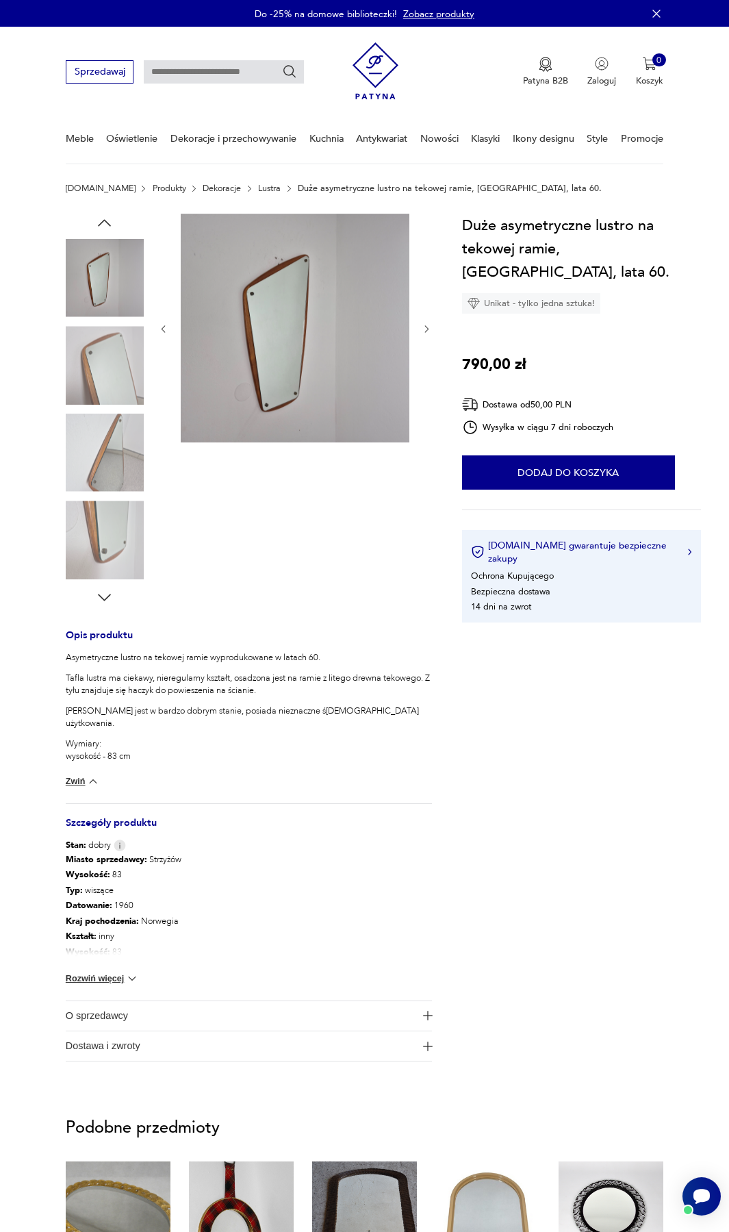
click at [98, 221] on icon "button" at bounding box center [104, 223] width 18 height 18
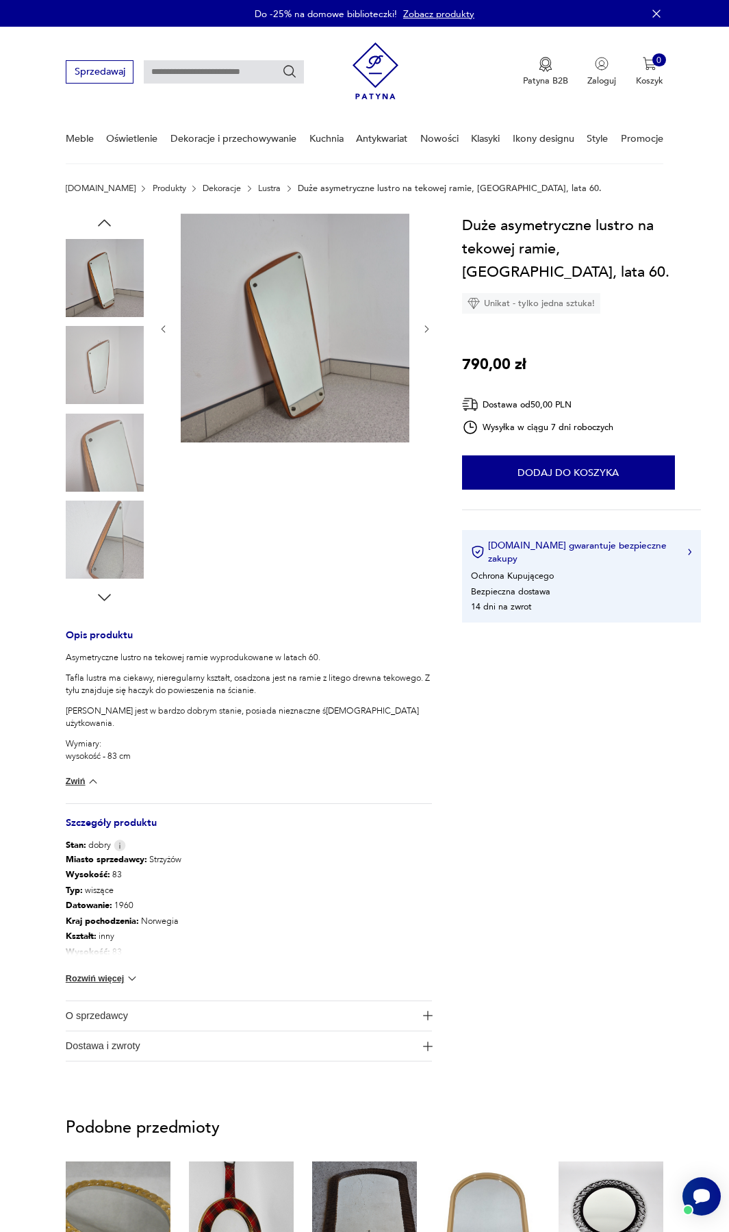
click at [100, 223] on icon "button" at bounding box center [104, 223] width 18 height 18
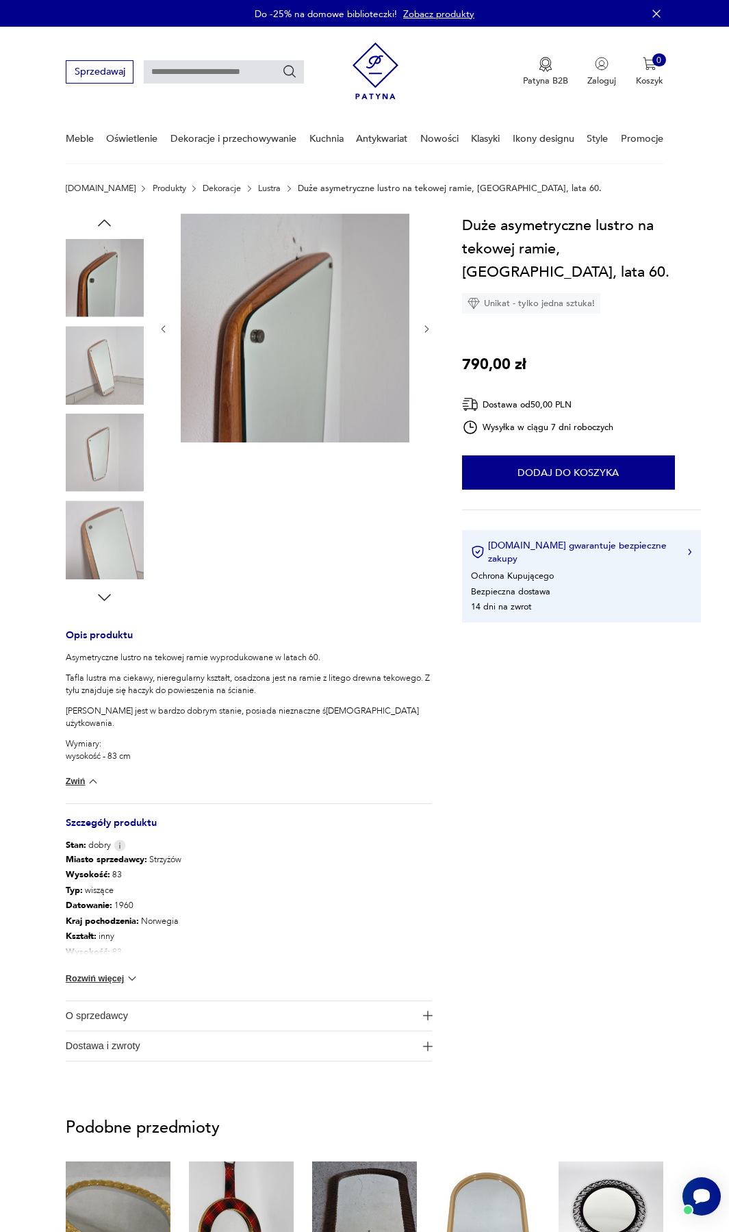
click at [100, 223] on icon "button" at bounding box center [104, 223] width 18 height 18
